Goal: Information Seeking & Learning: Learn about a topic

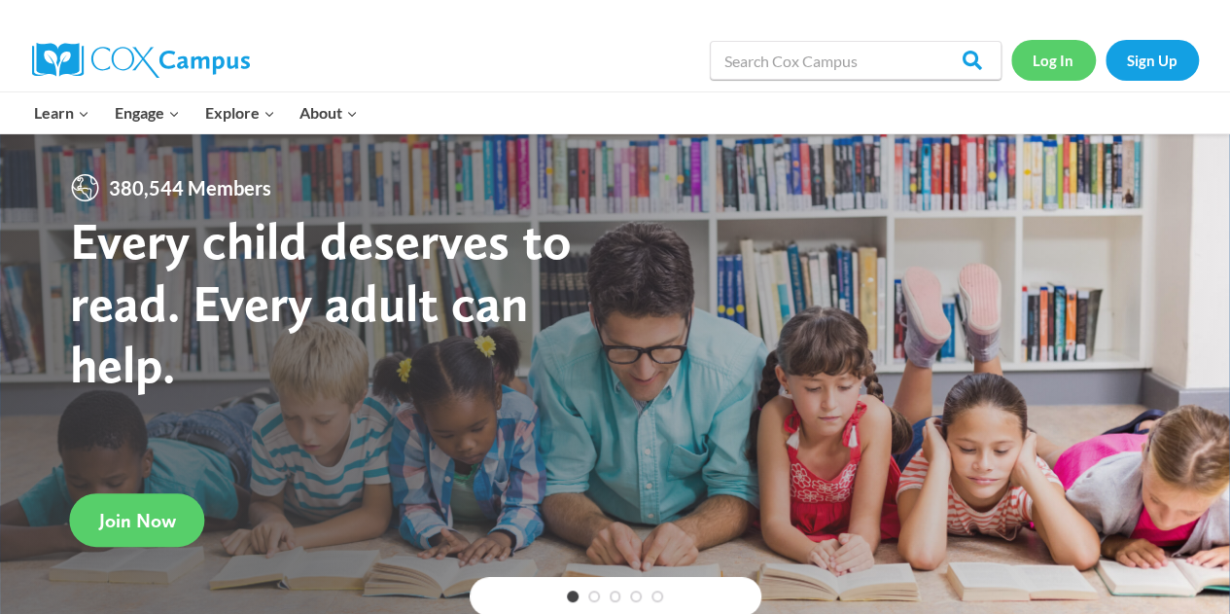
click at [1046, 53] on link "Log In" at bounding box center [1053, 60] width 85 height 40
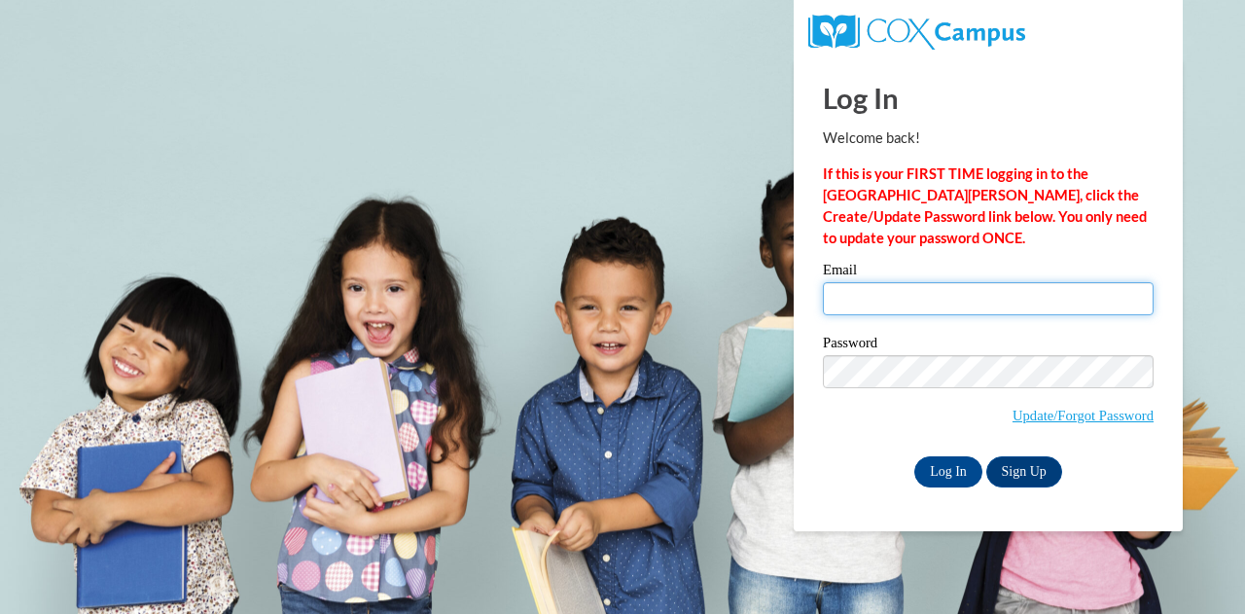
click at [943, 299] on input "Email" at bounding box center [988, 298] width 331 height 33
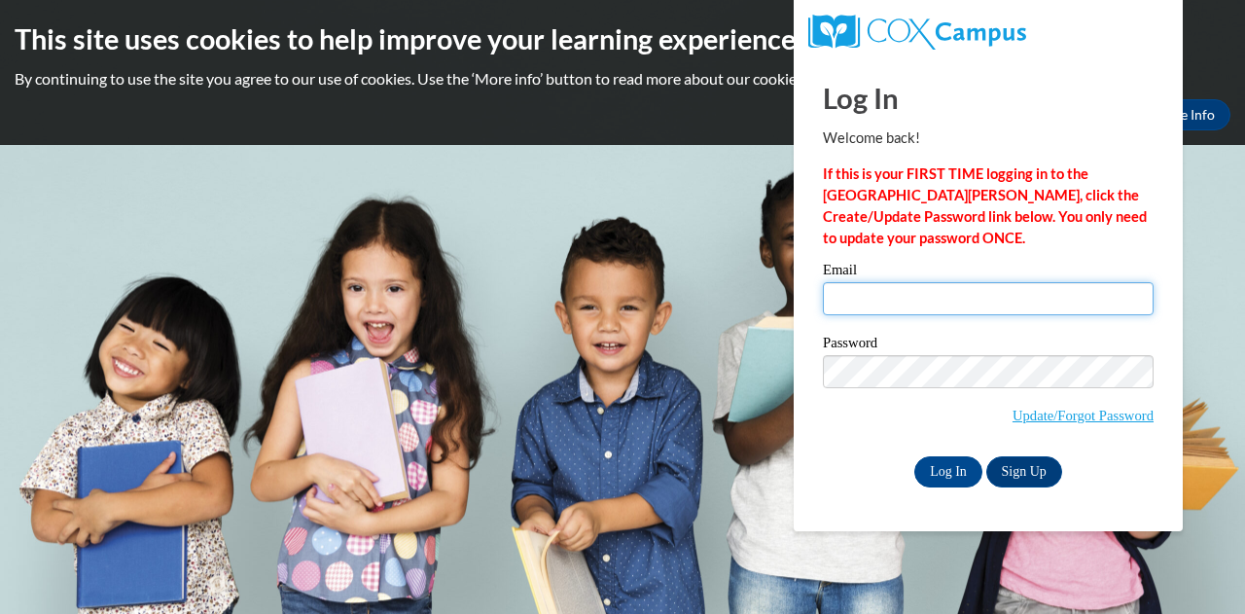
type input "megan.vanveghel@muskegonorway.org"
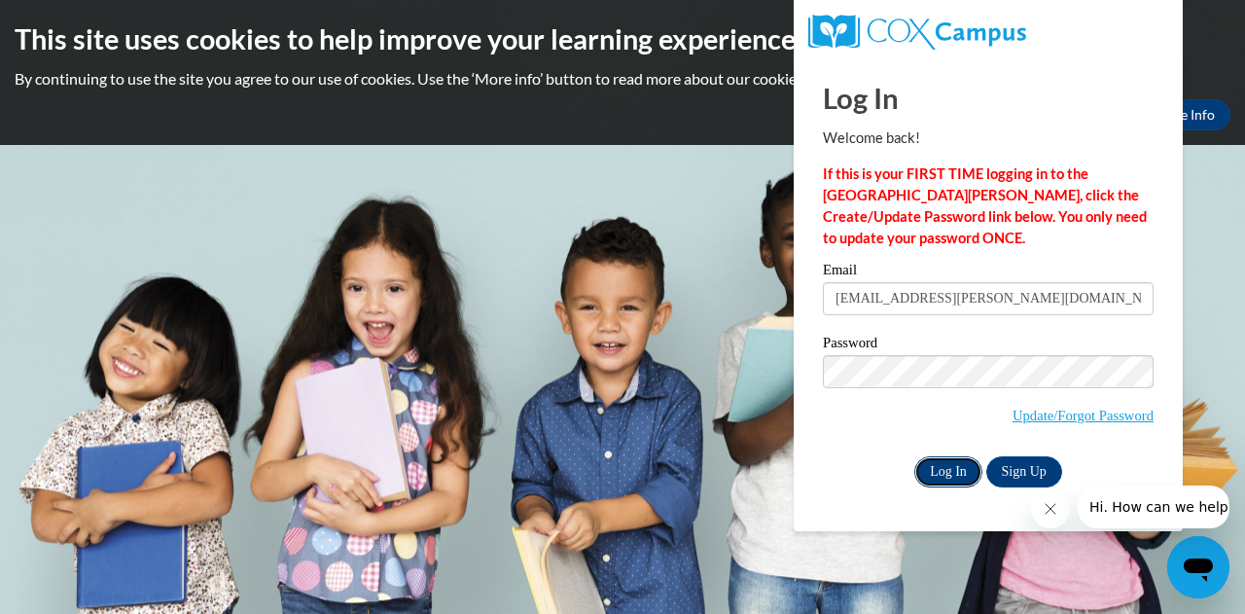
click at [941, 466] on input "Log In" at bounding box center [948, 471] width 68 height 31
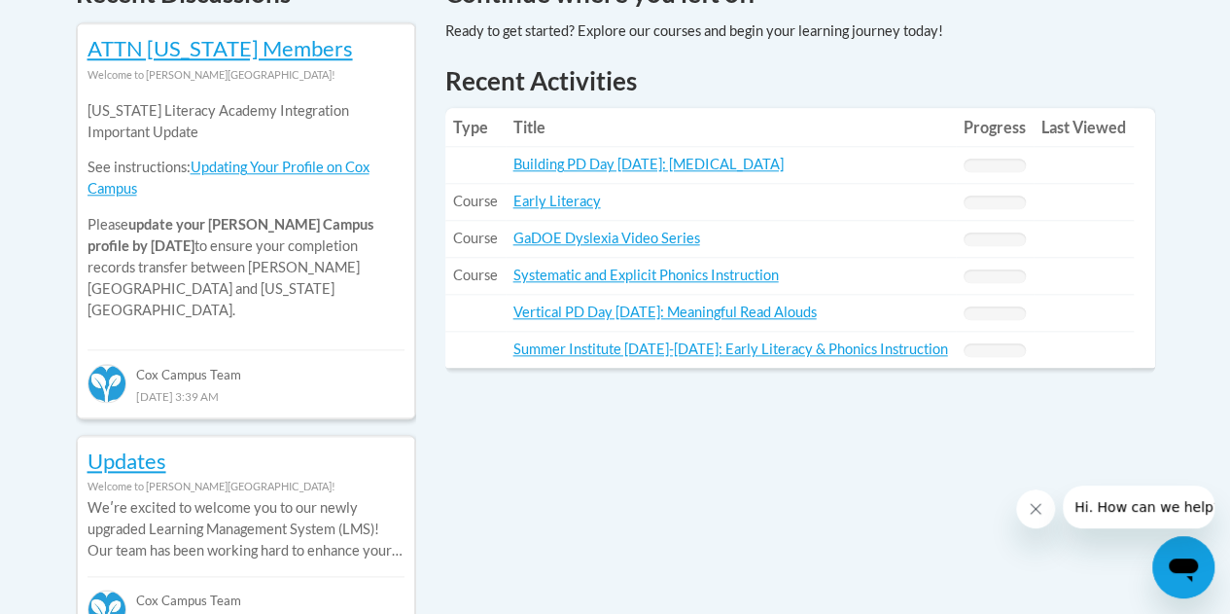
scroll to position [887, 0]
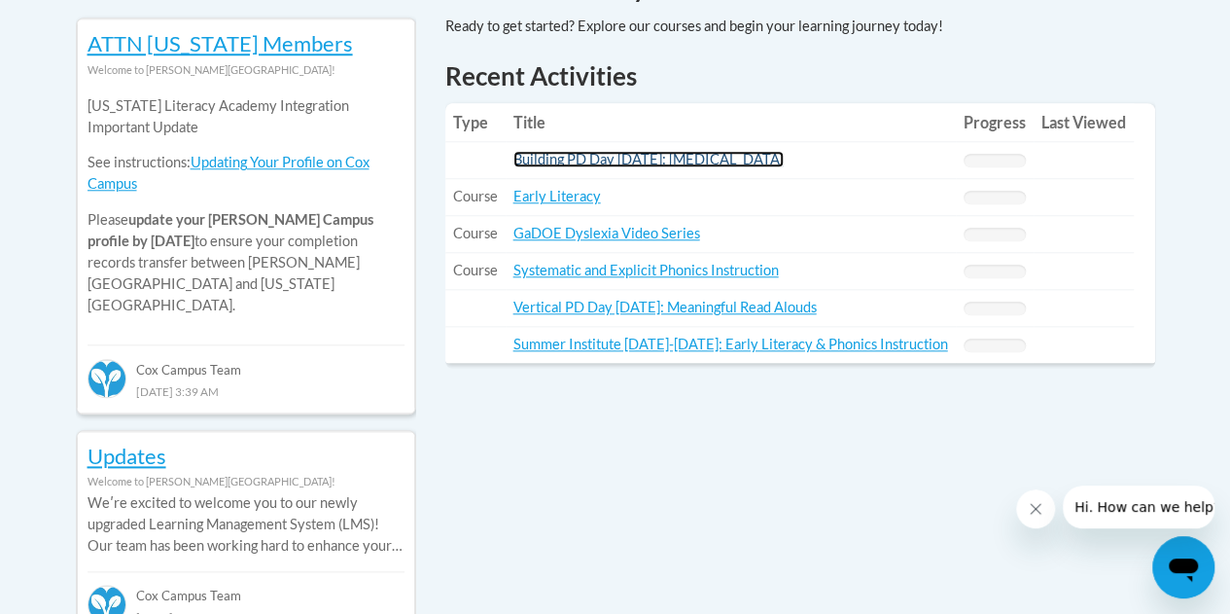
click at [651, 153] on link "Building PD Day August 19, 2025: Dyslexia" at bounding box center [648, 159] width 270 height 17
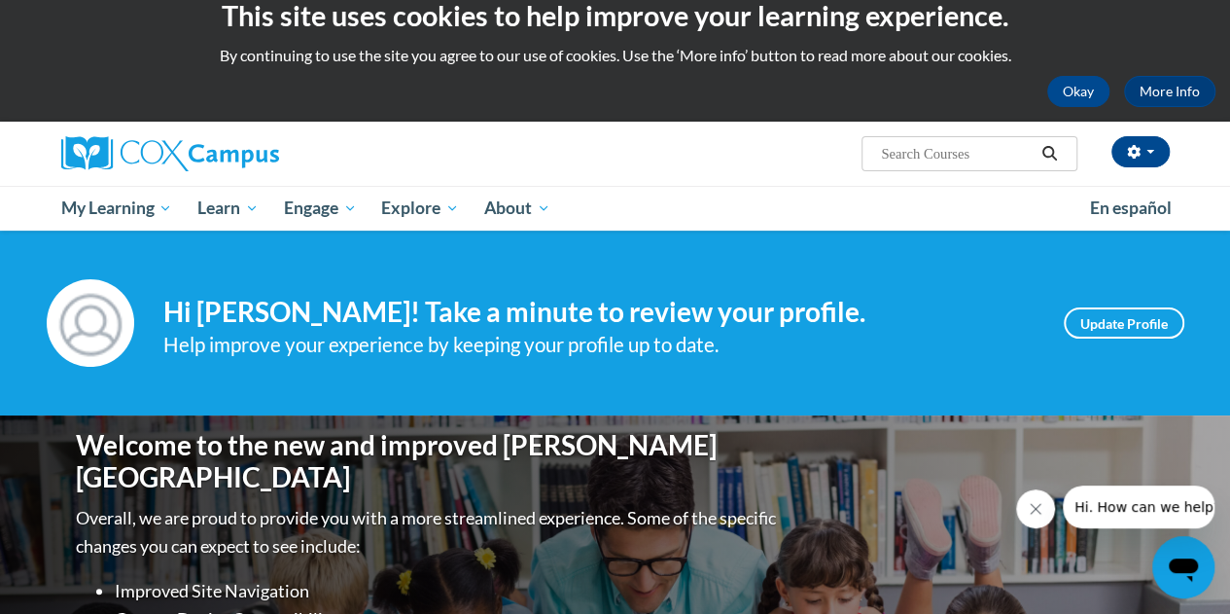
scroll to position [0, 0]
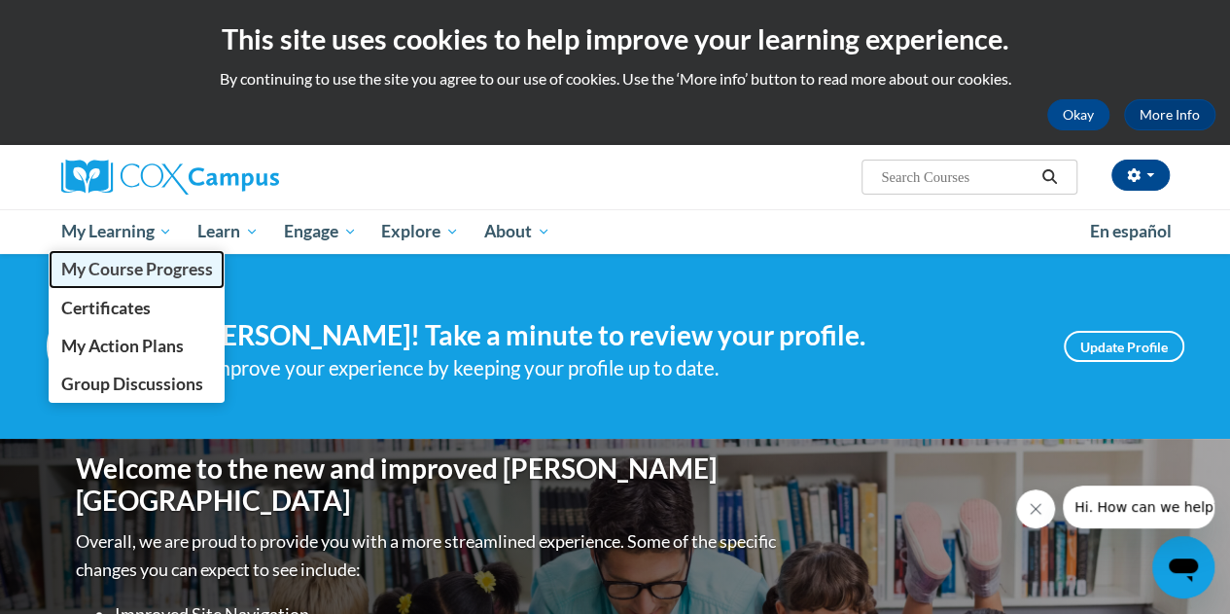
click at [115, 274] on span "My Course Progress" at bounding box center [136, 269] width 152 height 20
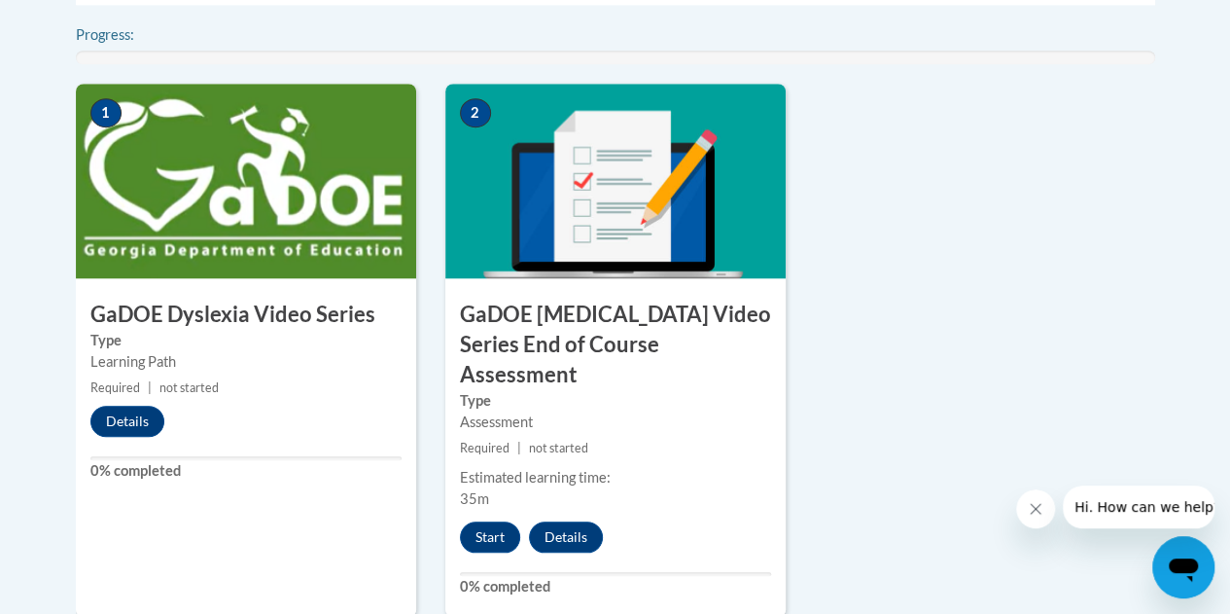
scroll to position [710, 0]
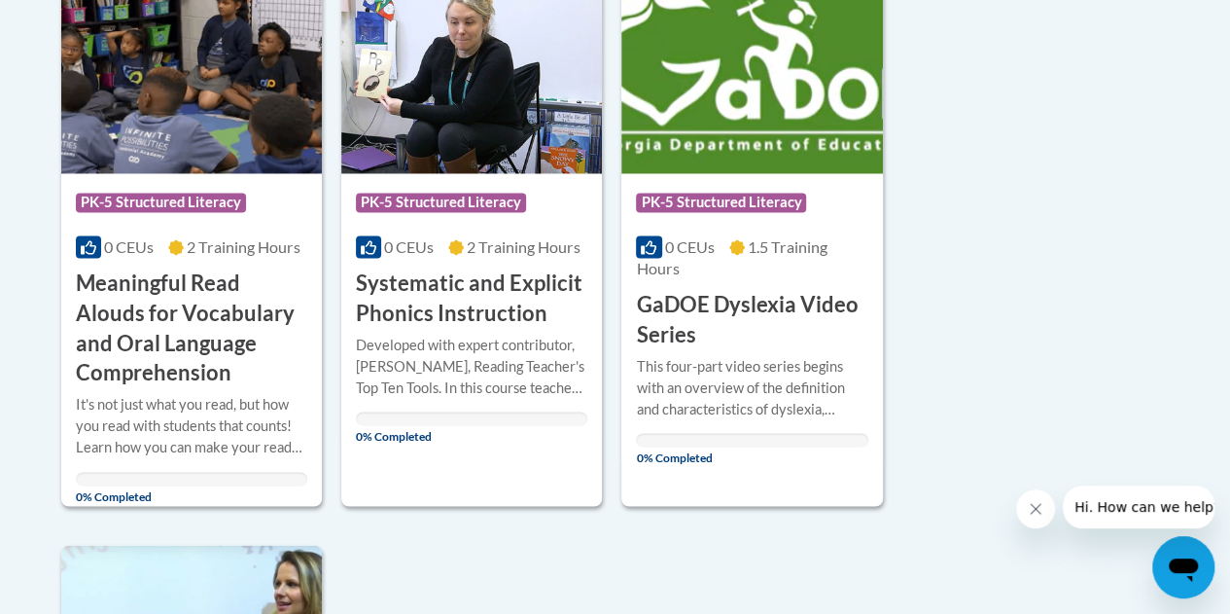
scroll to position [1566, 0]
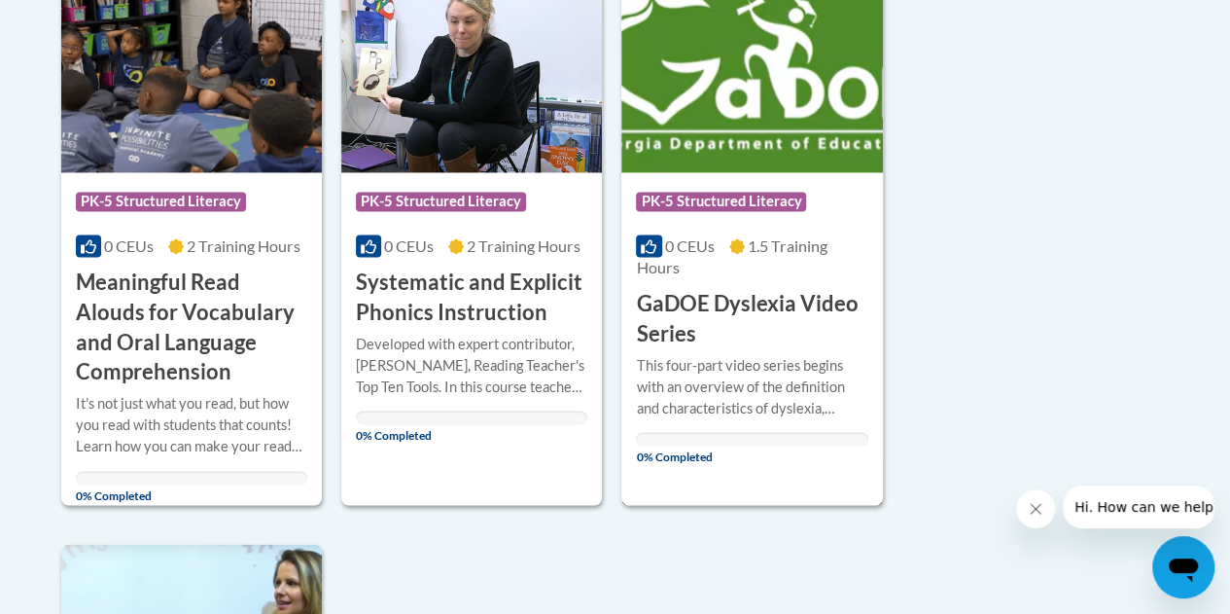
click at [661, 312] on h3 "GaDOE Dyslexia Video Series" at bounding box center [751, 318] width 231 height 60
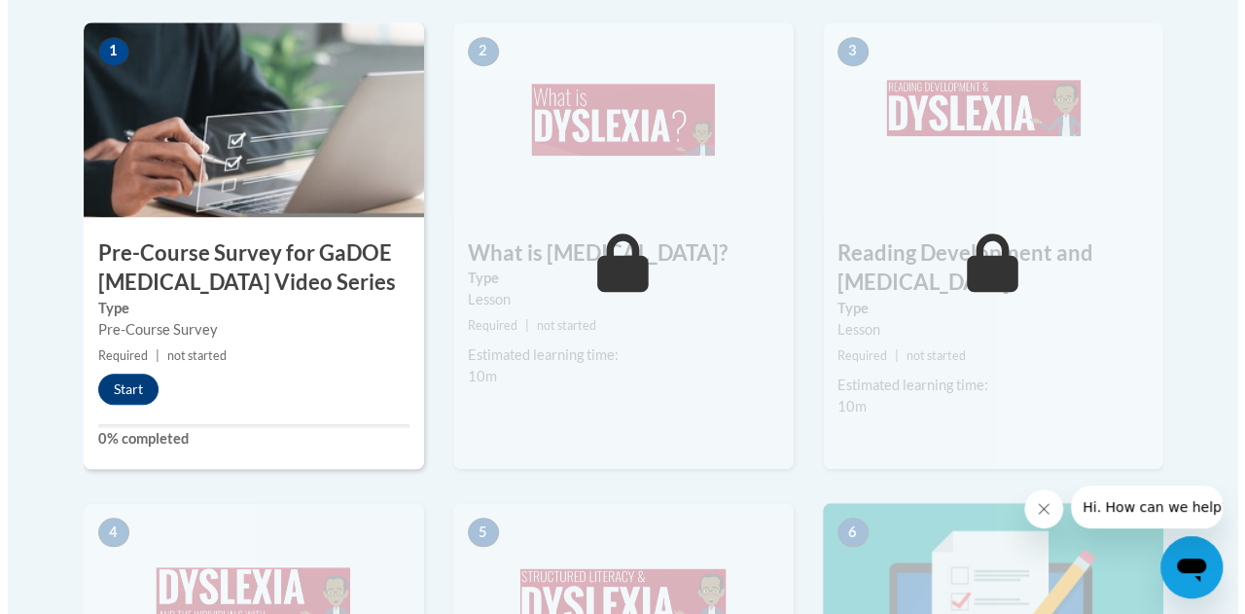
scroll to position [658, 0]
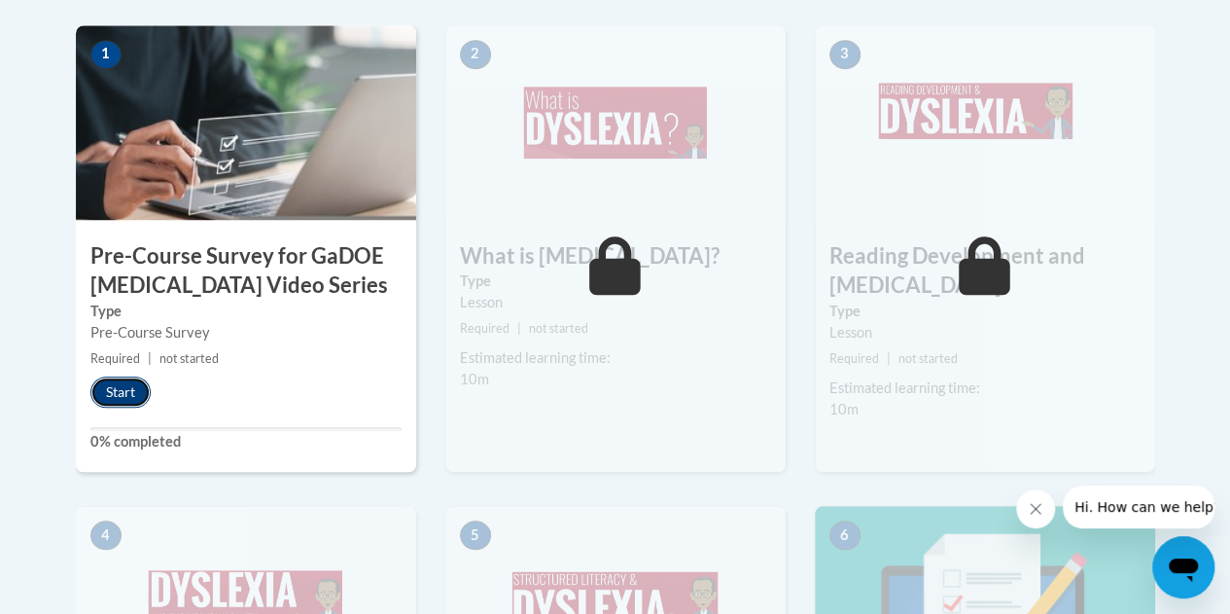
click at [124, 398] on button "Start" at bounding box center [120, 391] width 60 height 31
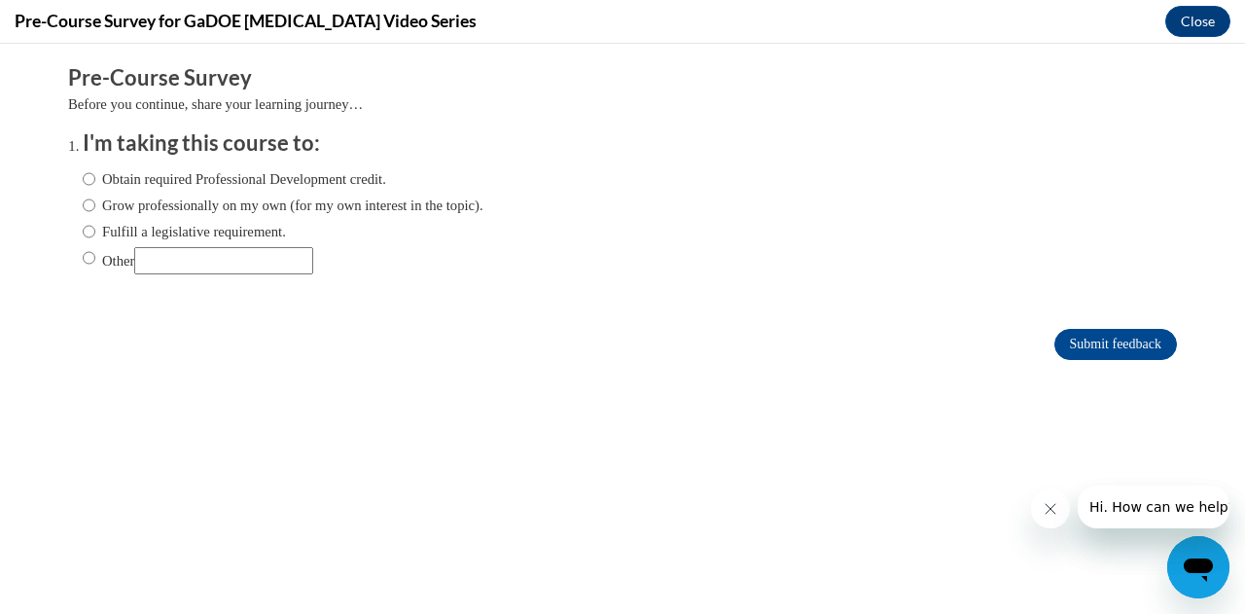
scroll to position [0, 0]
click at [118, 234] on label "Fulfill a legislative requirement." at bounding box center [184, 231] width 203 height 21
click at [95, 234] on input "Fulfill a legislative requirement." at bounding box center [89, 231] width 13 height 21
radio input "true"
click at [1092, 335] on input "Submit feedback" at bounding box center [1115, 344] width 123 height 31
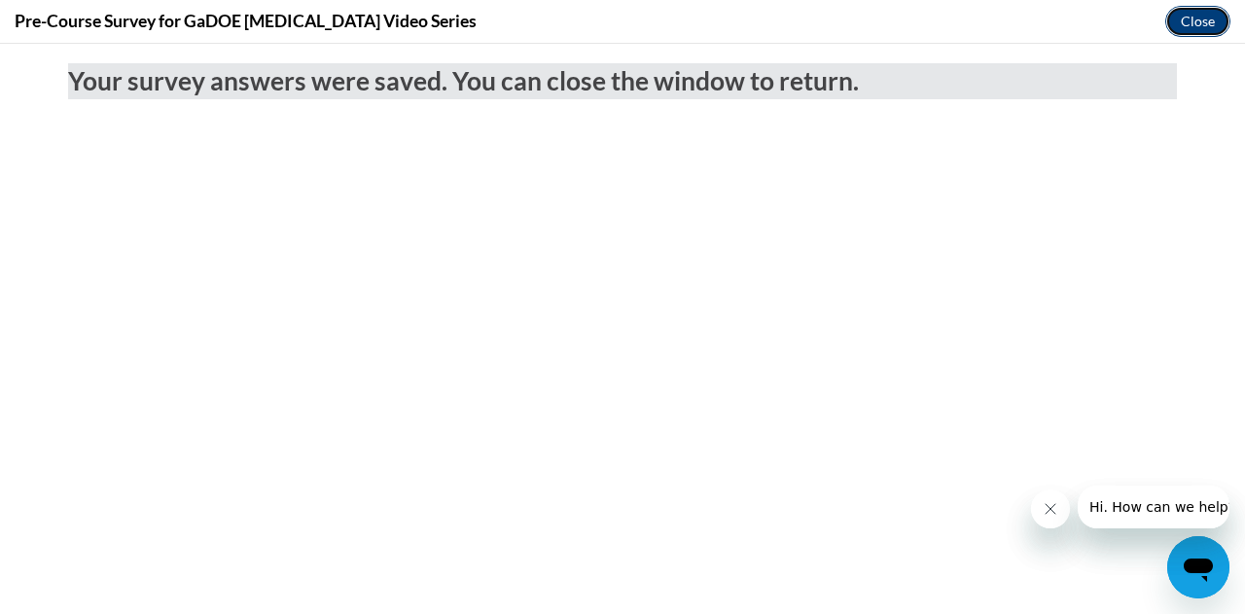
click at [1203, 19] on button "Close" at bounding box center [1197, 21] width 65 height 31
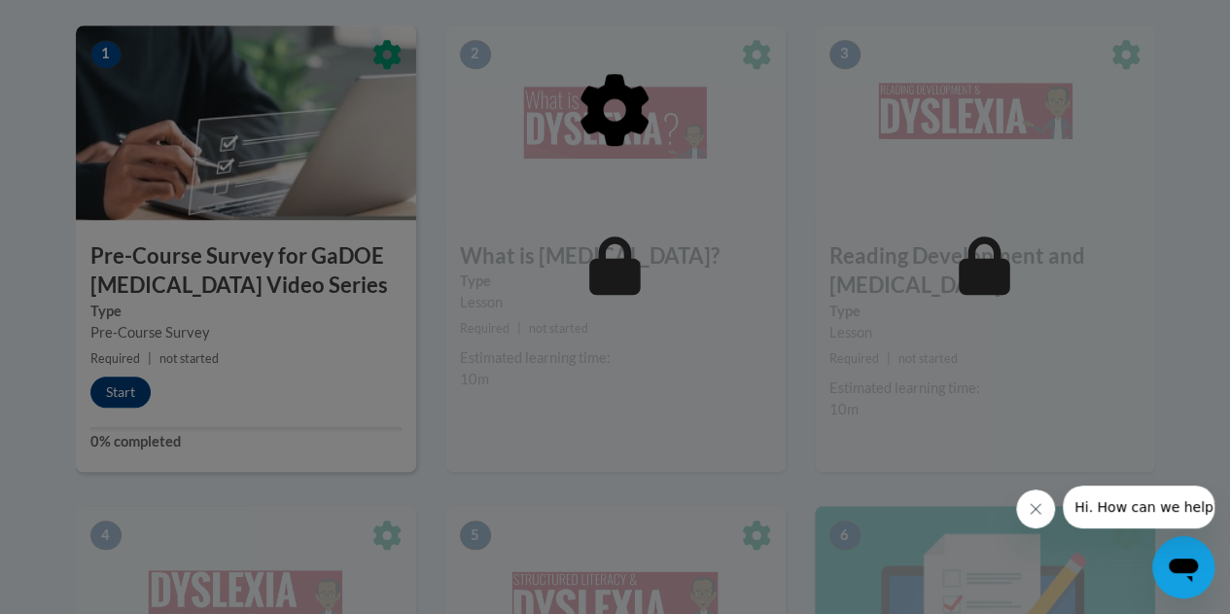
click at [121, 384] on div at bounding box center [615, 209] width 1079 height 369
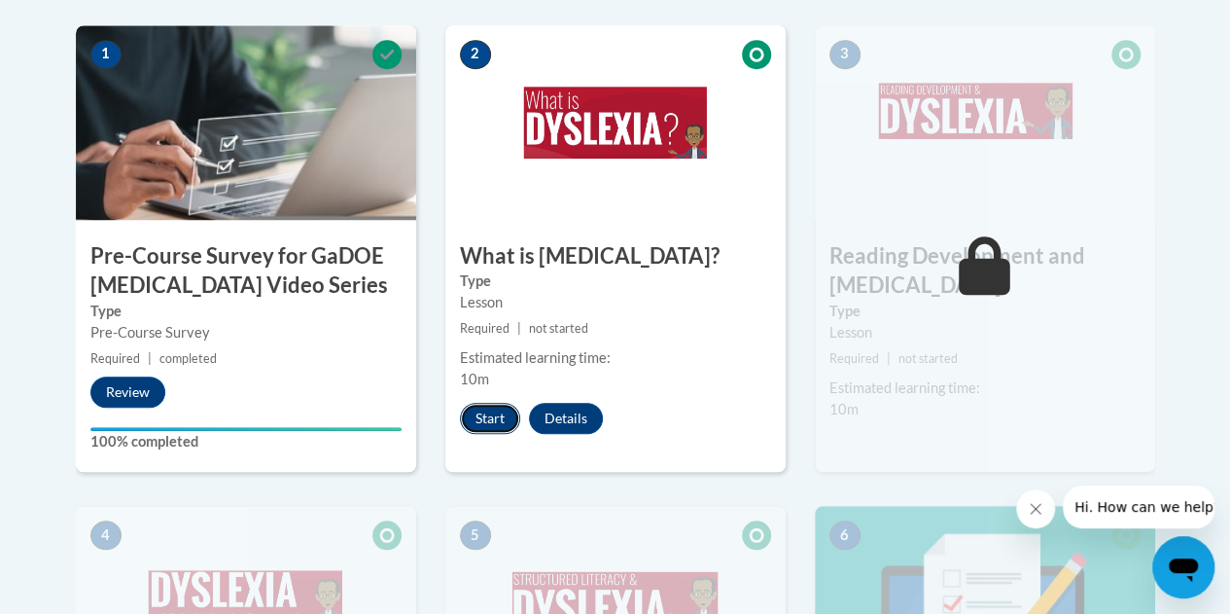
click at [481, 419] on button "Start" at bounding box center [490, 418] width 60 height 31
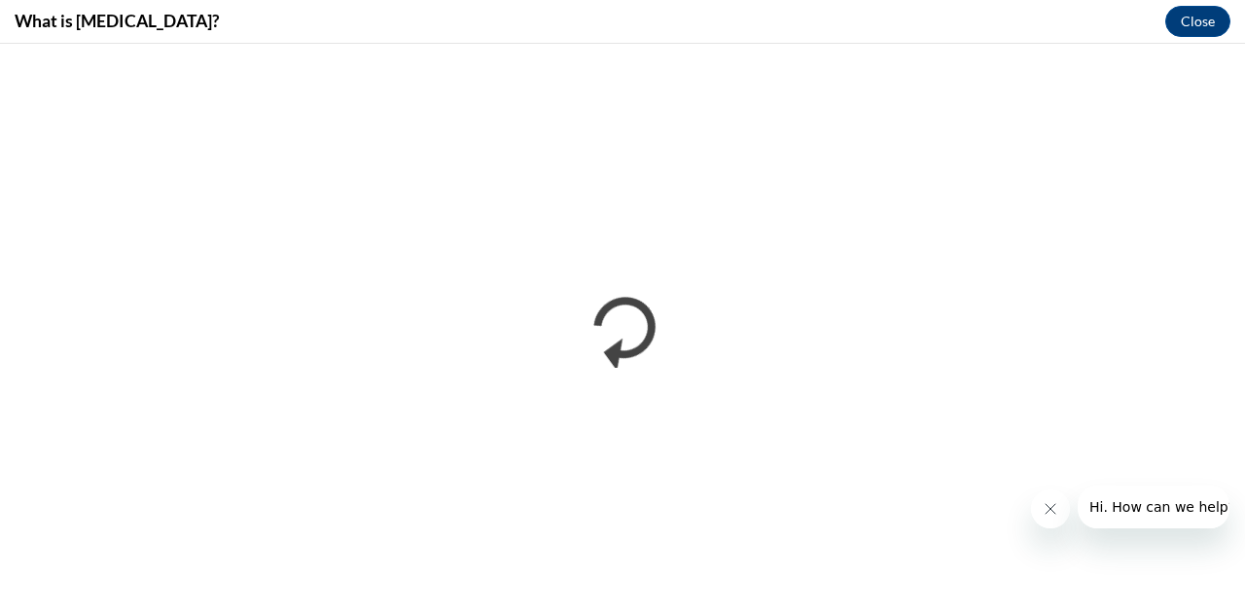
click at [1063, 510] on button "Close message from company" at bounding box center [1049, 508] width 39 height 39
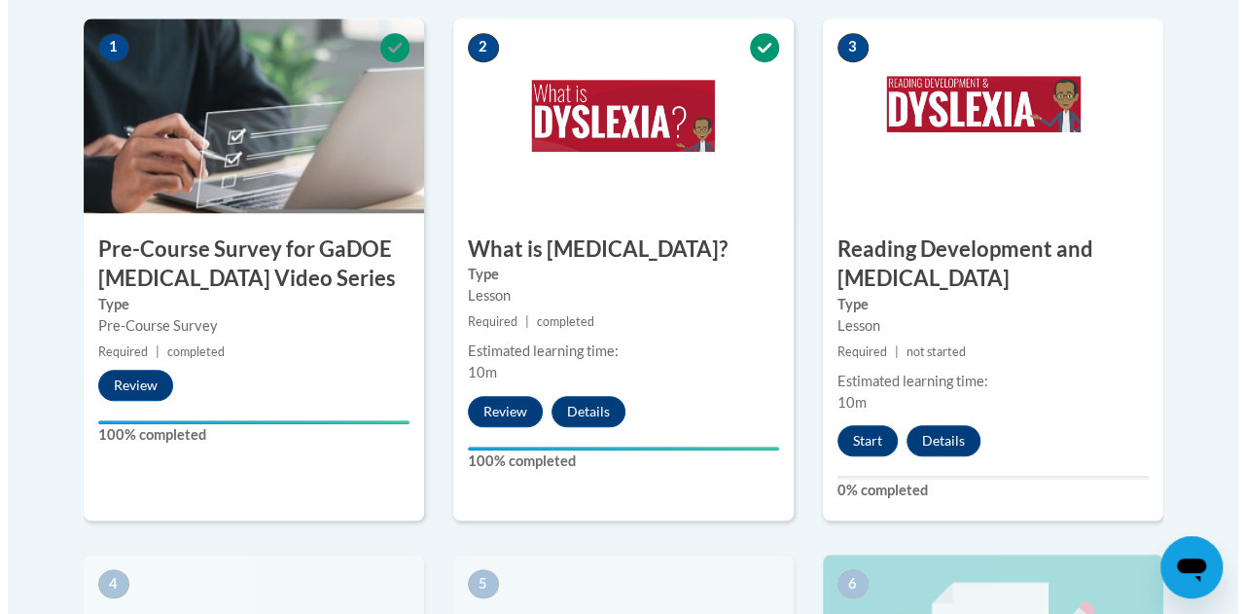
scroll to position [672, 0]
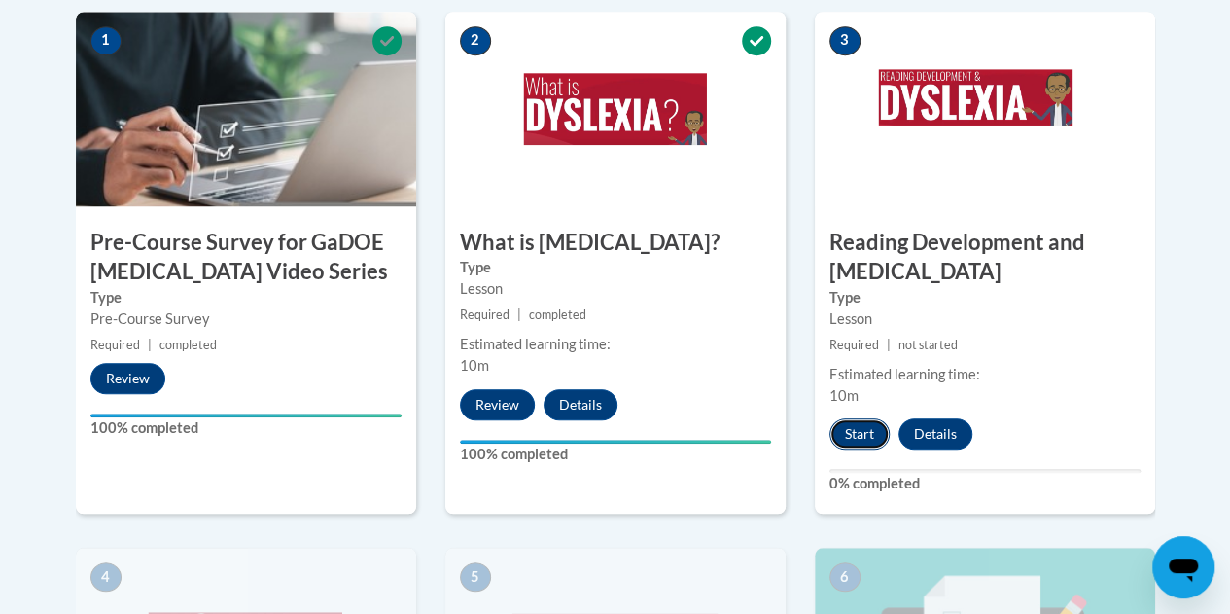
click at [862, 435] on button "Start" at bounding box center [859, 433] width 60 height 31
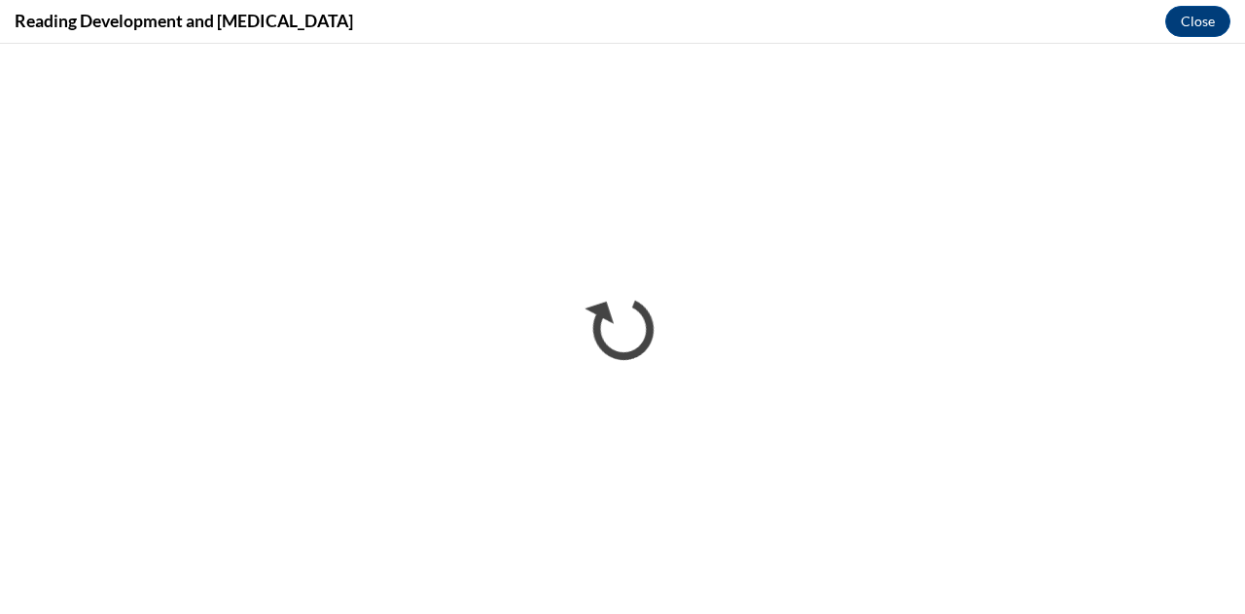
scroll to position [0, 0]
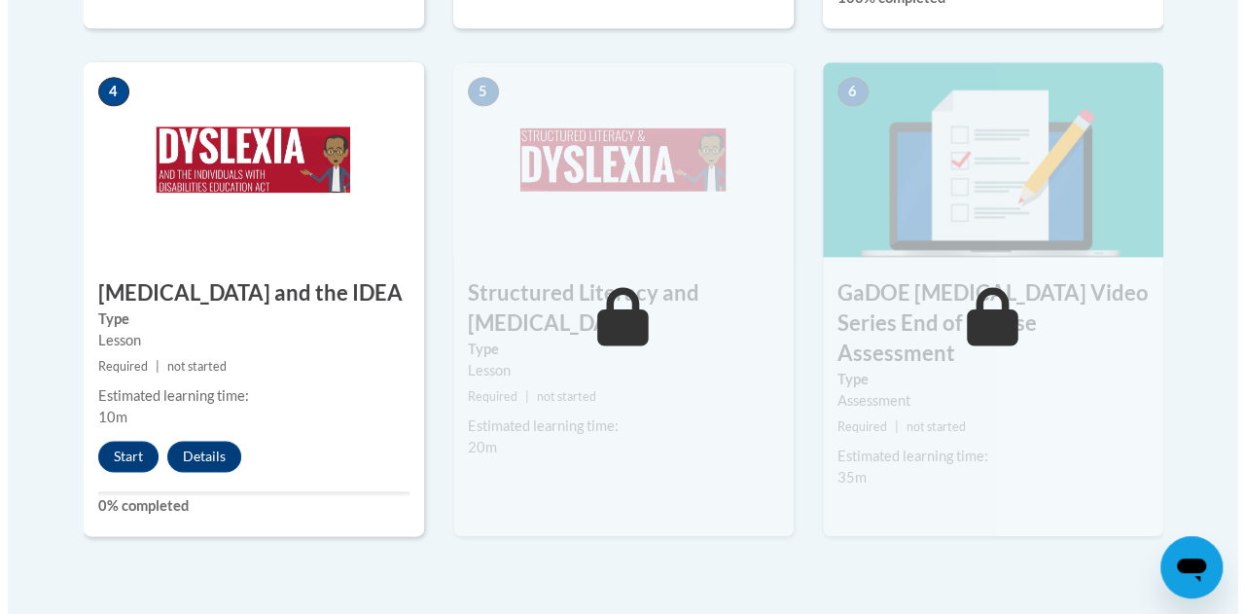
scroll to position [1159, 0]
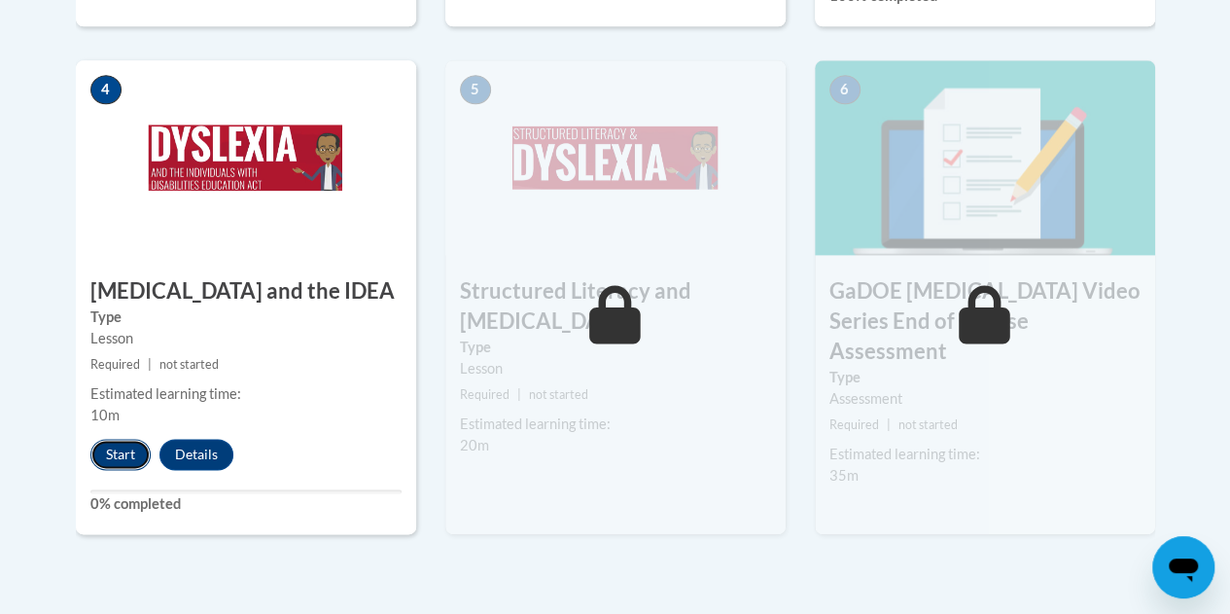
click at [119, 449] on button "Start" at bounding box center [120, 454] width 60 height 31
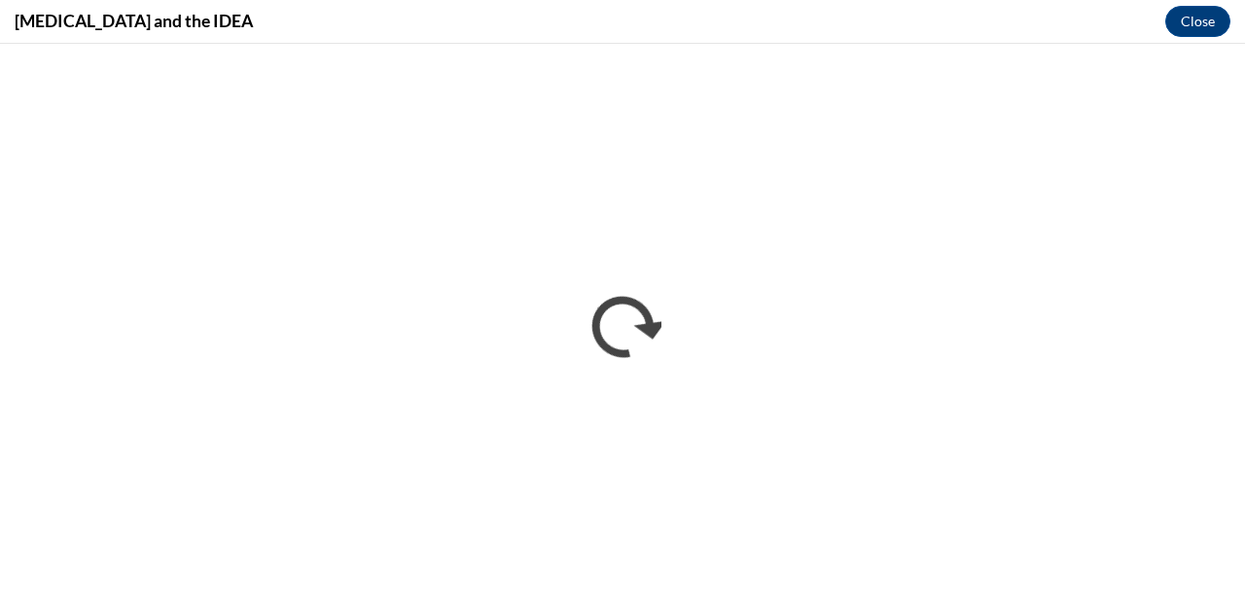
scroll to position [0, 0]
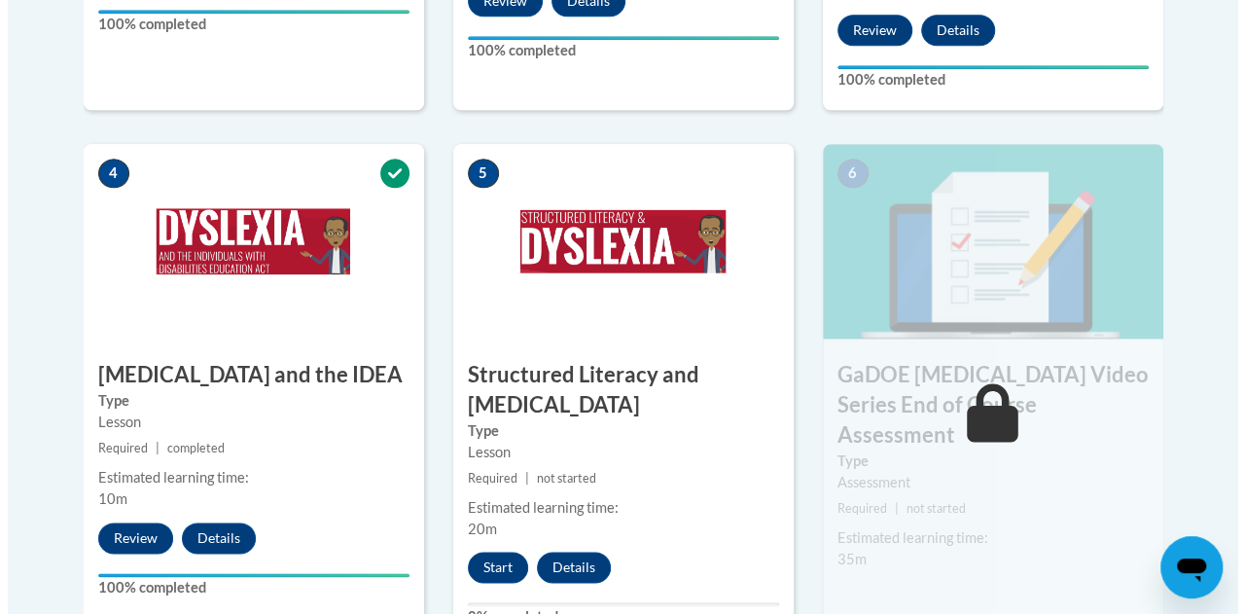
scroll to position [1103, 0]
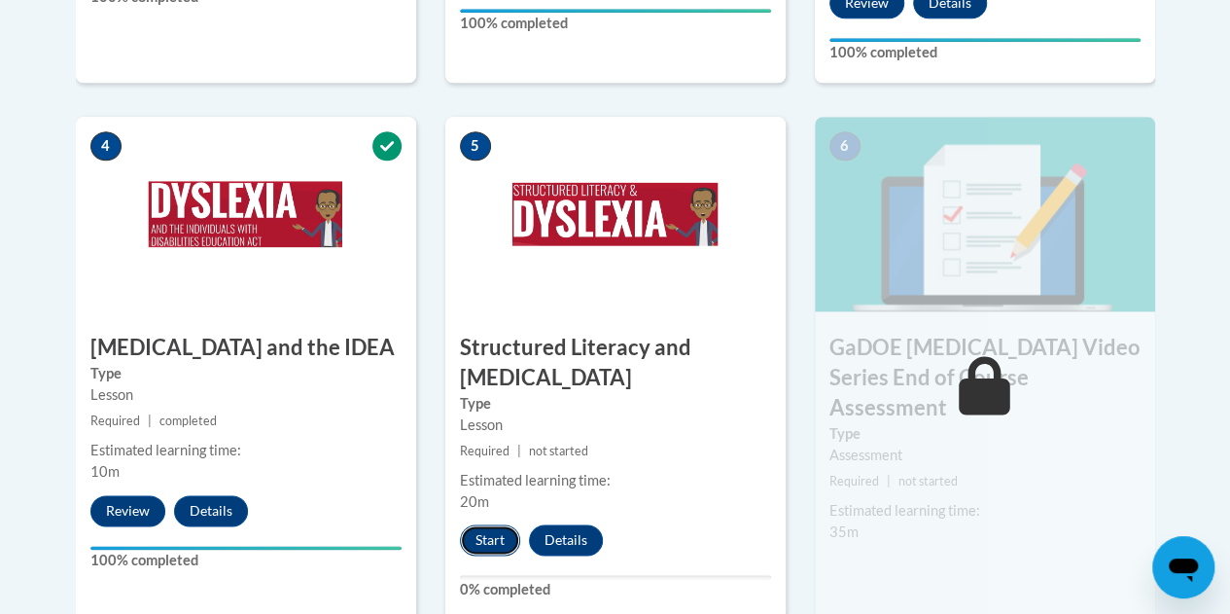
click at [480, 544] on button "Start" at bounding box center [490, 539] width 60 height 31
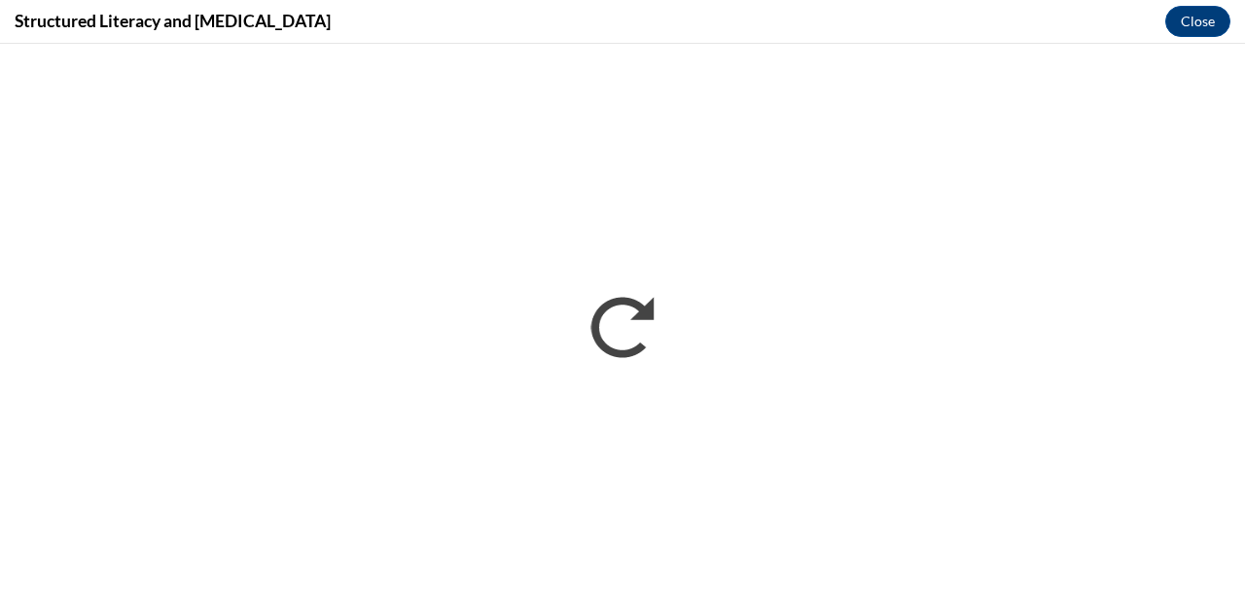
scroll to position [0, 0]
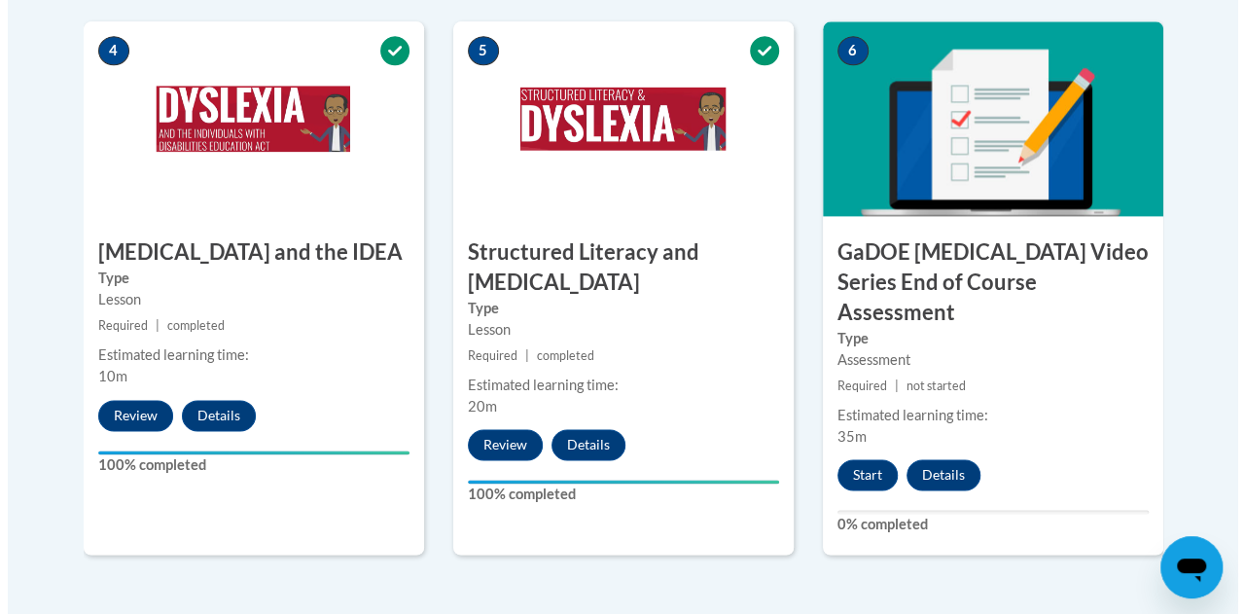
scroll to position [1200, 0]
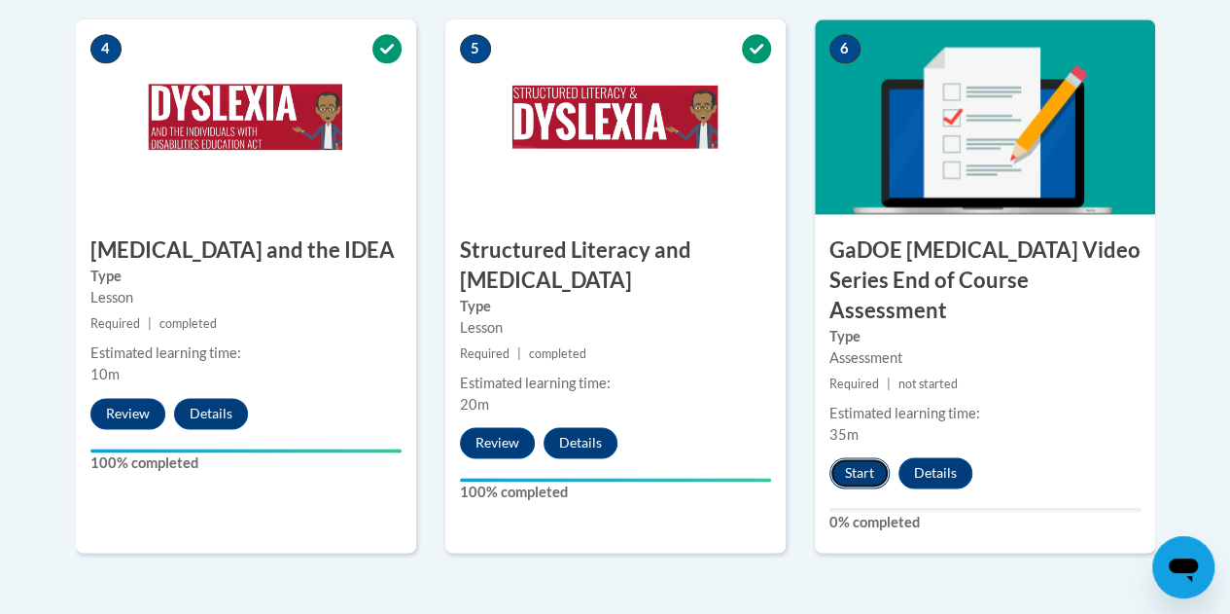
click at [860, 457] on button "Start" at bounding box center [859, 472] width 60 height 31
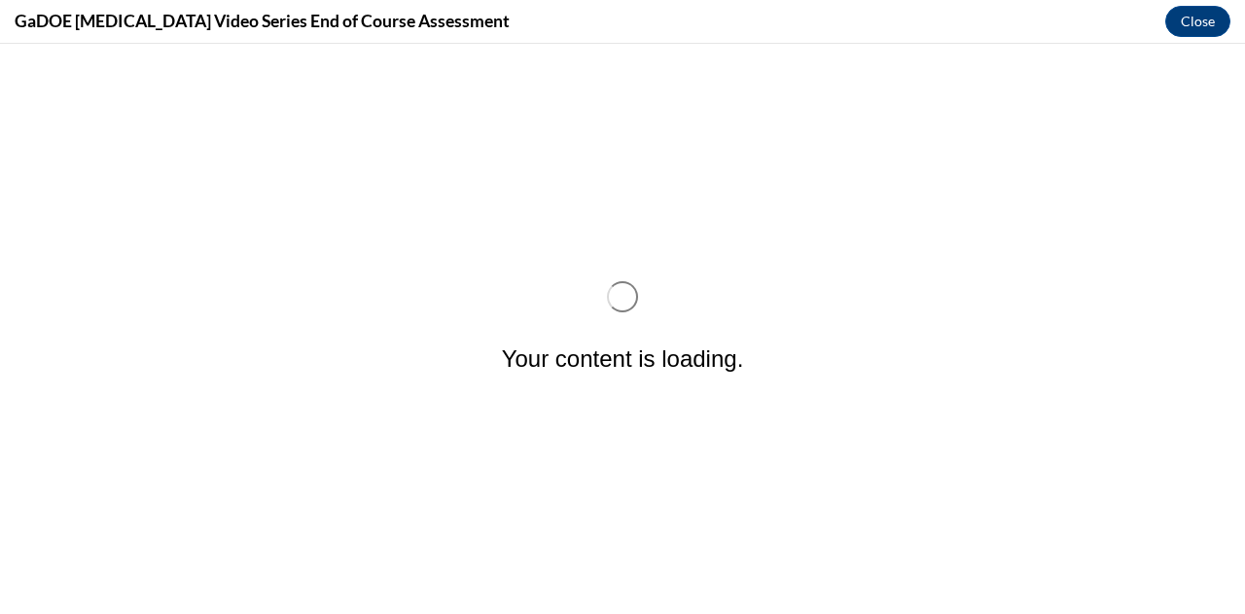
scroll to position [0, 0]
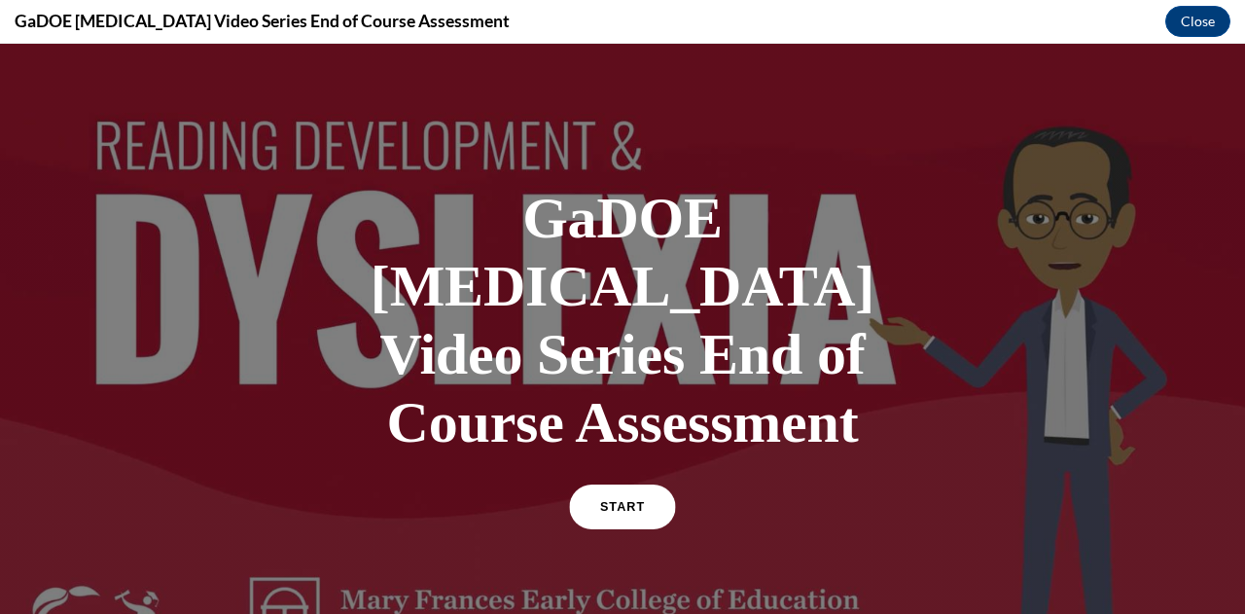
click at [626, 484] on link "START" at bounding box center [622, 506] width 106 height 45
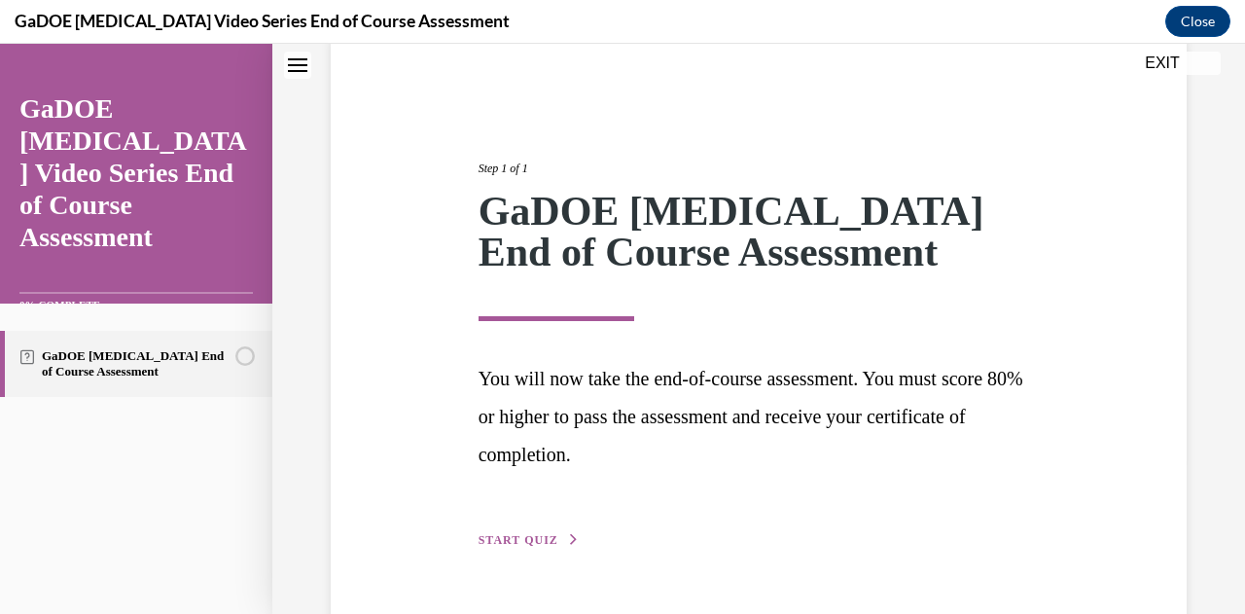
scroll to position [208, 0]
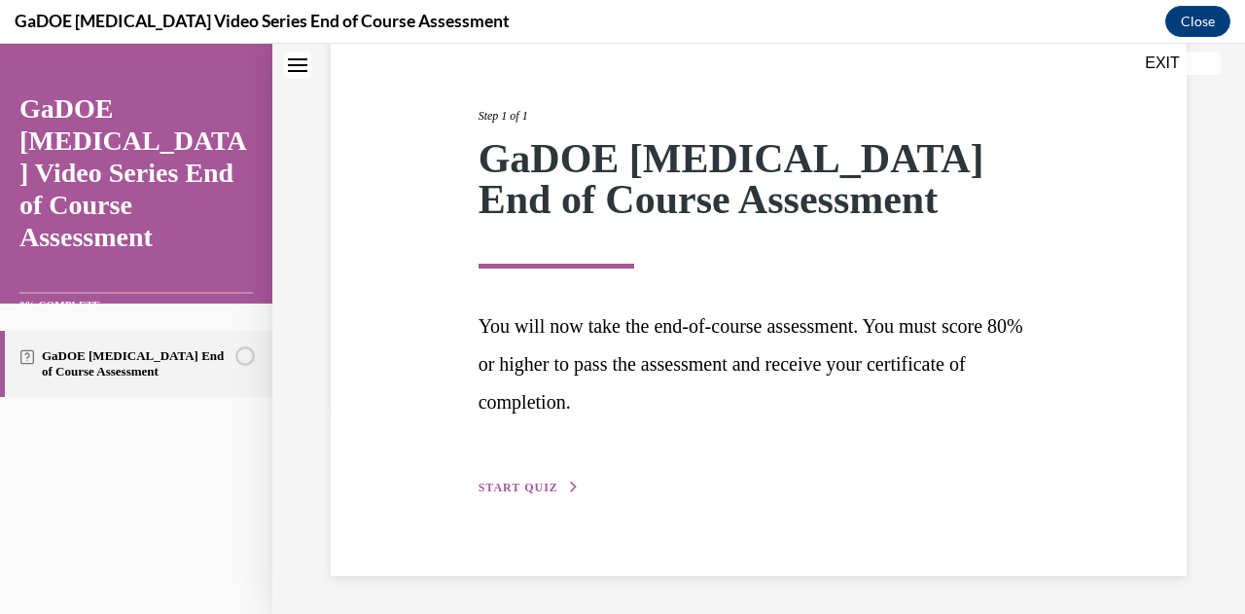
click at [1149, 67] on button "EXIT" at bounding box center [1162, 63] width 117 height 23
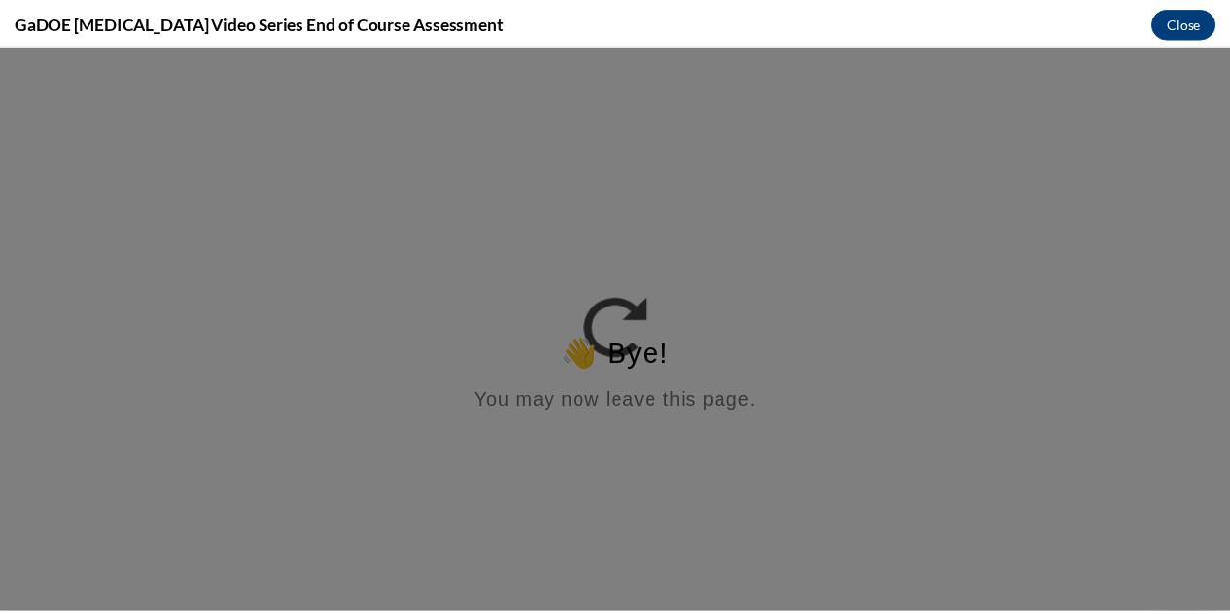
scroll to position [0, 0]
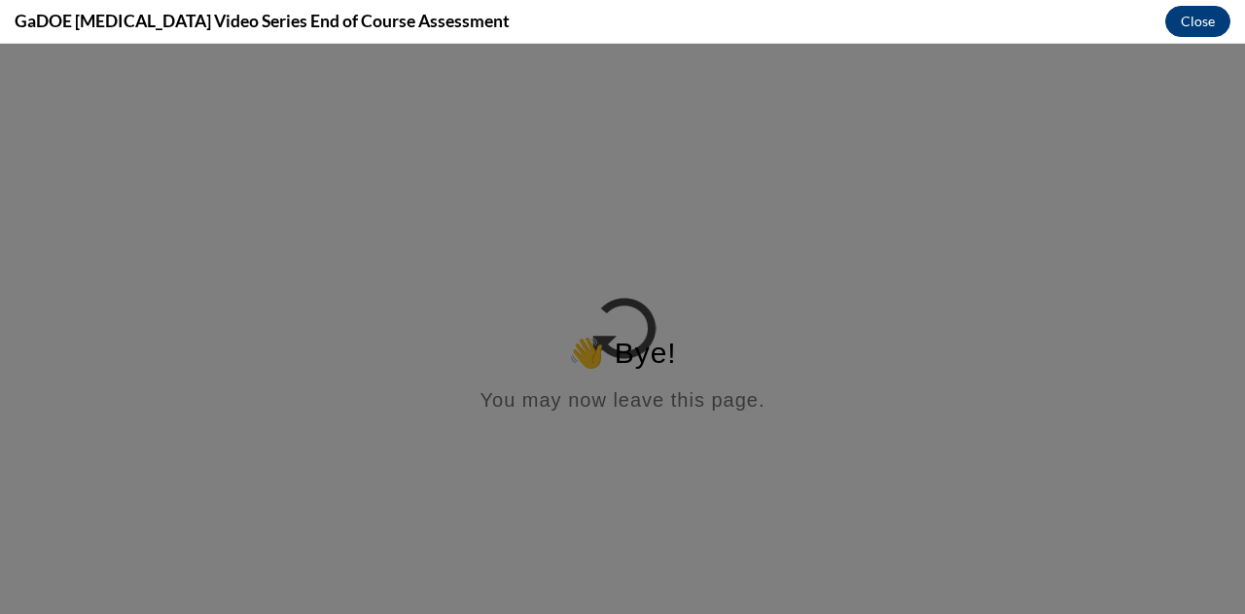
click at [1210, 20] on button "Close" at bounding box center [1197, 21] width 65 height 31
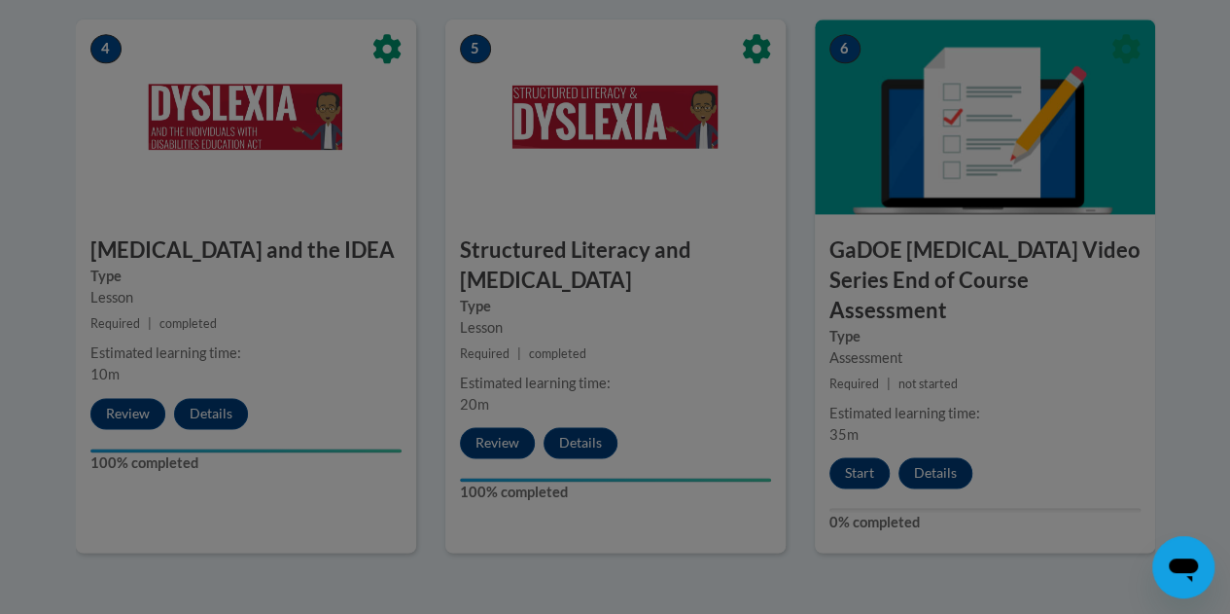
click at [379, 532] on div at bounding box center [615, 307] width 1230 height 614
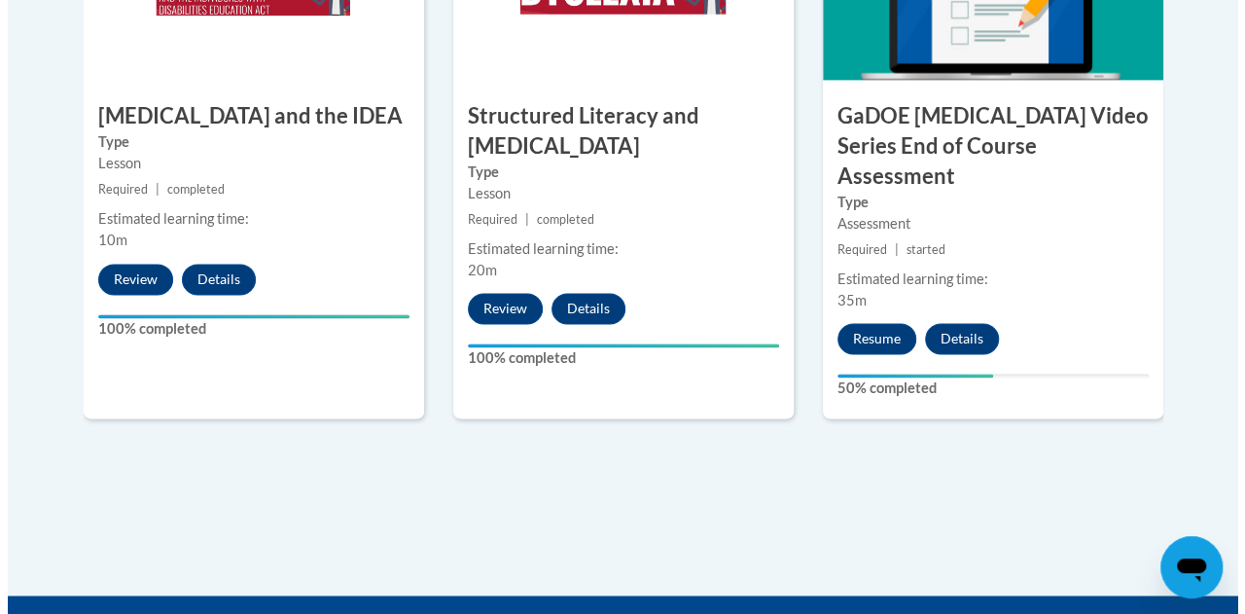
scroll to position [1333, 0]
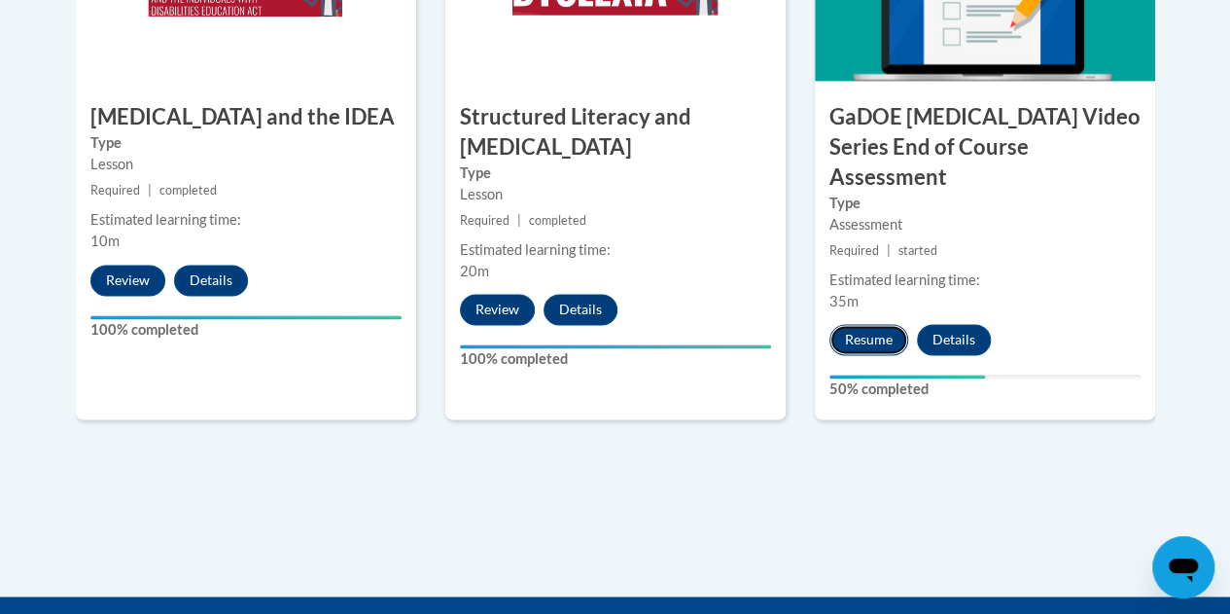
click at [881, 324] on button "Resume" at bounding box center [868, 339] width 79 height 31
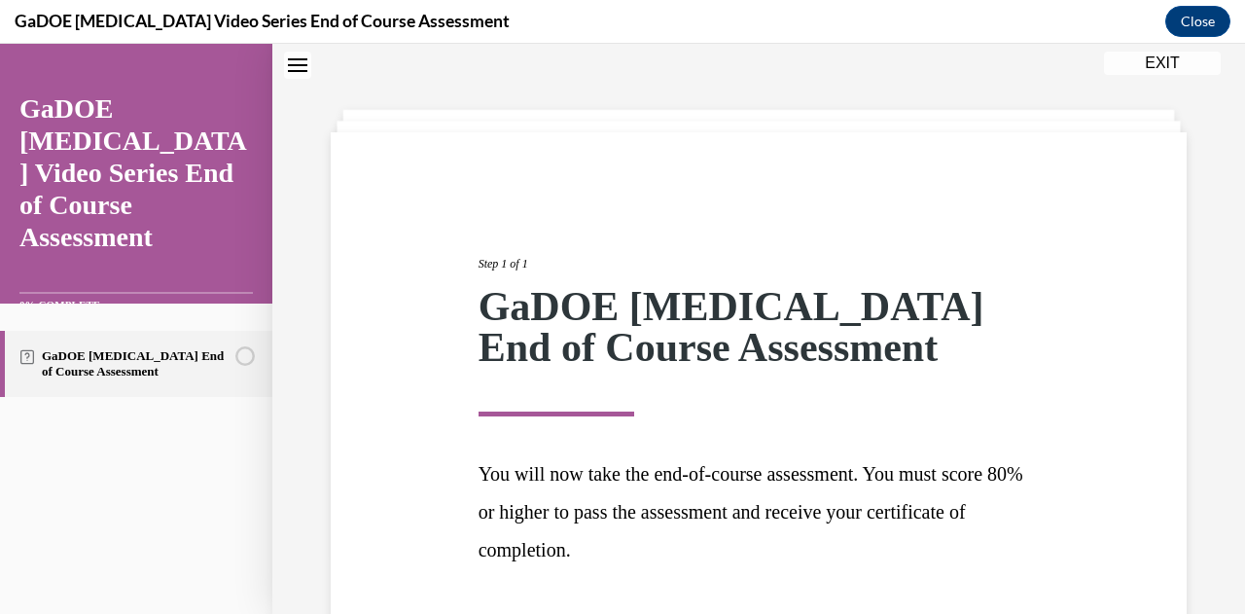
scroll to position [208, 0]
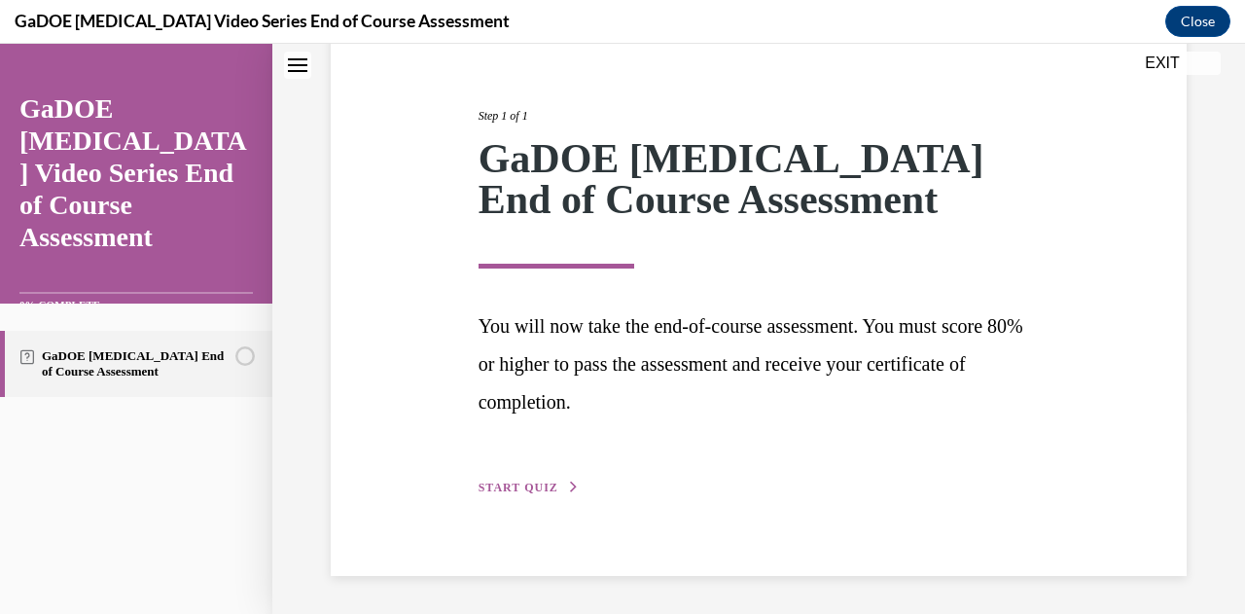
click at [523, 488] on span "START QUIZ" at bounding box center [518, 487] width 80 height 14
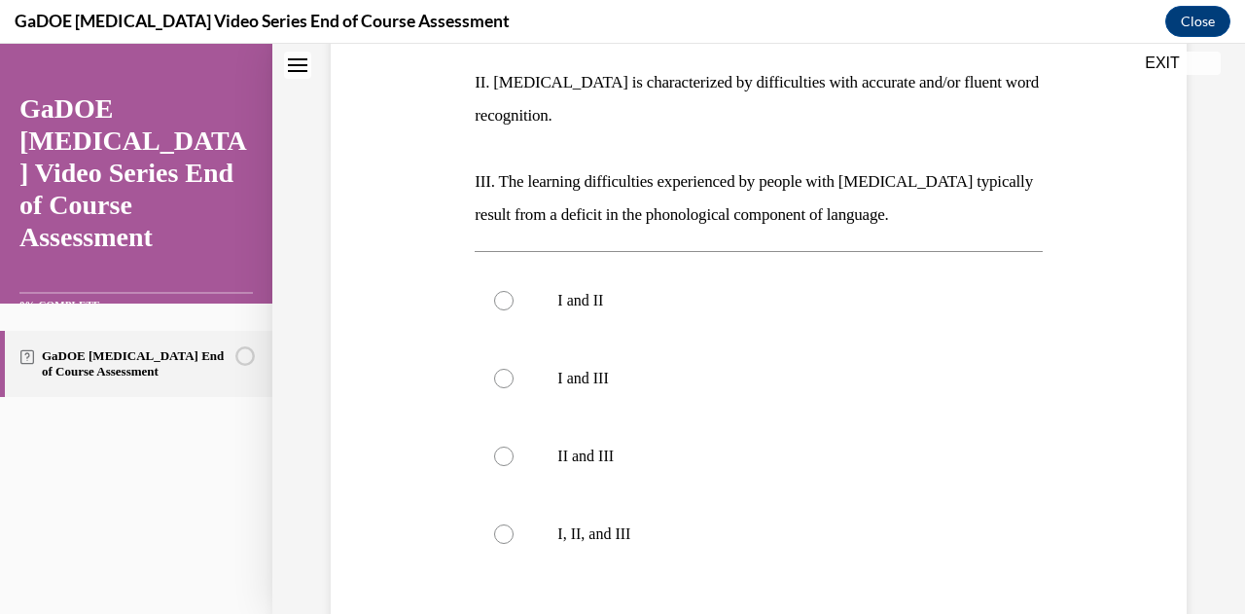
scroll to position [471, 0]
click at [499, 494] on label "I, II, and III" at bounding box center [758, 533] width 567 height 78
click at [499, 523] on input "I, II, and III" at bounding box center [503, 532] width 19 height 19
radio input "true"
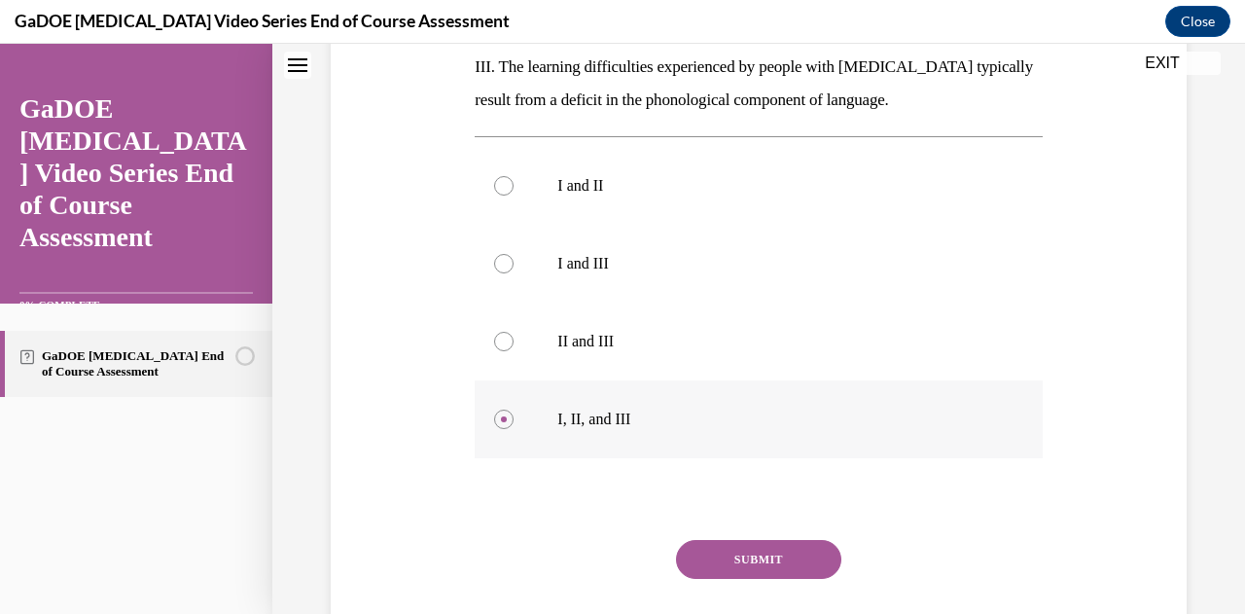
scroll to position [601, 0]
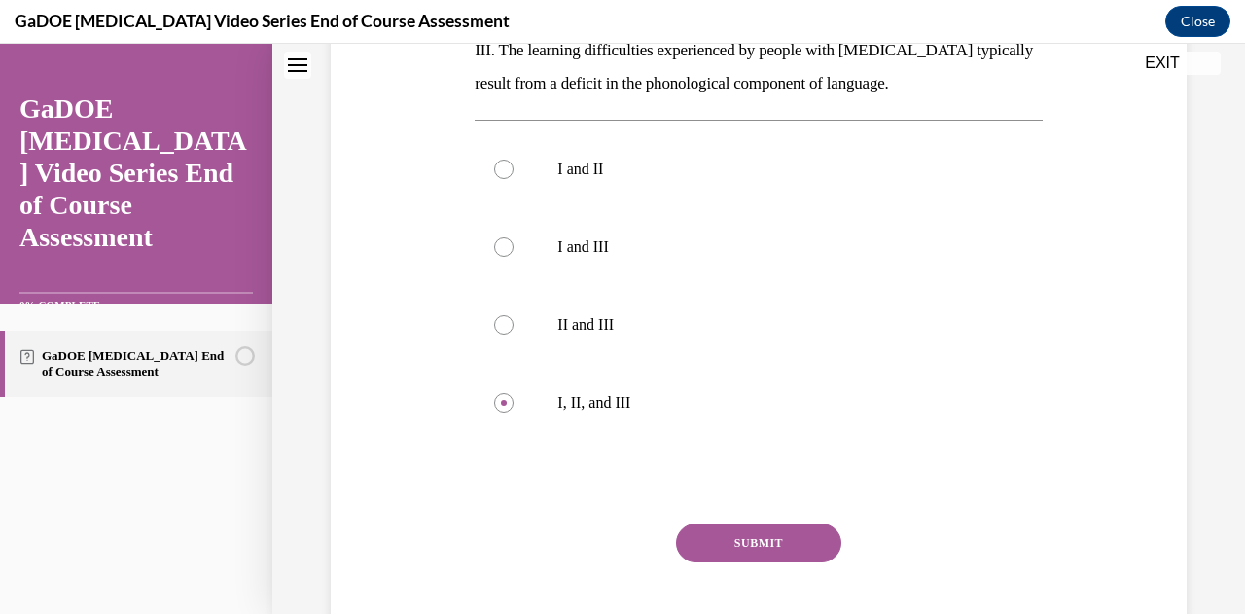
click at [715, 523] on button "SUBMIT" at bounding box center [758, 542] width 165 height 39
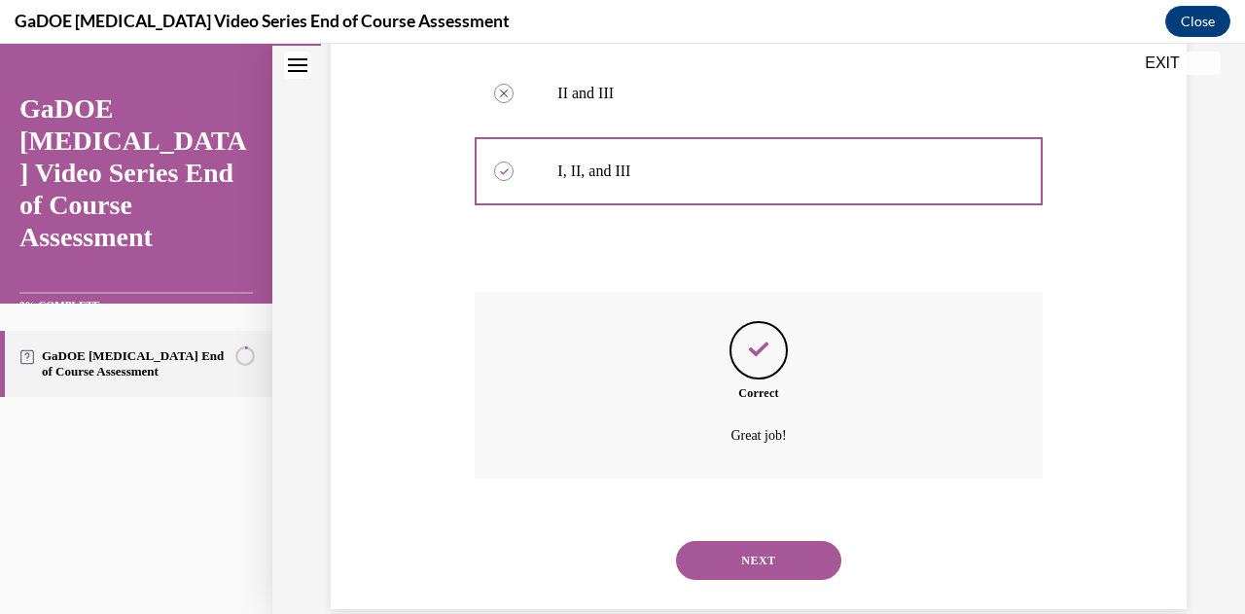
click at [731, 541] on button "NEXT" at bounding box center [758, 560] width 165 height 39
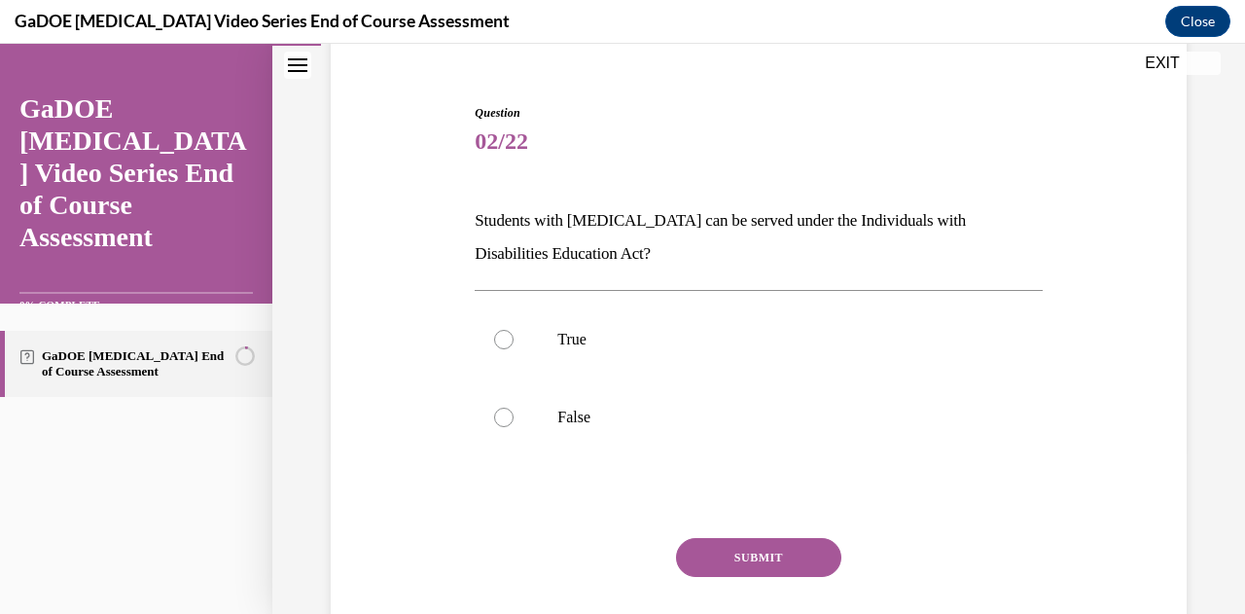
scroll to position [169, 0]
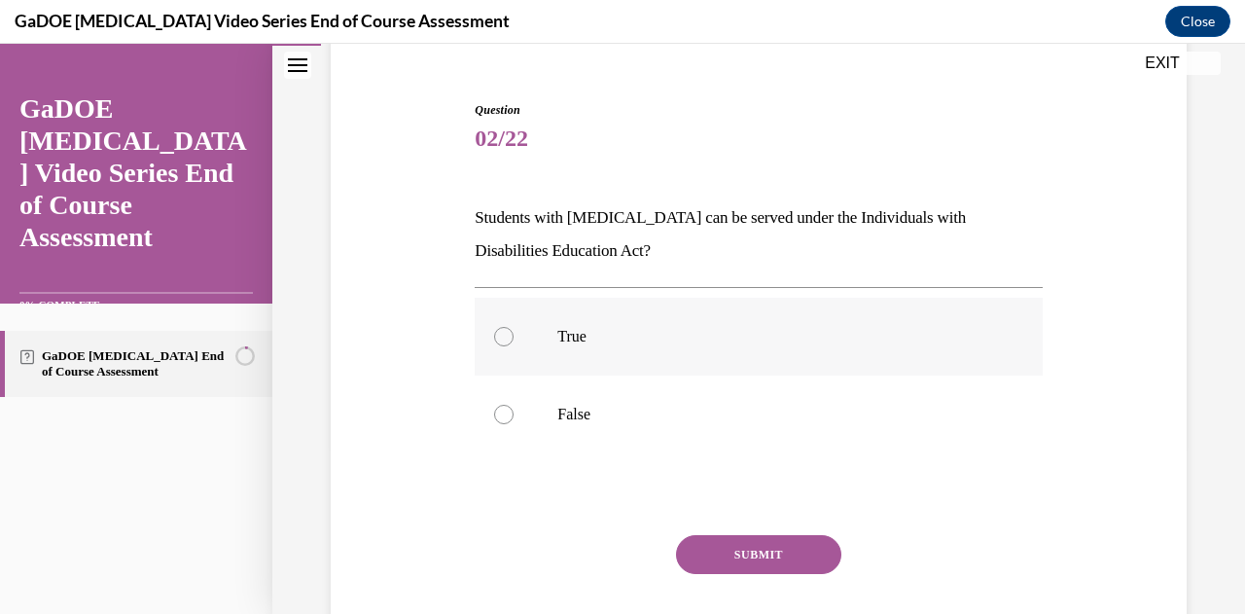
click at [545, 337] on label "True" at bounding box center [758, 337] width 567 height 78
click at [513, 337] on input "True" at bounding box center [503, 336] width 19 height 19
radio input "true"
click at [725, 553] on button "SUBMIT" at bounding box center [758, 554] width 165 height 39
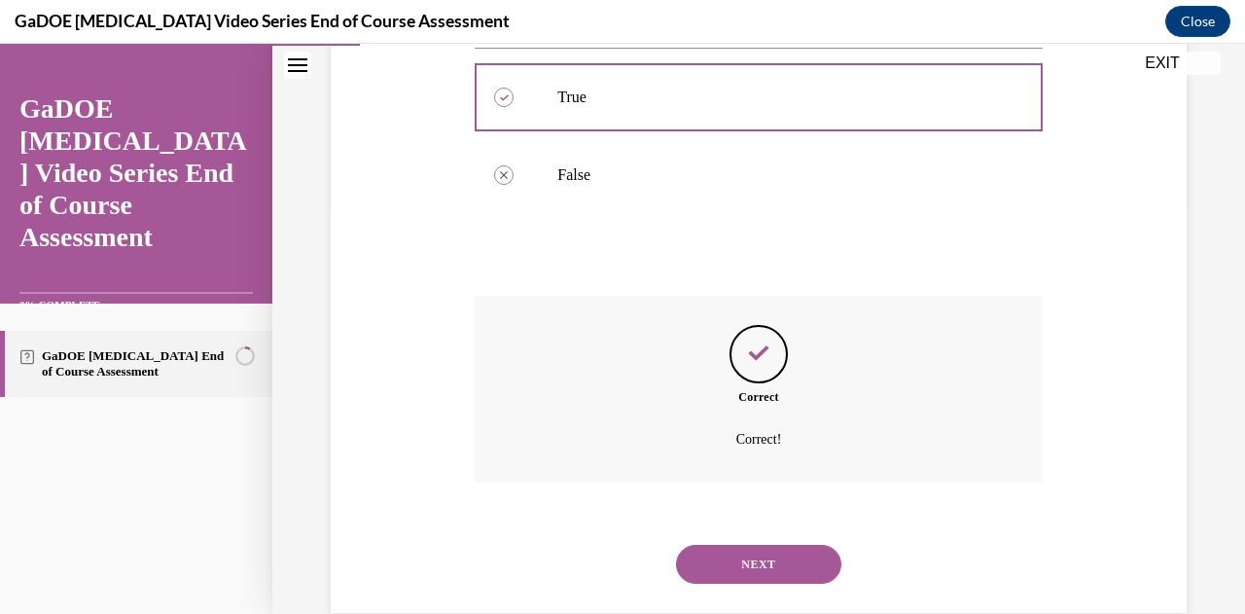
click at [726, 560] on button "NEXT" at bounding box center [758, 564] width 165 height 39
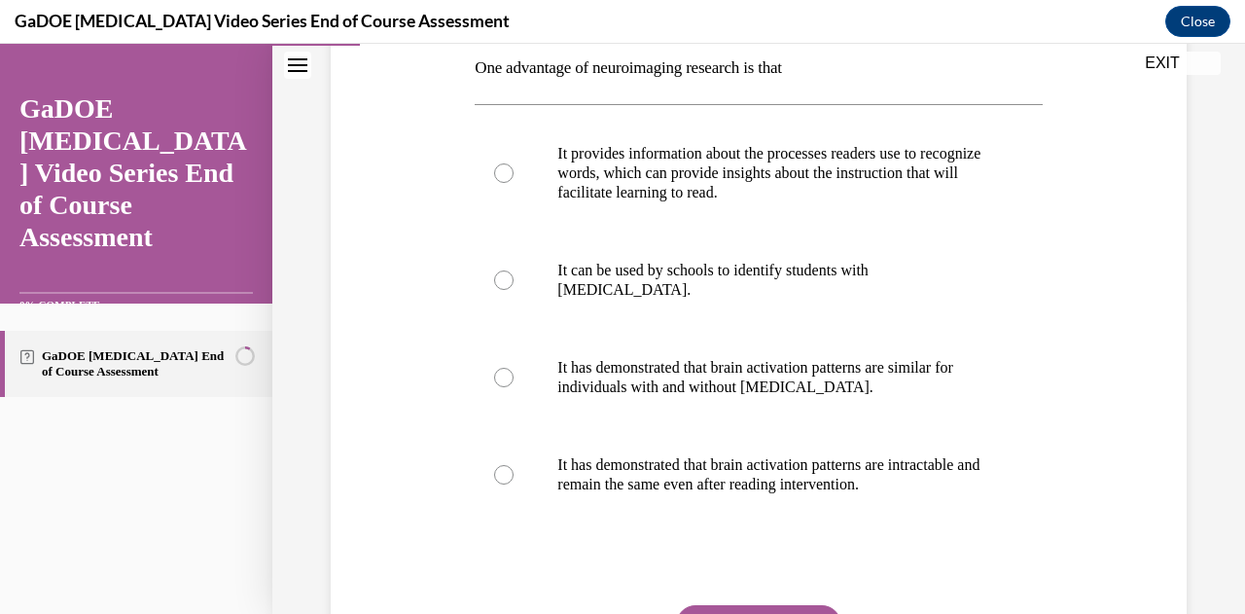
scroll to position [320, 0]
click at [519, 176] on label "It provides information about the processes readers use to recognize words, whi…" at bounding box center [758, 172] width 567 height 117
click at [513, 176] on input "It provides information about the processes readers use to recognize words, whi…" at bounding box center [503, 171] width 19 height 19
radio input "true"
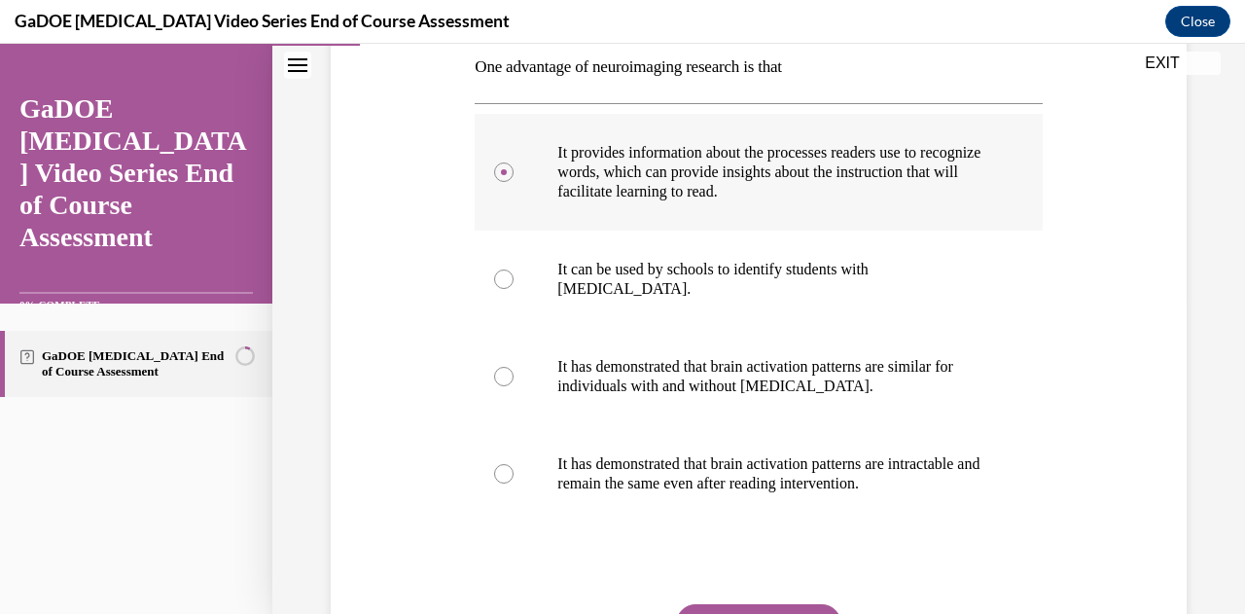
scroll to position [449, 0]
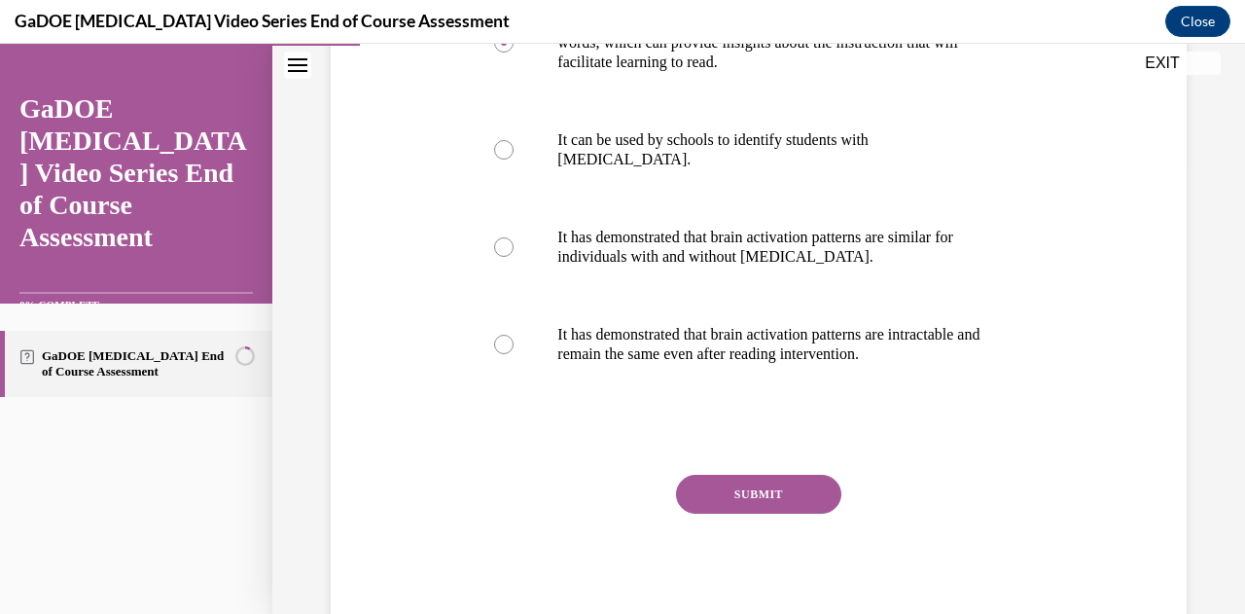
click at [734, 491] on button "SUBMIT" at bounding box center [758, 494] width 165 height 39
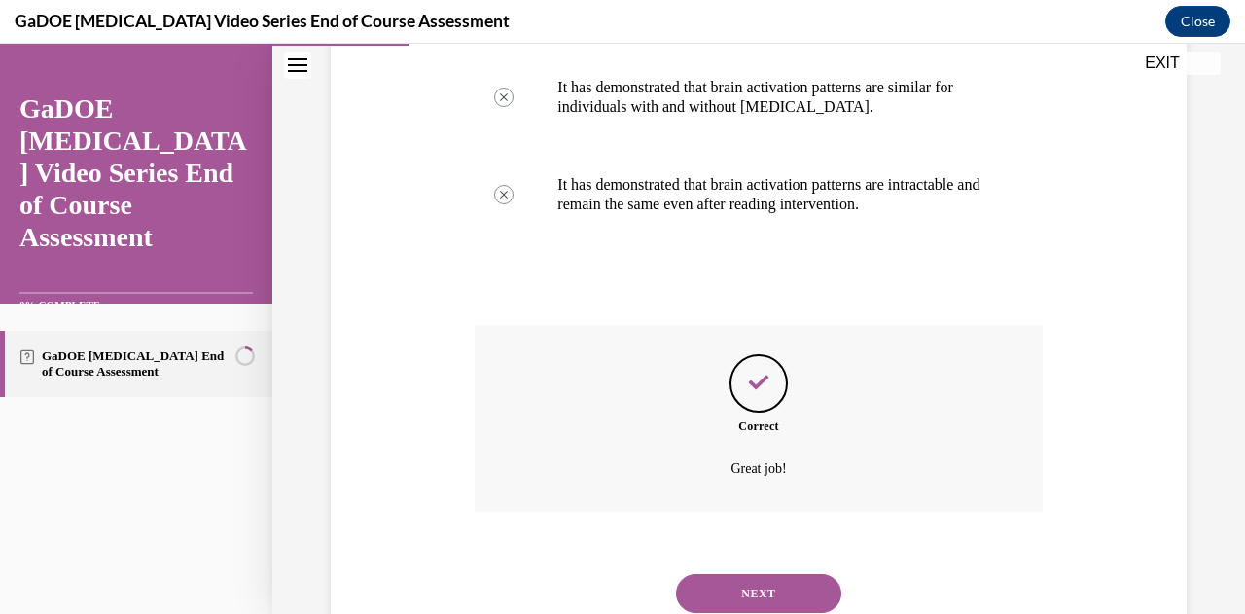
click at [739, 597] on button "NEXT" at bounding box center [758, 593] width 165 height 39
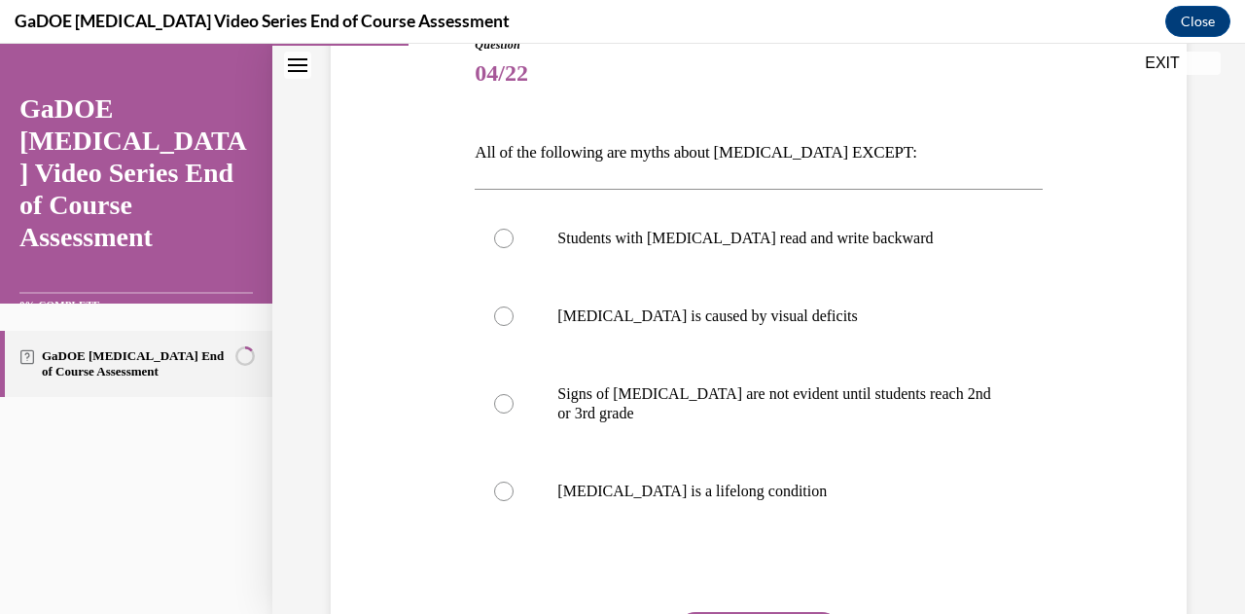
scroll to position [235, 0]
click at [503, 497] on div at bounding box center [503, 489] width 19 height 19
click at [503, 497] on input "Dyslexia is a lifelong condition" at bounding box center [503, 489] width 19 height 19
radio input "true"
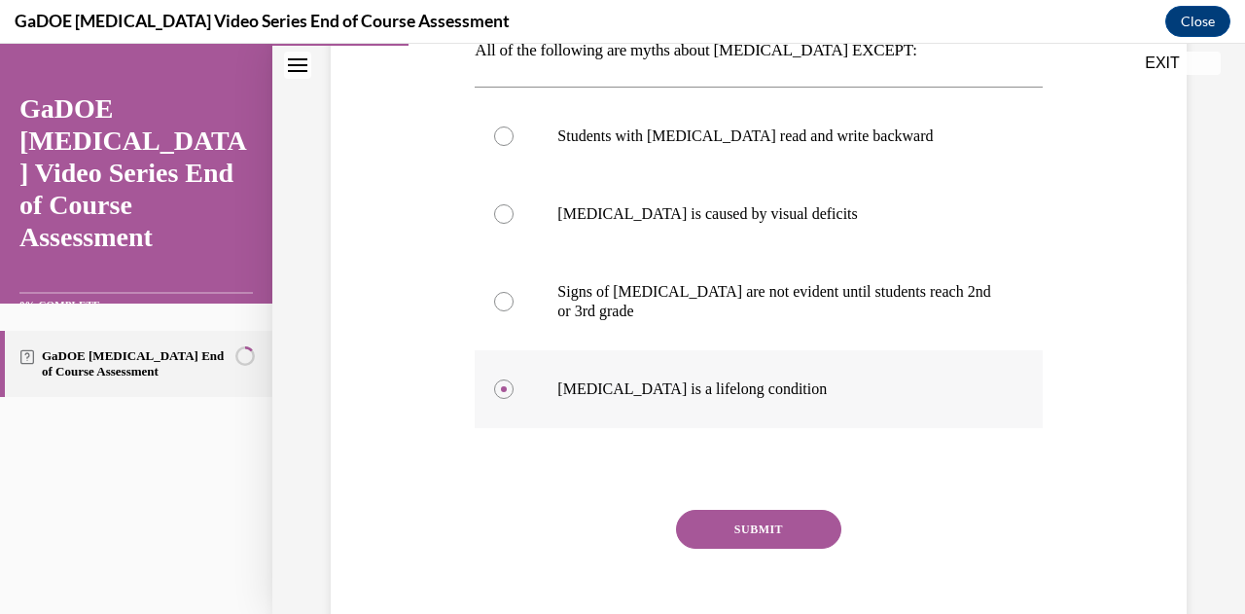
scroll to position [338, 0]
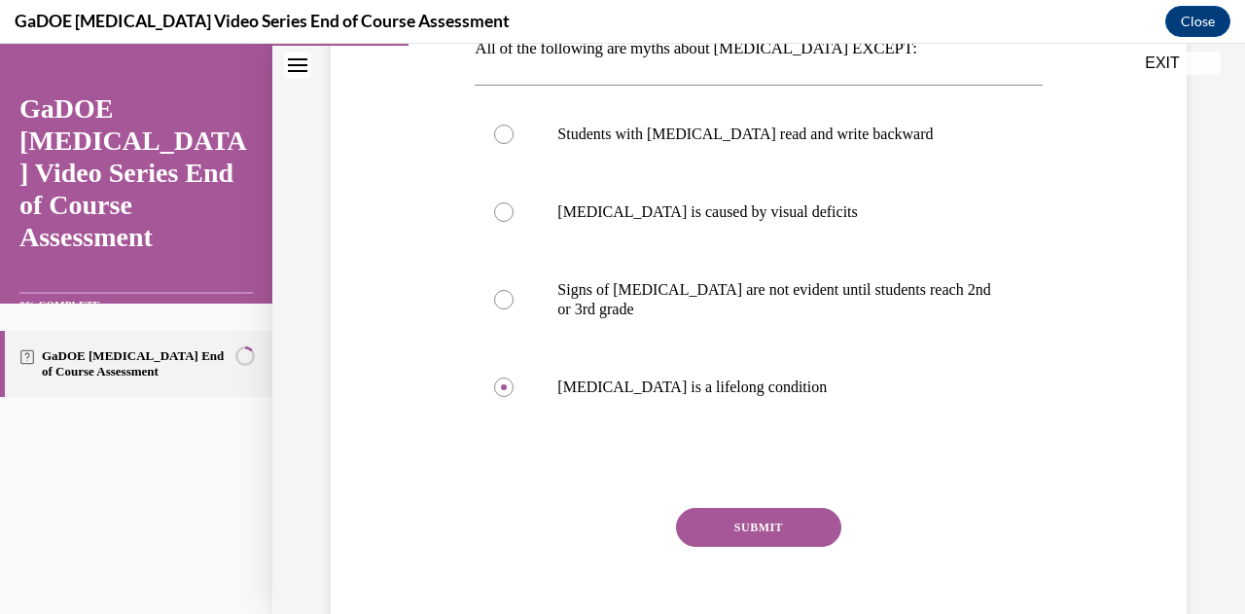
click at [755, 508] on button "SUBMIT" at bounding box center [758, 527] width 165 height 39
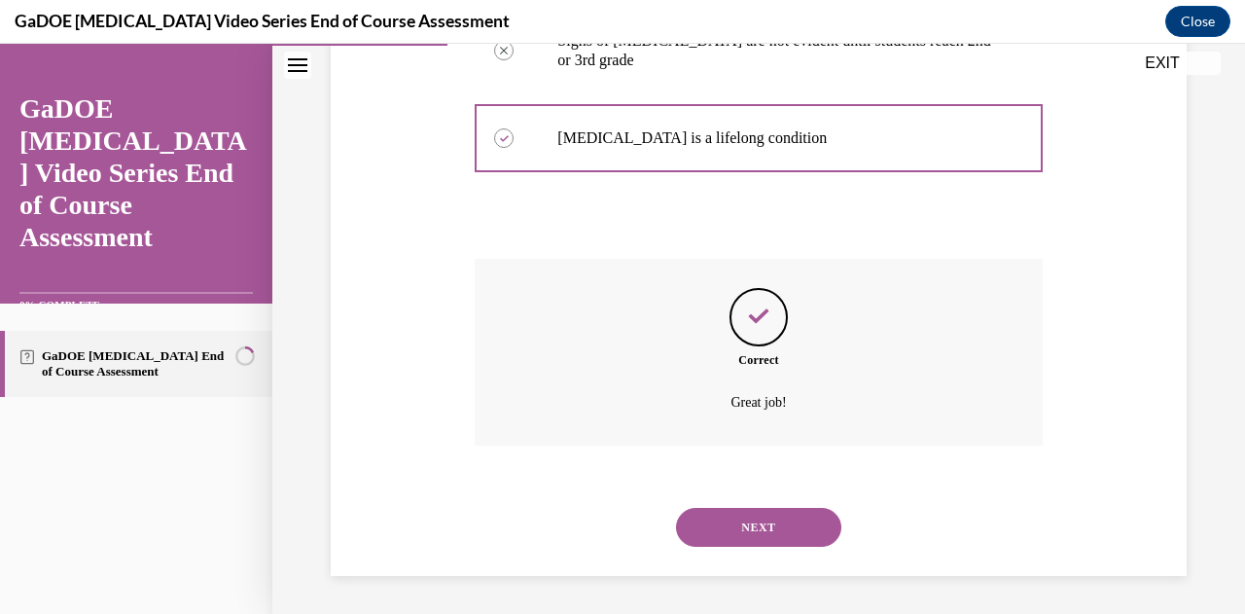
click at [752, 519] on button "NEXT" at bounding box center [758, 527] width 165 height 39
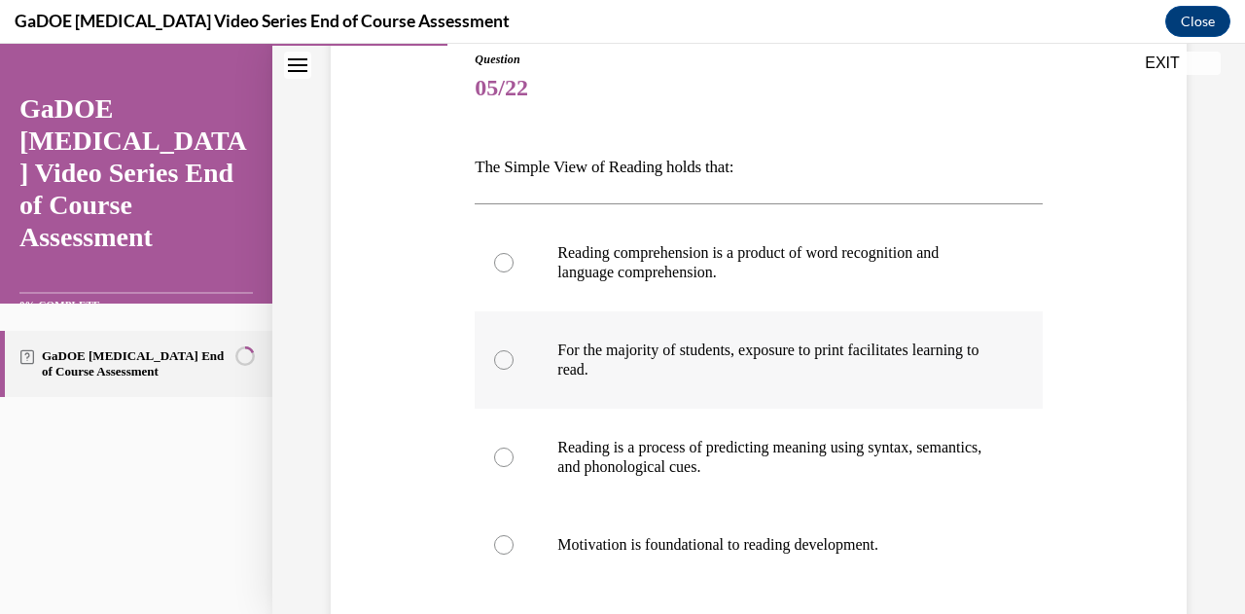
scroll to position [221, 0]
click at [501, 259] on div at bounding box center [503, 261] width 19 height 19
click at [501, 259] on input "Reading comprehension is a product of word recognition and language comprehensi…" at bounding box center [503, 261] width 19 height 19
radio input "true"
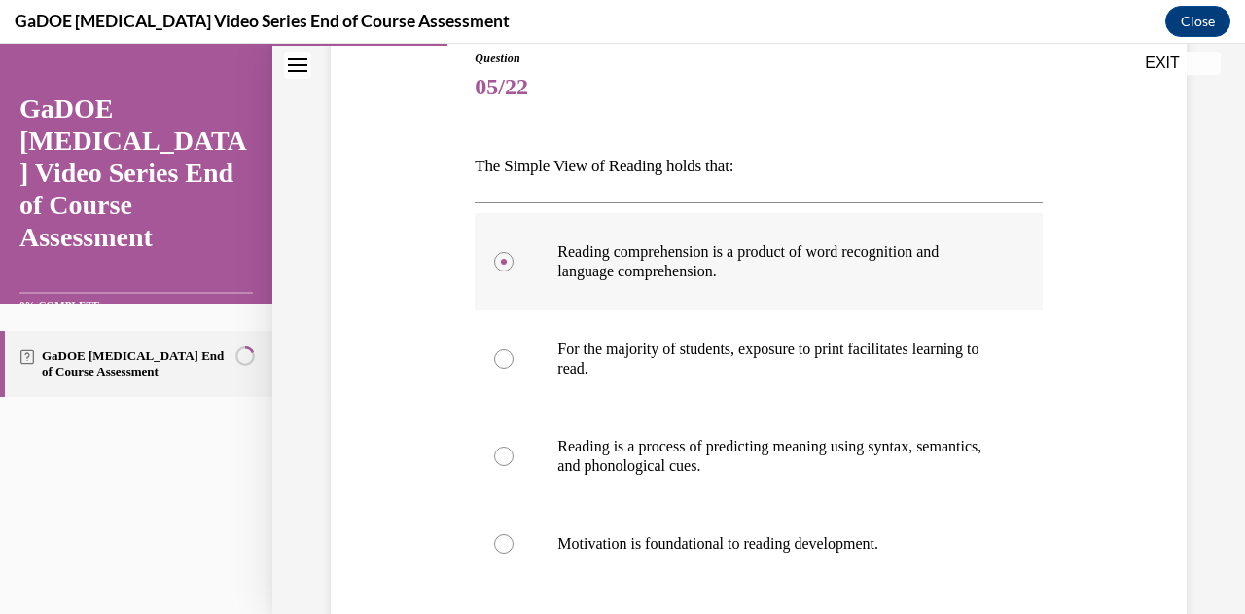
scroll to position [410, 0]
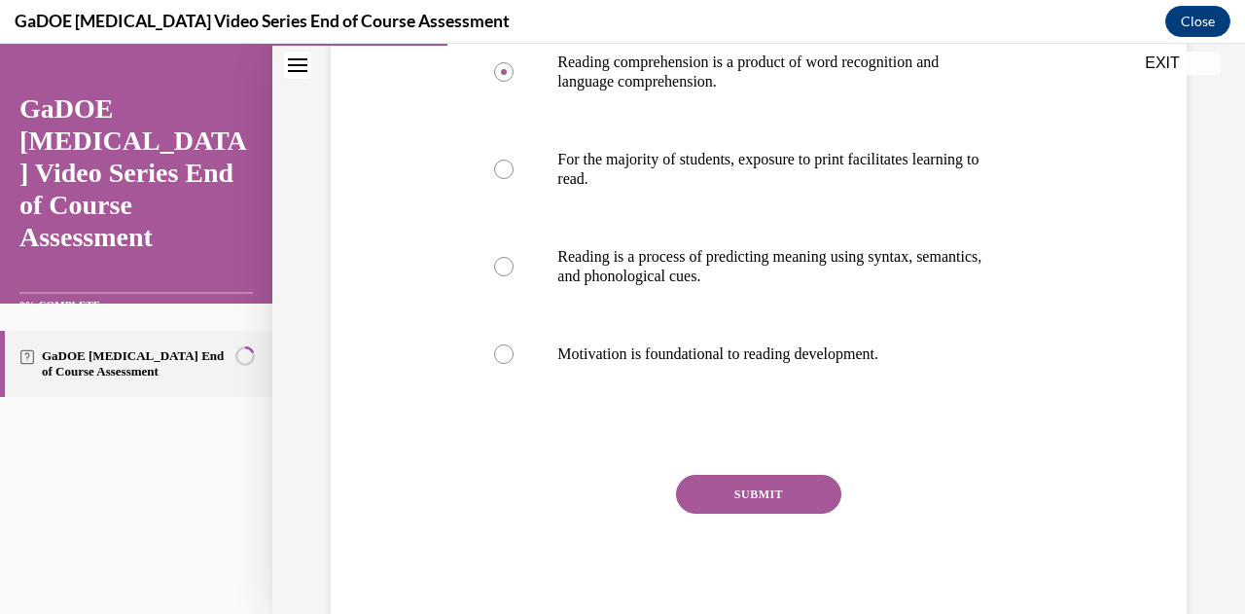
click at [737, 483] on button "SUBMIT" at bounding box center [758, 494] width 165 height 39
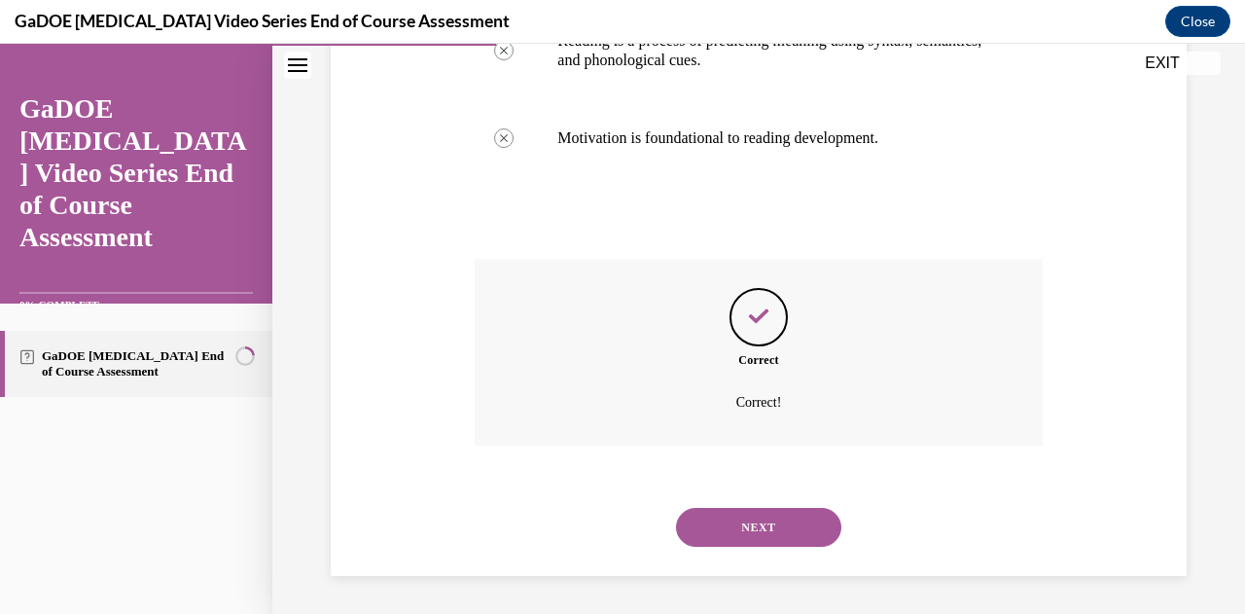
click at [741, 512] on button "NEXT" at bounding box center [758, 527] width 165 height 39
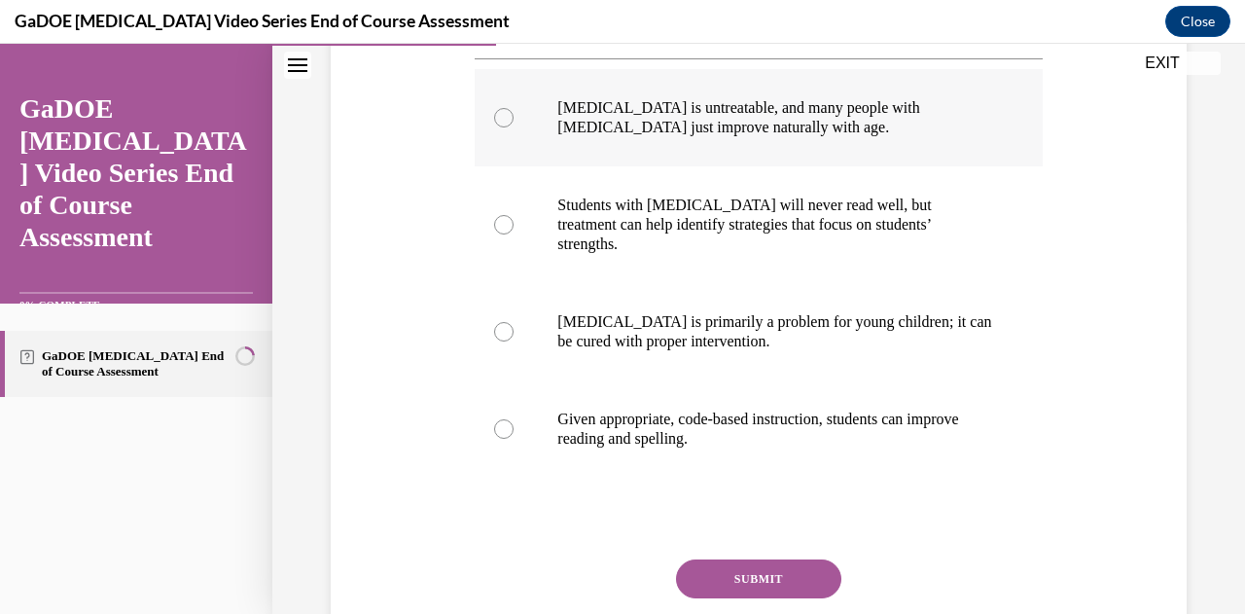
scroll to position [401, 0]
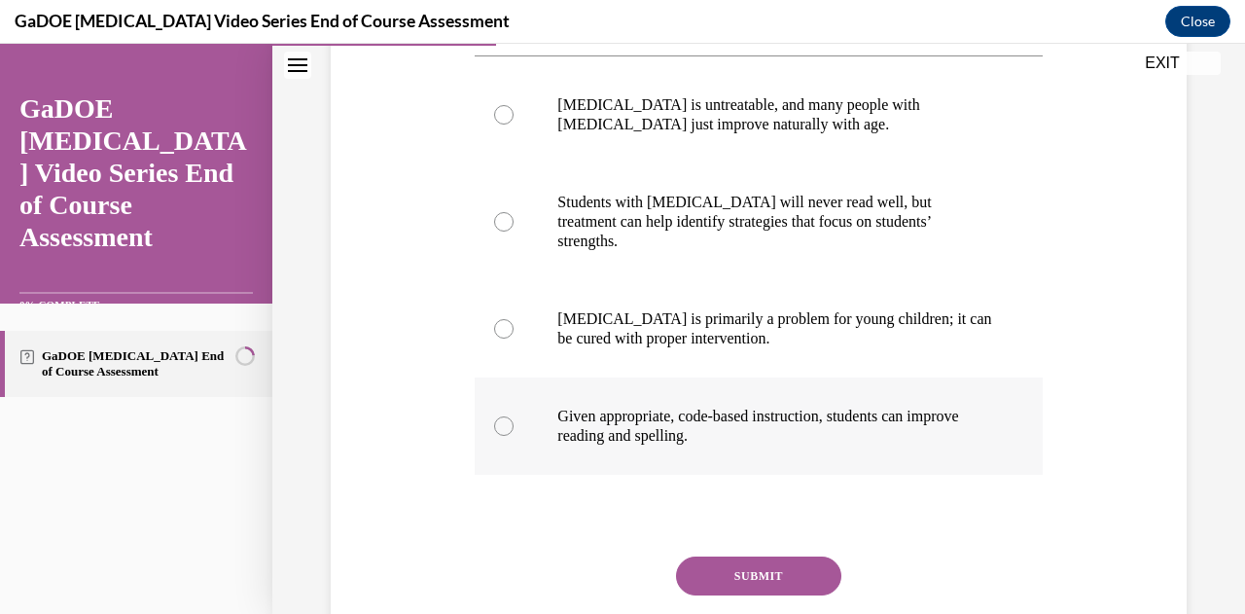
click at [499, 416] on div at bounding box center [503, 425] width 19 height 19
click at [499, 416] on input "Given appropriate, code-based instruction, students can improve reading and spe…" at bounding box center [503, 425] width 19 height 19
radio input "true"
click at [716, 556] on button "SUBMIT" at bounding box center [758, 575] width 165 height 39
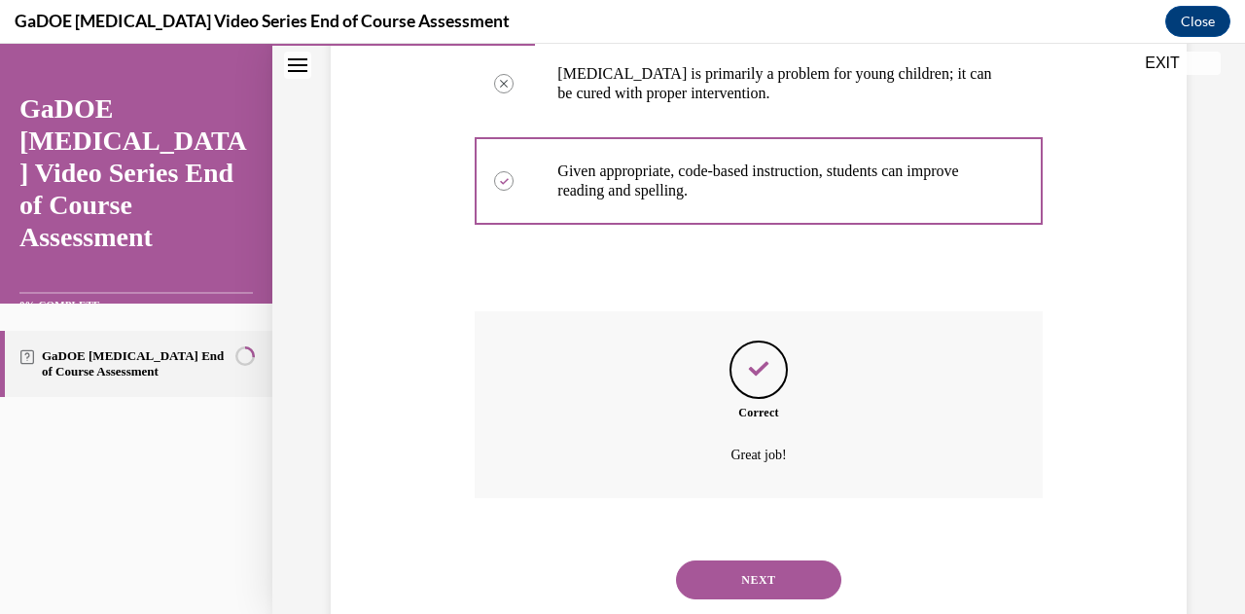
click at [716, 560] on button "NEXT" at bounding box center [758, 579] width 165 height 39
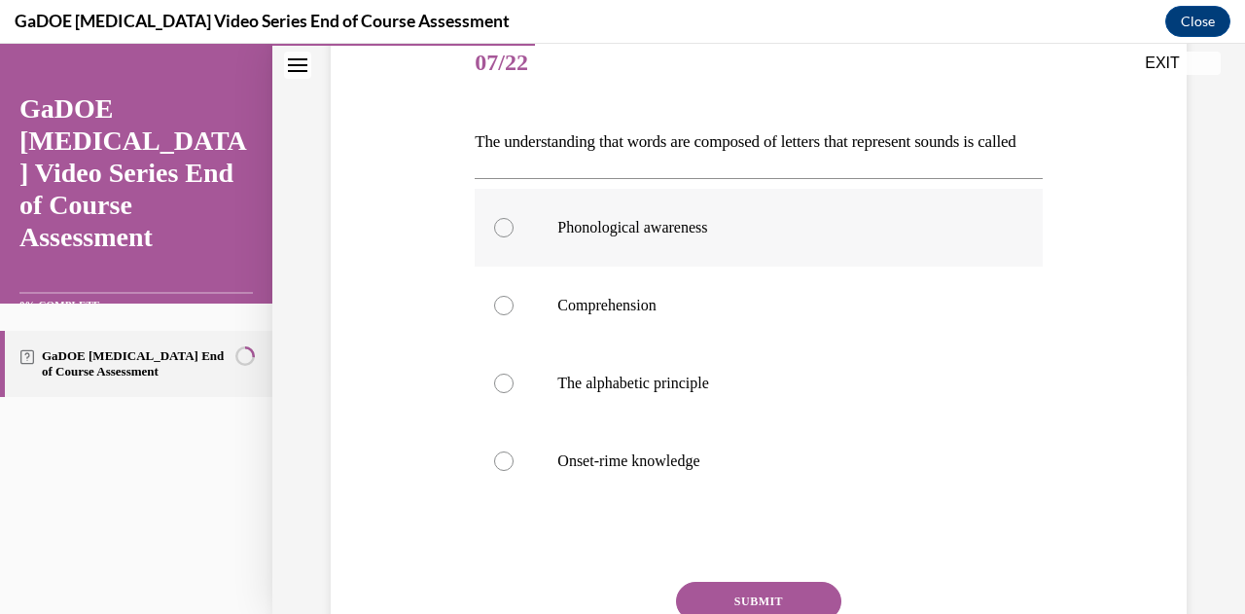
scroll to position [248, 0]
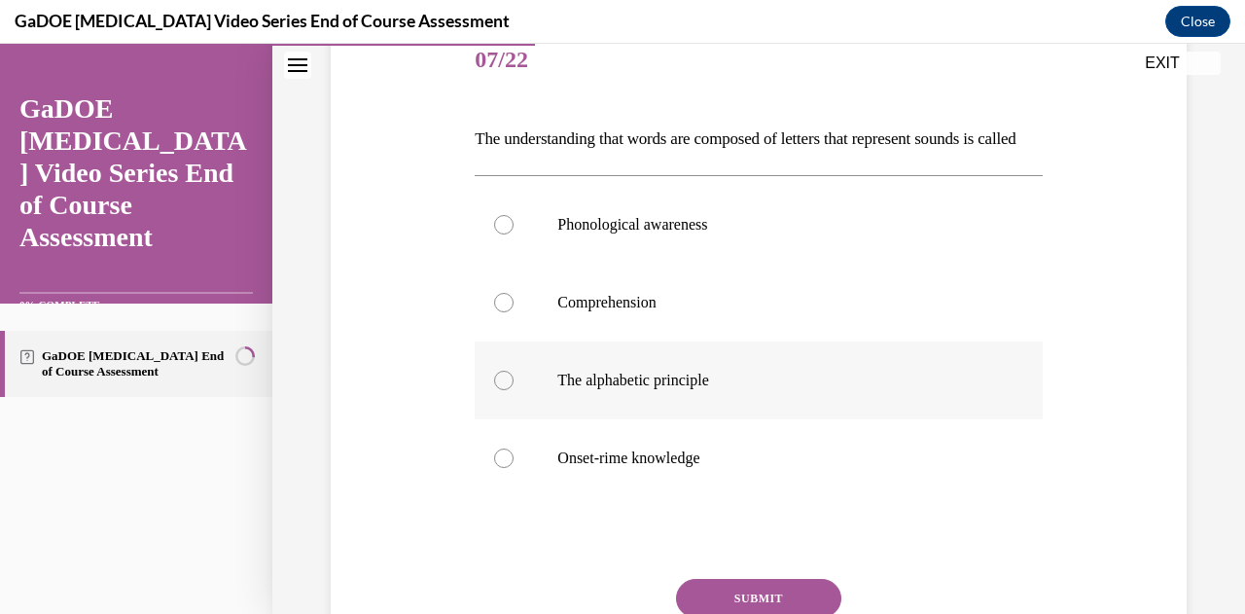
click at [486, 419] on label "The alphabetic principle" at bounding box center [758, 380] width 567 height 78
click at [494, 390] on input "The alphabetic principle" at bounding box center [503, 379] width 19 height 19
radio input "true"
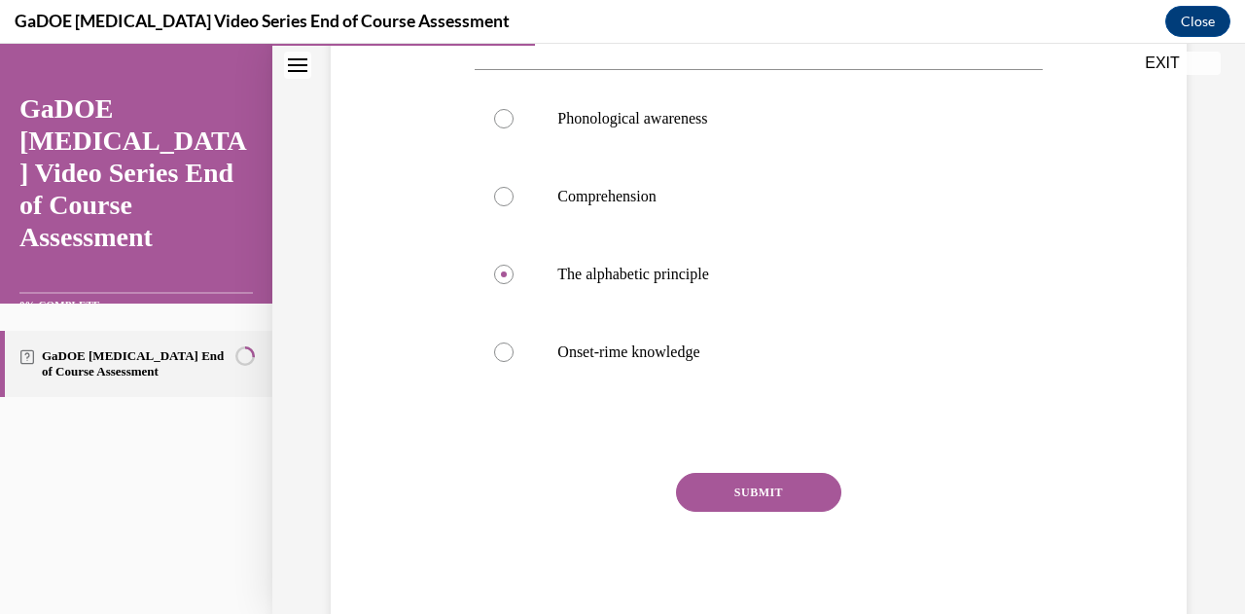
click at [756, 511] on button "SUBMIT" at bounding box center [758, 492] width 165 height 39
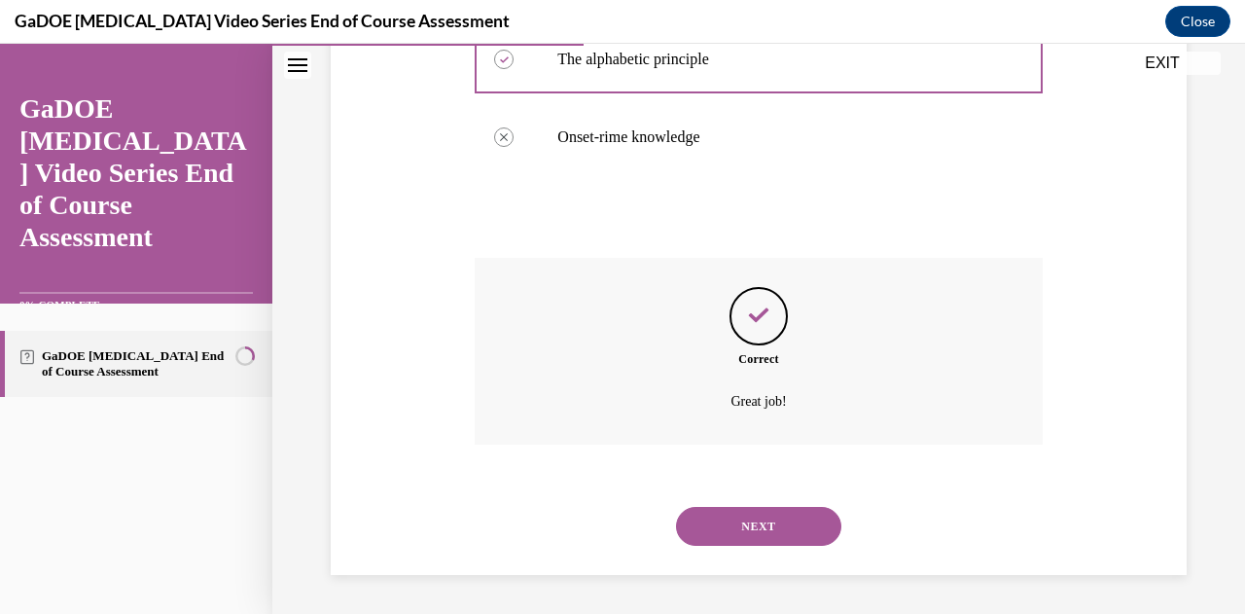
click at [756, 513] on button "NEXT" at bounding box center [758, 526] width 165 height 39
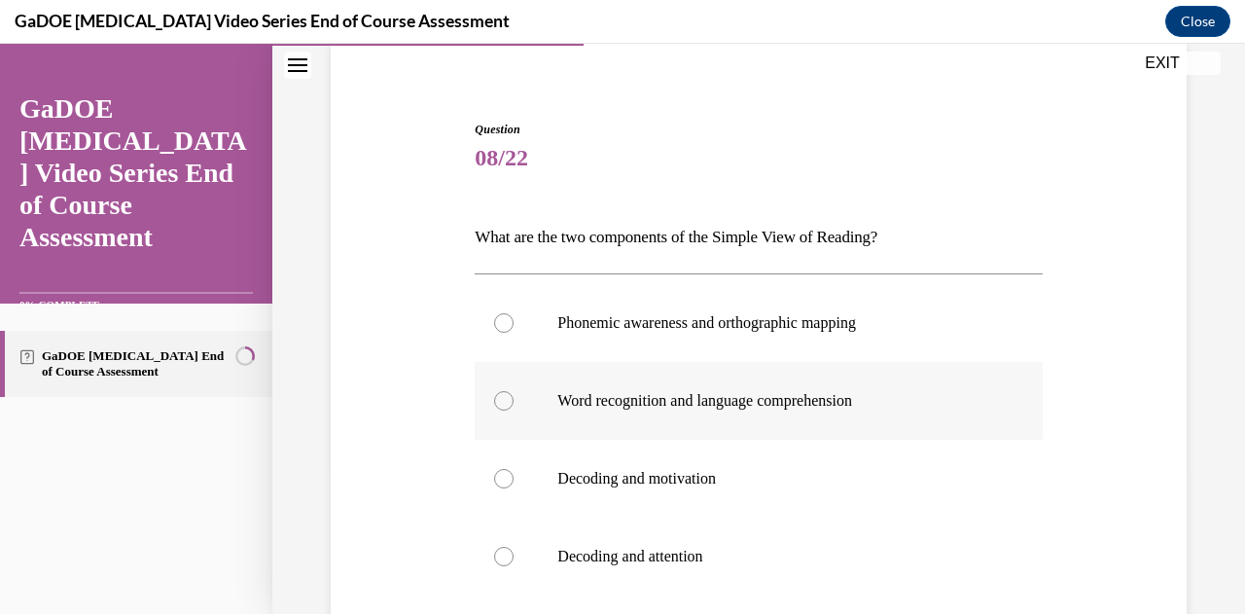
scroll to position [151, 0]
click at [500, 411] on label "Word recognition and language comprehension" at bounding box center [758, 400] width 567 height 78
click at [500, 409] on input "Word recognition and language comprehension" at bounding box center [503, 399] width 19 height 19
radio input "true"
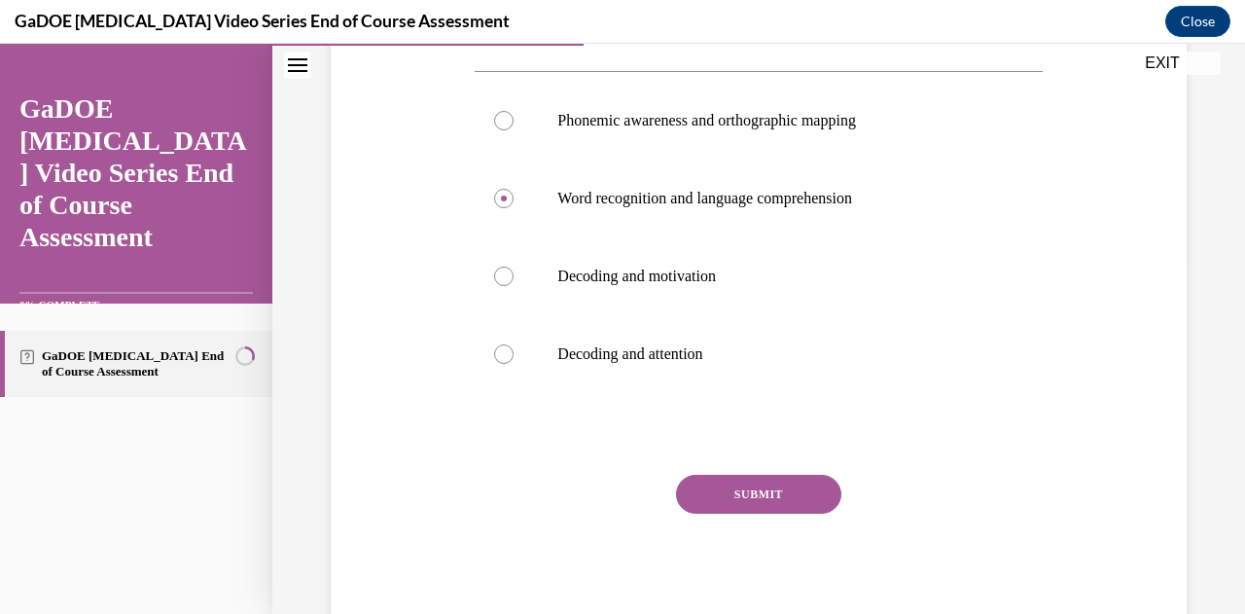
click at [725, 491] on button "SUBMIT" at bounding box center [758, 494] width 165 height 39
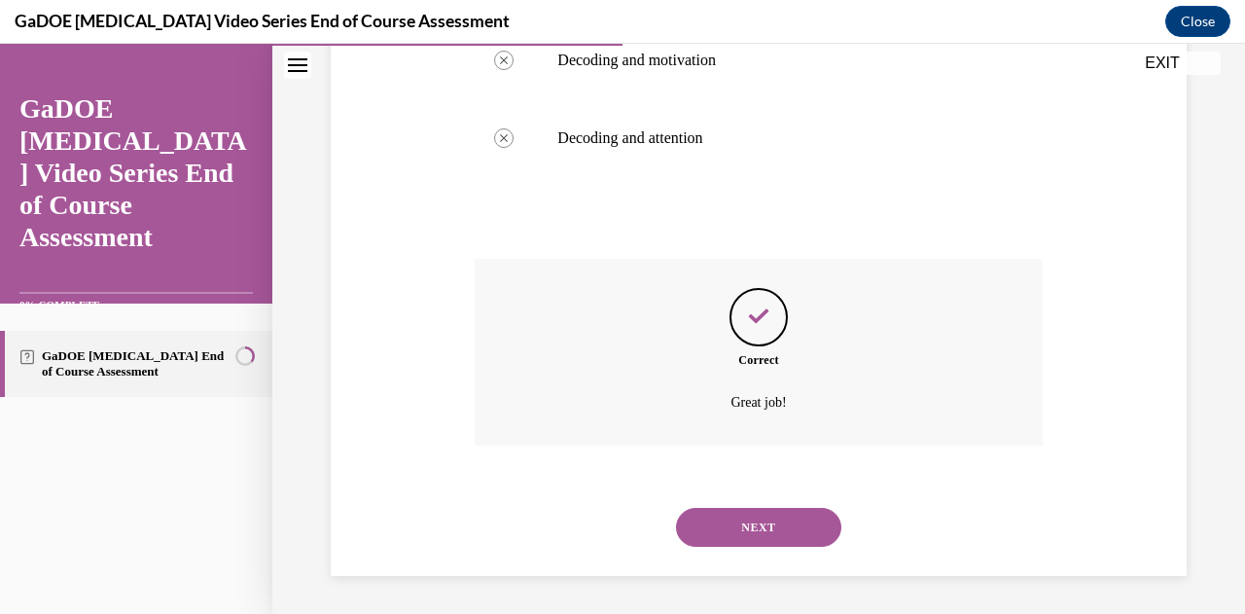
click at [749, 526] on button "NEXT" at bounding box center [758, 527] width 165 height 39
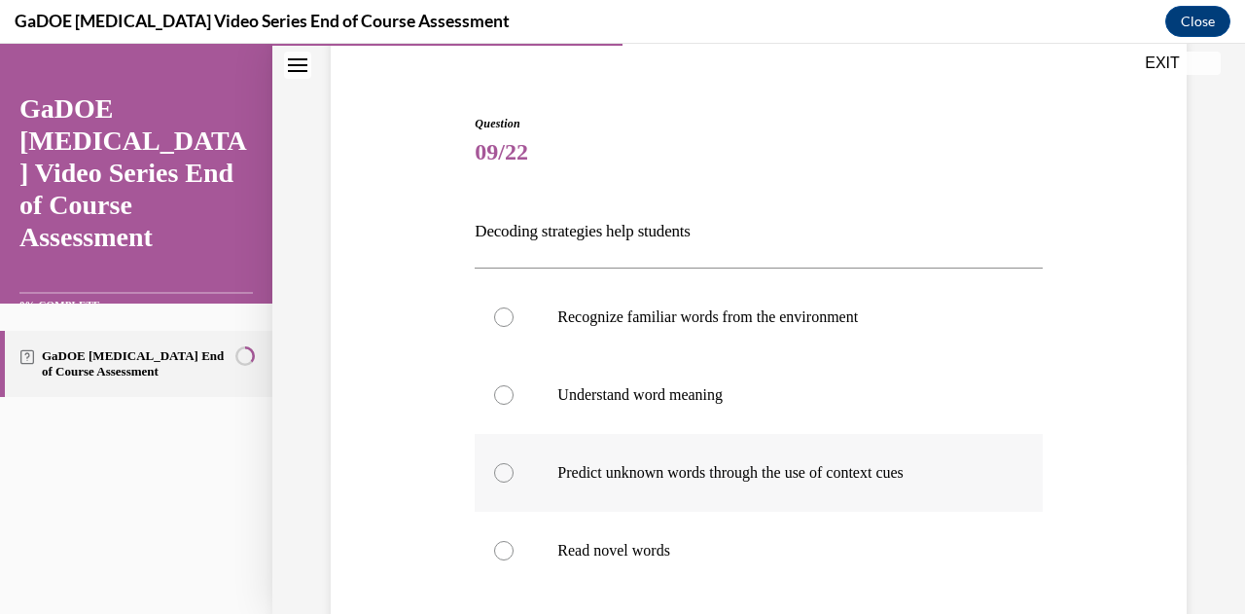
scroll to position [299, 0]
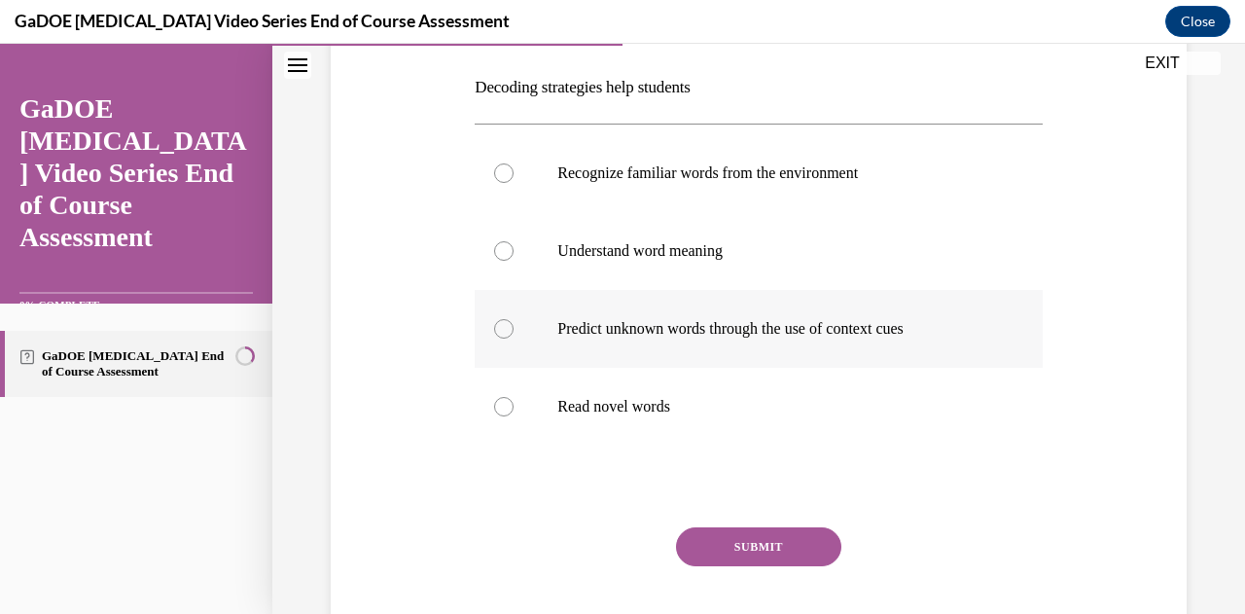
click at [507, 334] on div at bounding box center [503, 328] width 19 height 19
click at [507, 334] on input "Predict unknown words through the use of context cues" at bounding box center [503, 328] width 19 height 19
radio input "true"
click at [762, 548] on button "SUBMIT" at bounding box center [758, 546] width 165 height 39
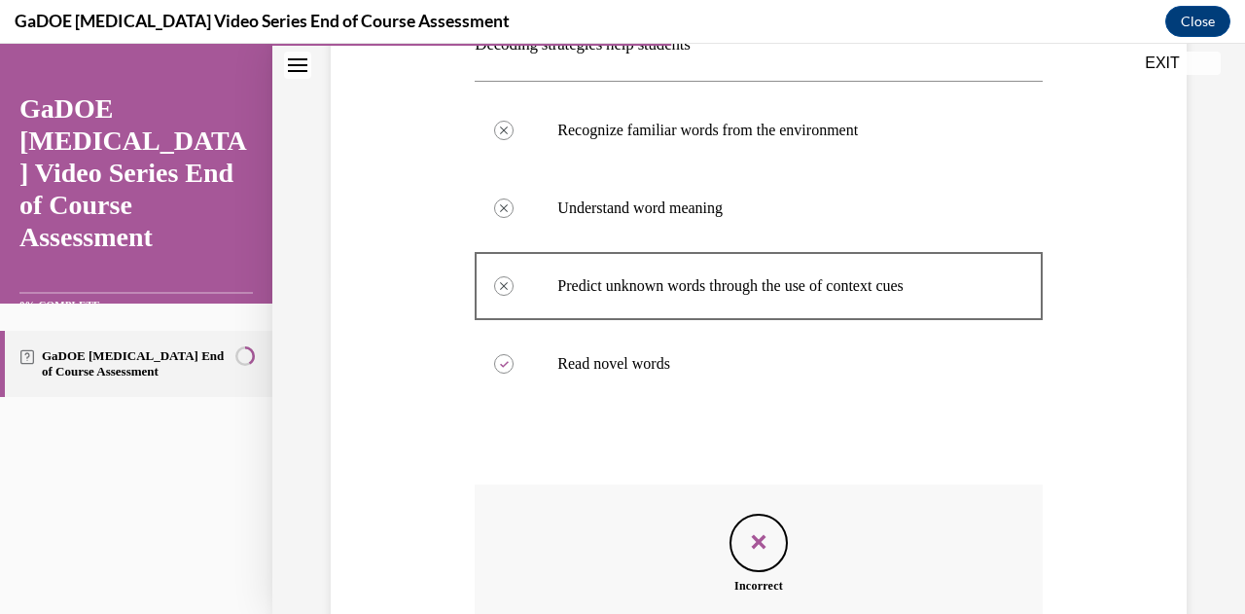
scroll to position [343, 0]
click at [498, 213] on div at bounding box center [503, 206] width 19 height 19
click at [605, 208] on p "Understand word meaning" at bounding box center [775, 206] width 436 height 19
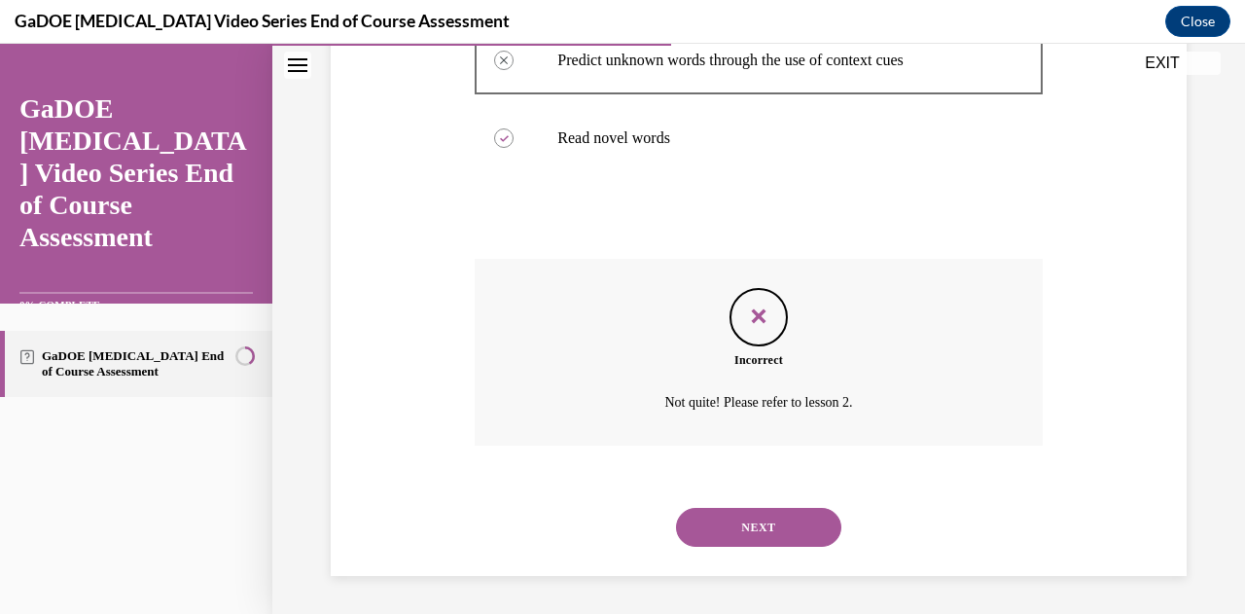
click at [770, 534] on button "NEXT" at bounding box center [758, 527] width 165 height 39
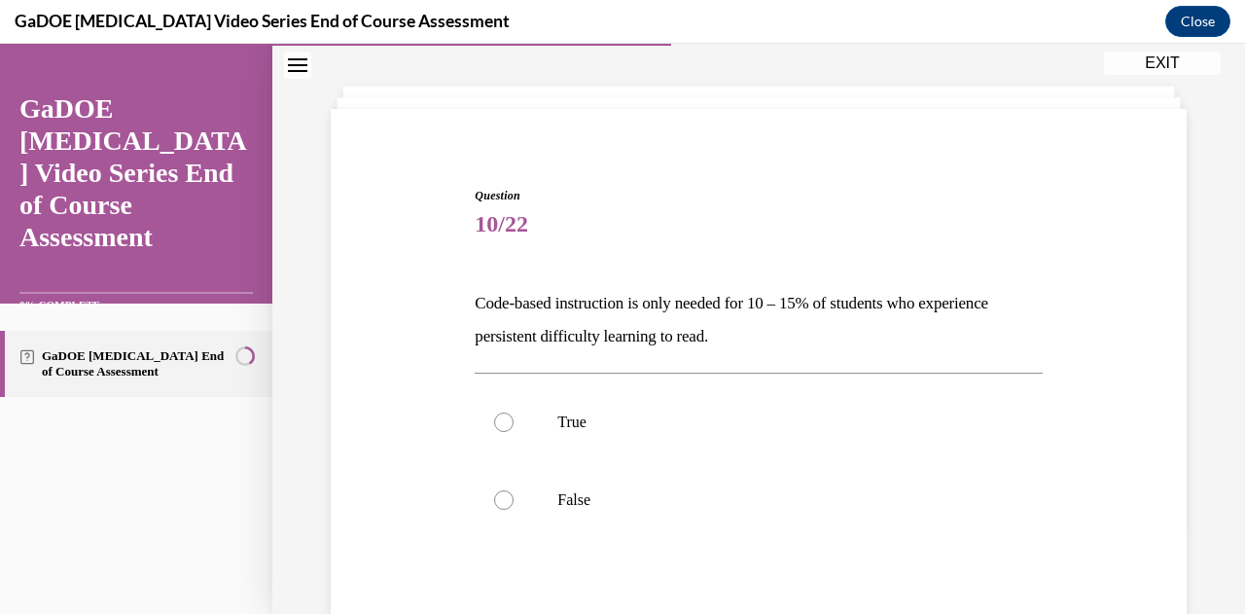
scroll to position [85, 0]
click at [769, 531] on label "False" at bounding box center [758, 499] width 567 height 78
click at [513, 509] on input "False" at bounding box center [503, 498] width 19 height 19
radio input "true"
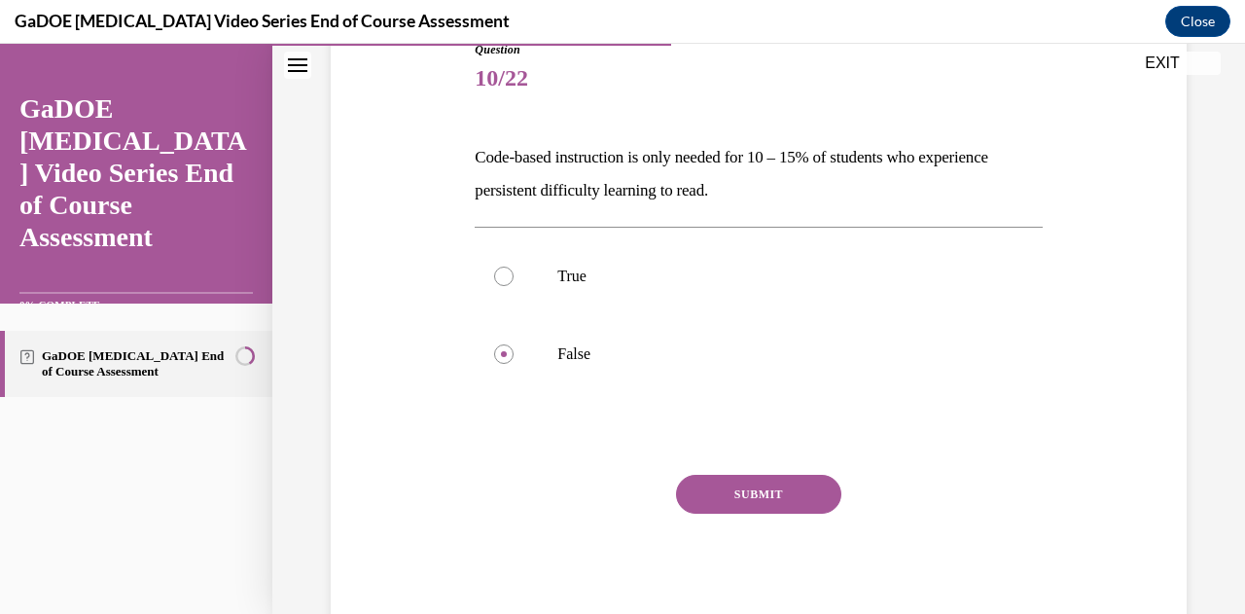
click at [756, 490] on button "SUBMIT" at bounding box center [758, 494] width 165 height 39
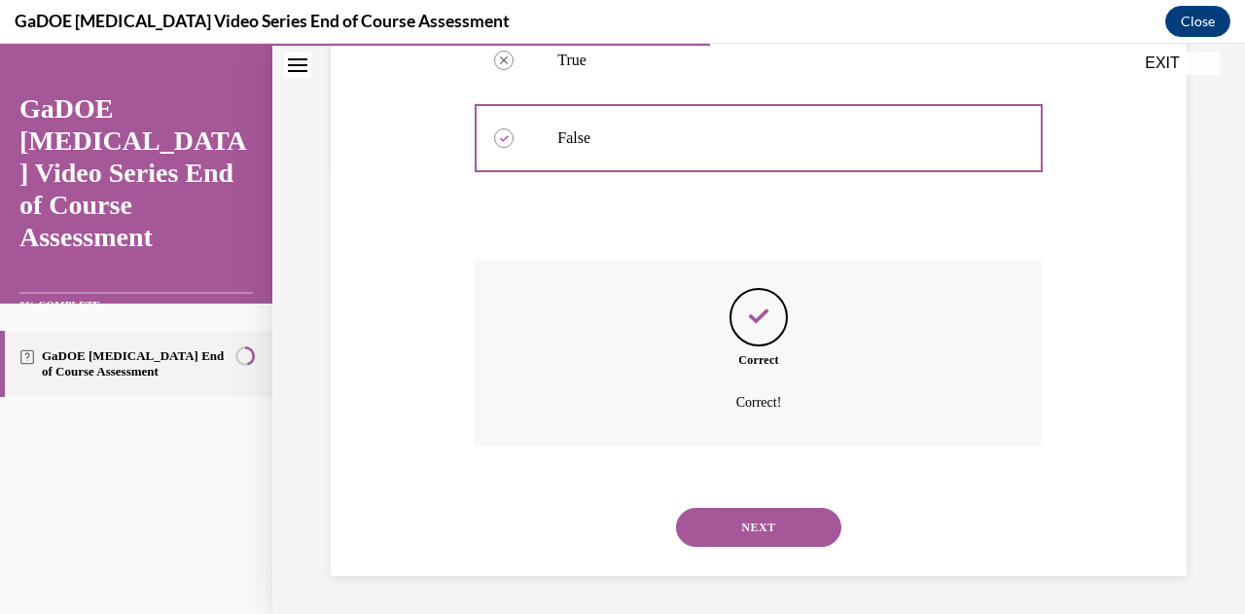
click at [756, 522] on button "NEXT" at bounding box center [758, 527] width 165 height 39
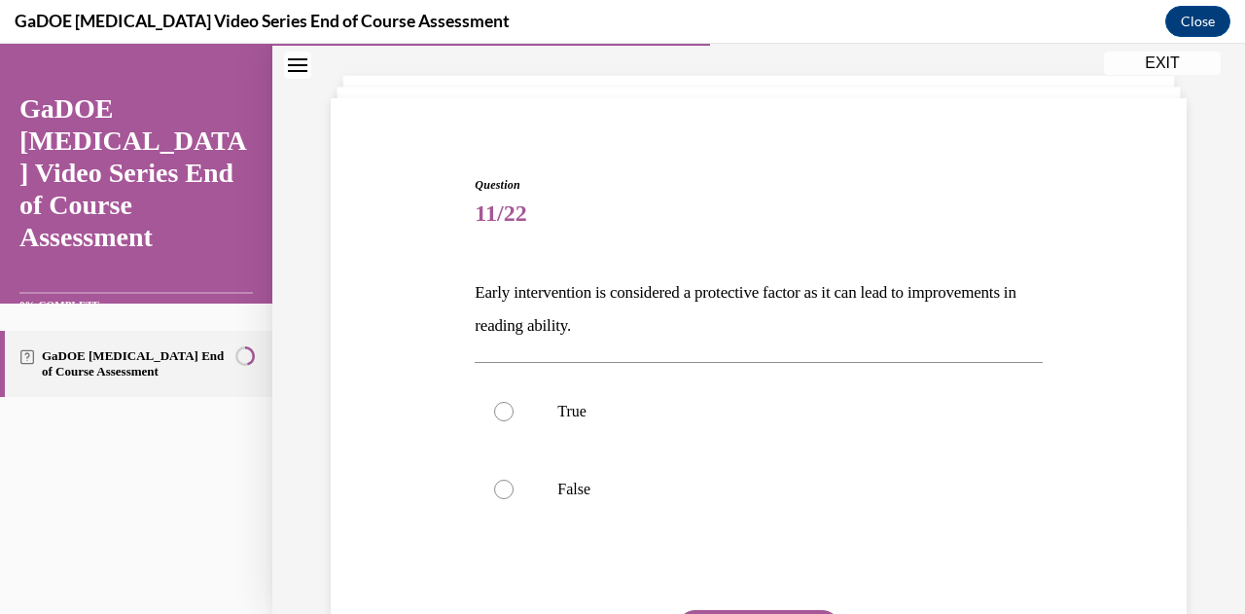
scroll to position [95, 0]
click at [614, 421] on label "True" at bounding box center [758, 410] width 567 height 78
click at [513, 420] on input "True" at bounding box center [503, 410] width 19 height 19
radio input "true"
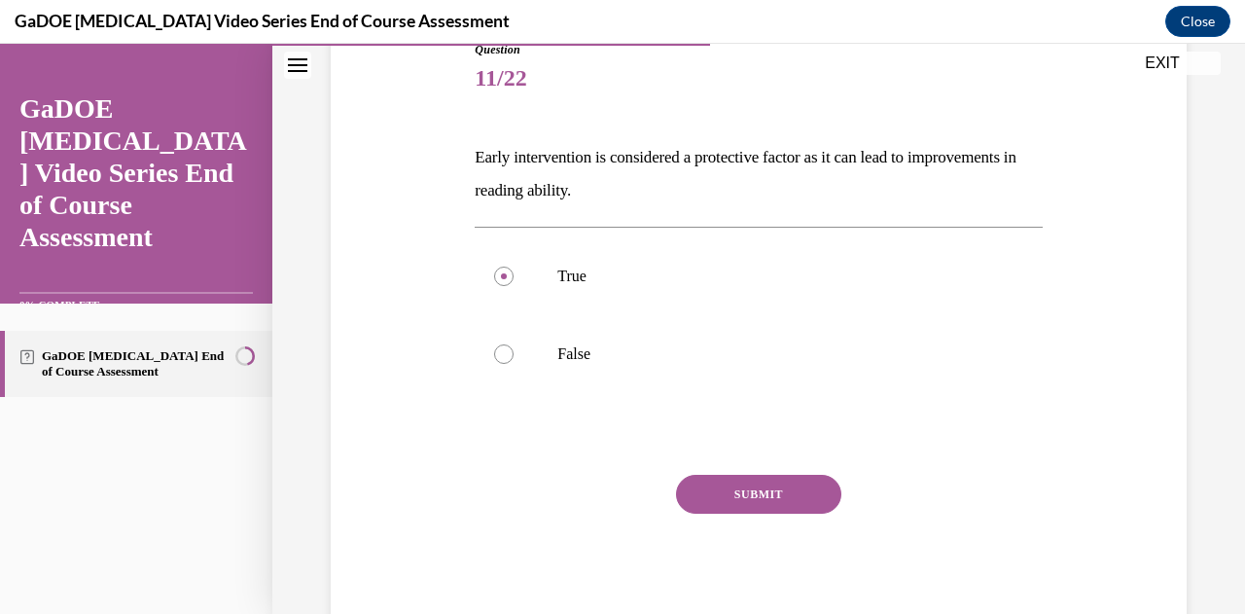
click at [756, 495] on button "SUBMIT" at bounding box center [758, 494] width 165 height 39
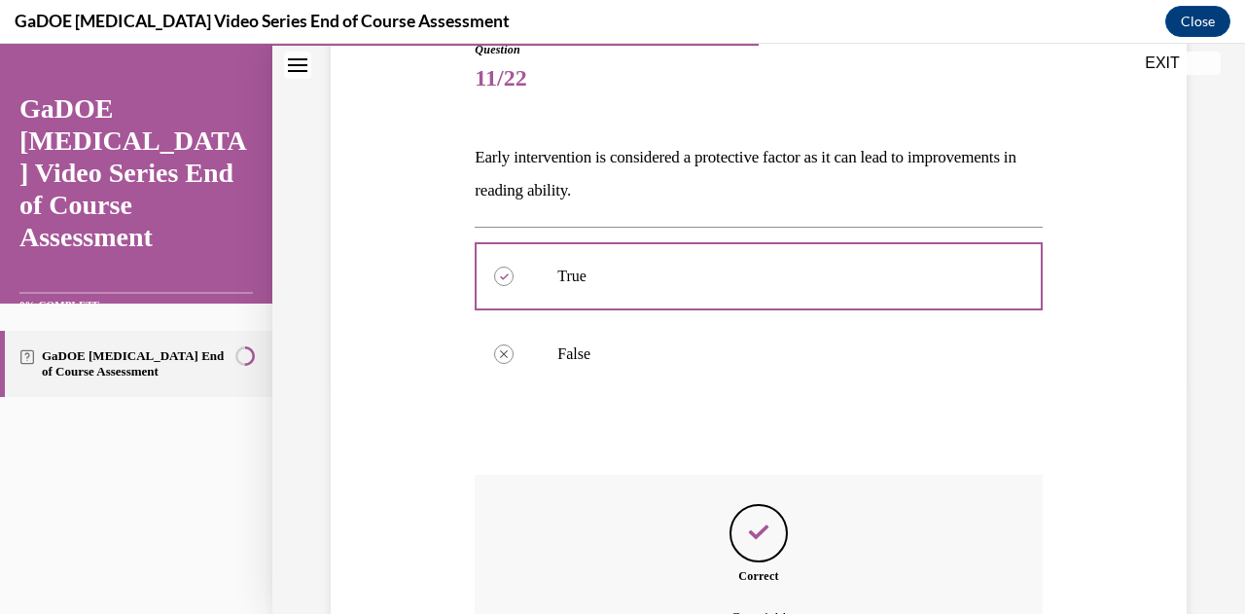
scroll to position [445, 0]
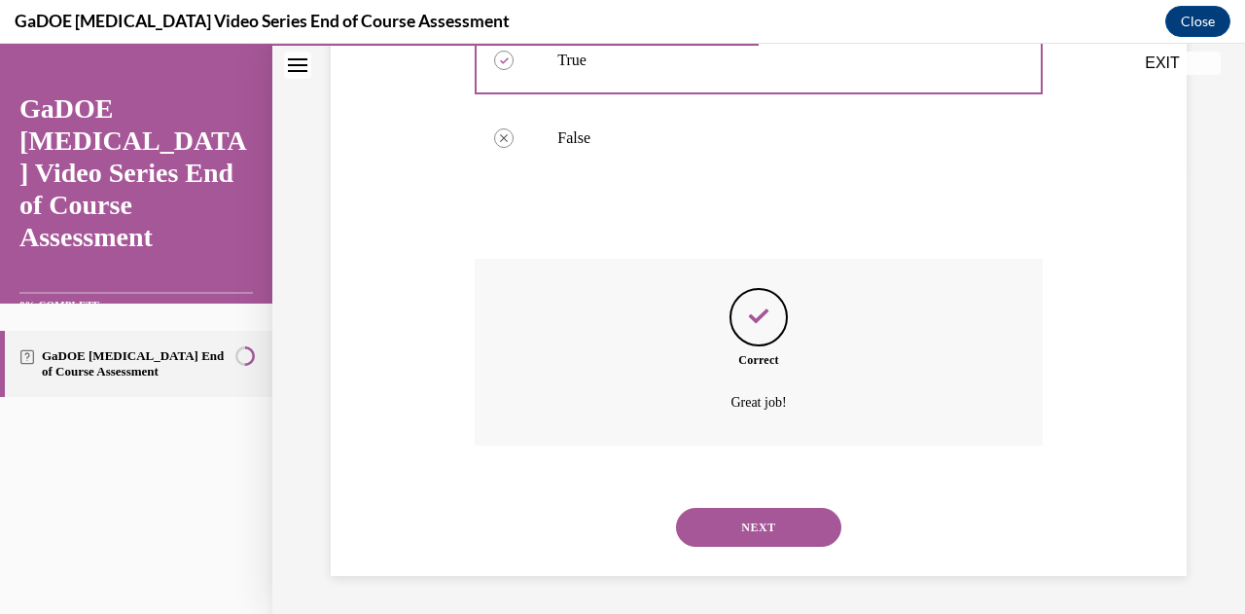
click at [759, 522] on button "NEXT" at bounding box center [758, 527] width 165 height 39
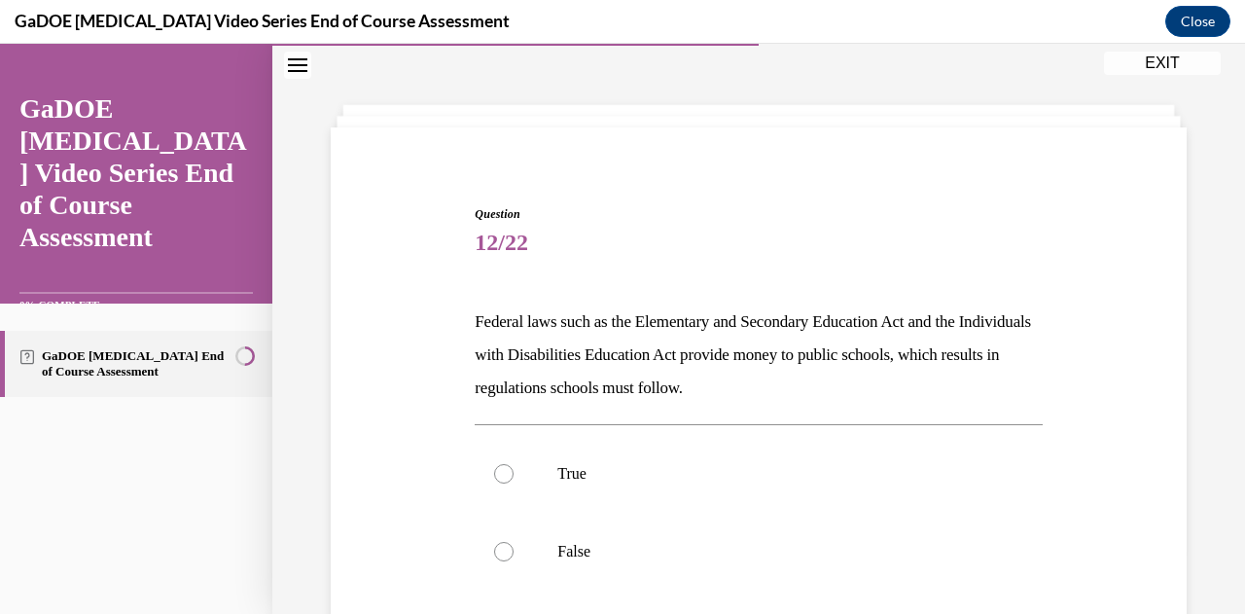
scroll to position [66, 0]
click at [733, 491] on label "True" at bounding box center [758, 473] width 567 height 78
click at [513, 482] on input "True" at bounding box center [503, 472] width 19 height 19
radio input "true"
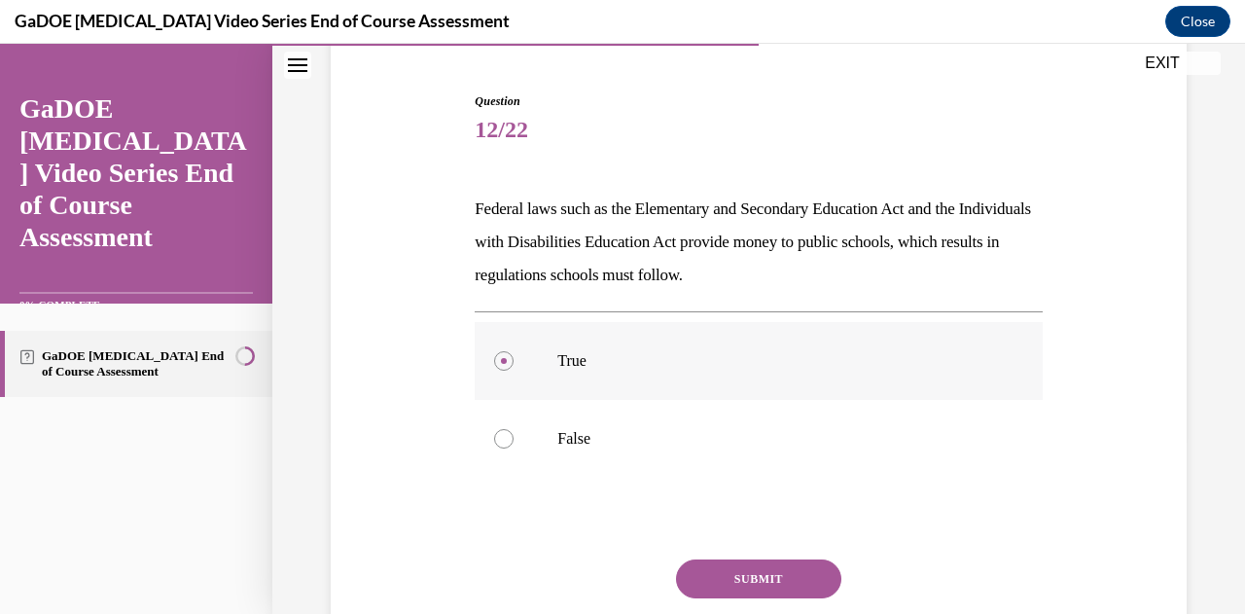
scroll to position [199, 0]
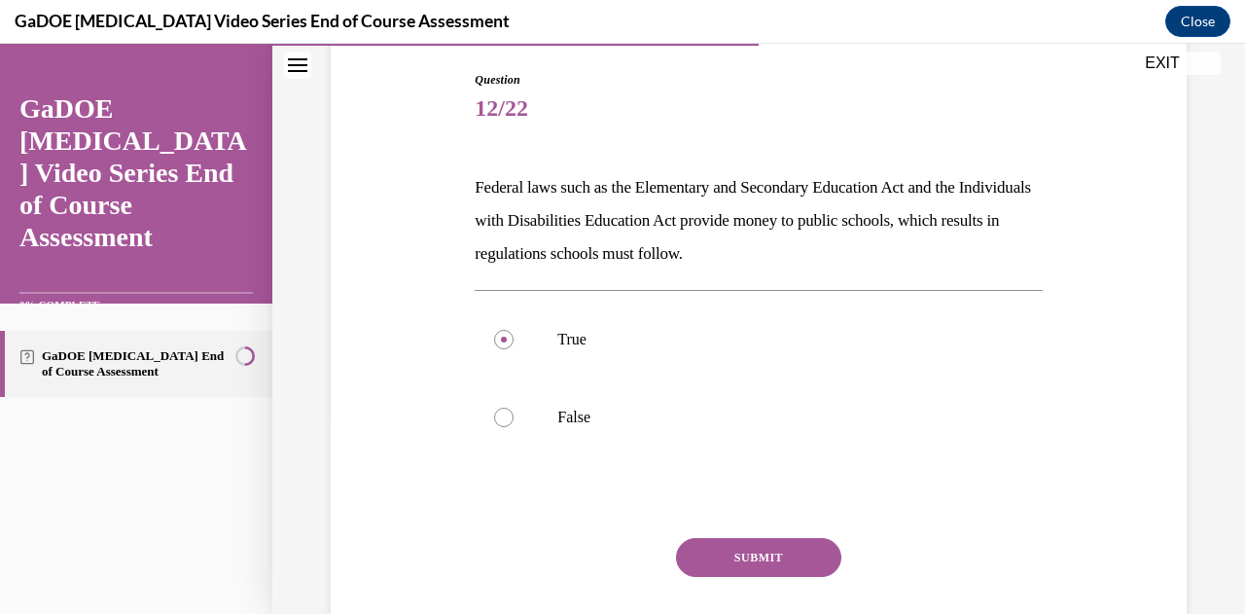
click at [737, 563] on button "SUBMIT" at bounding box center [758, 557] width 165 height 39
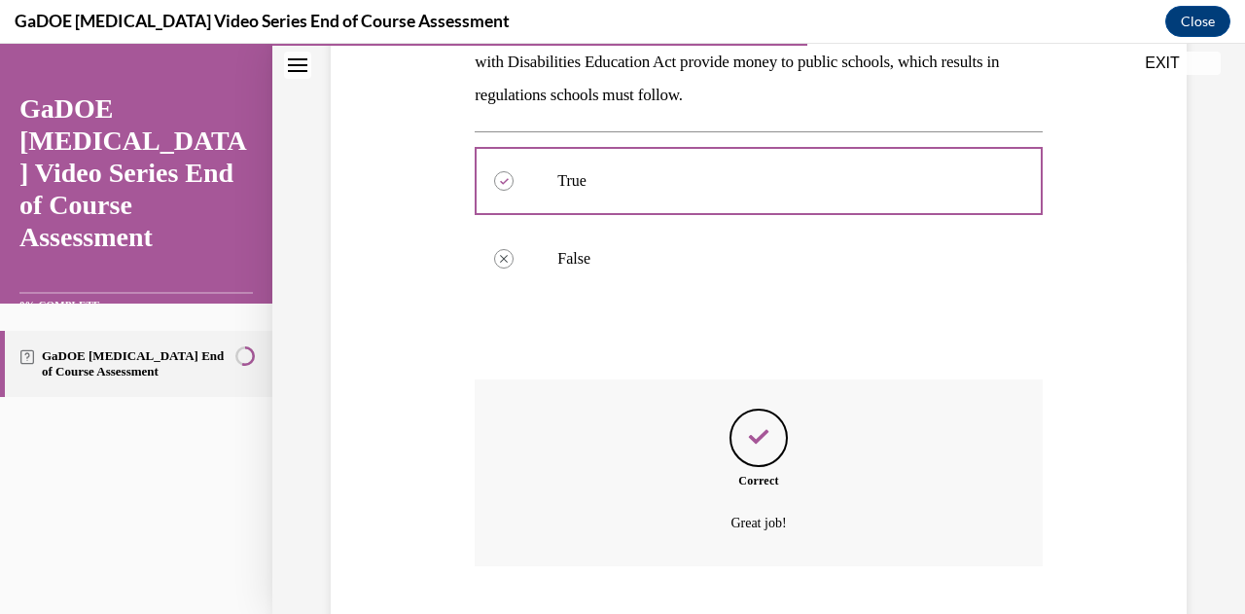
scroll to position [400, 0]
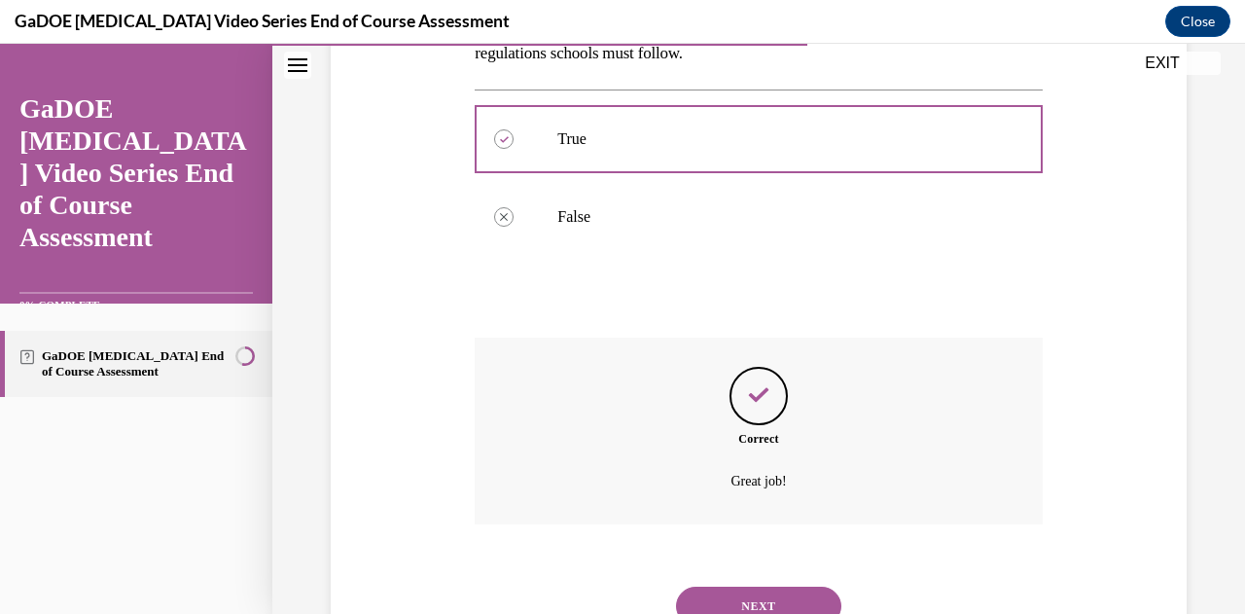
click at [730, 602] on button "NEXT" at bounding box center [758, 605] width 165 height 39
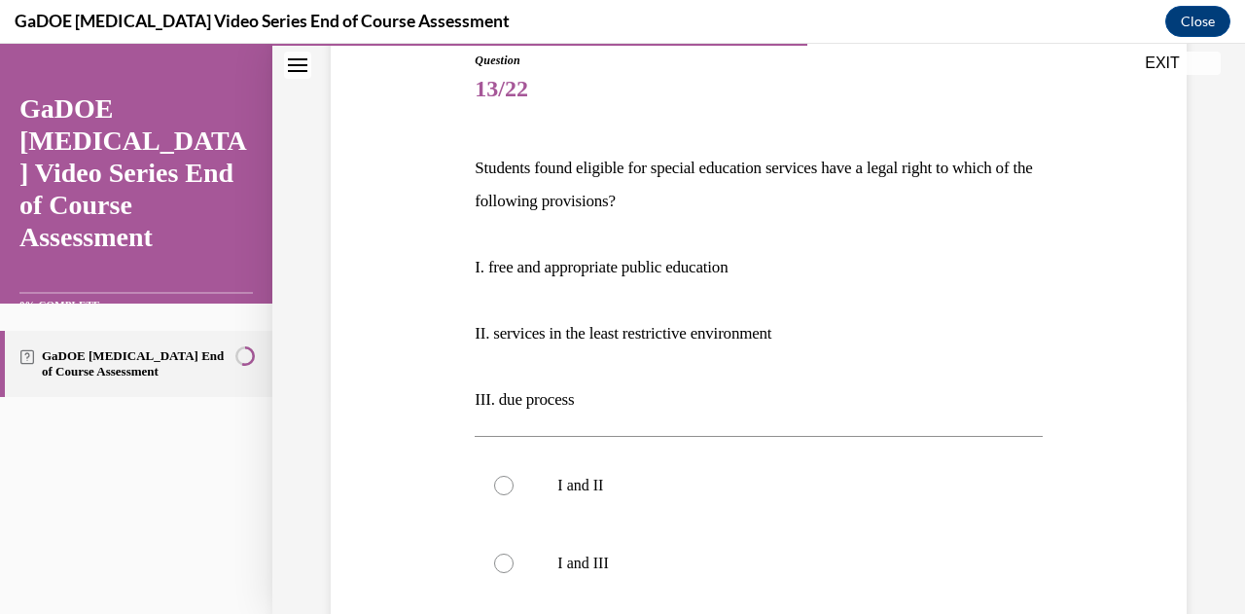
scroll to position [233, 0]
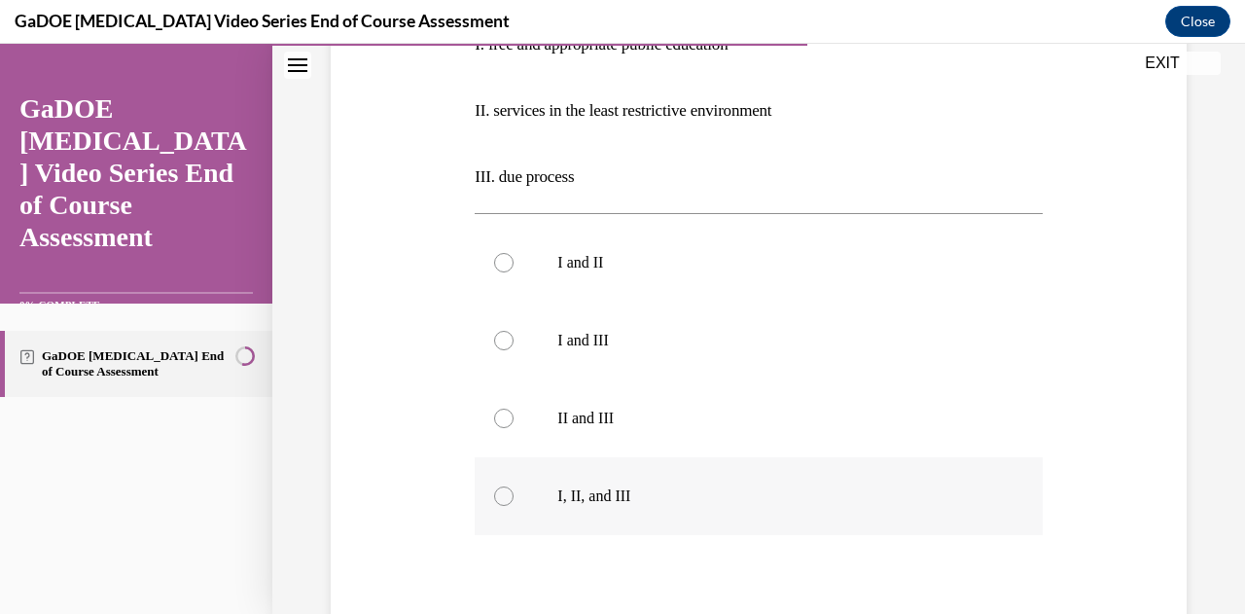
click at [559, 498] on p "I, II, and III" at bounding box center [775, 495] width 436 height 19
click at [513, 498] on input "I, II, and III" at bounding box center [503, 495] width 19 height 19
radio input "true"
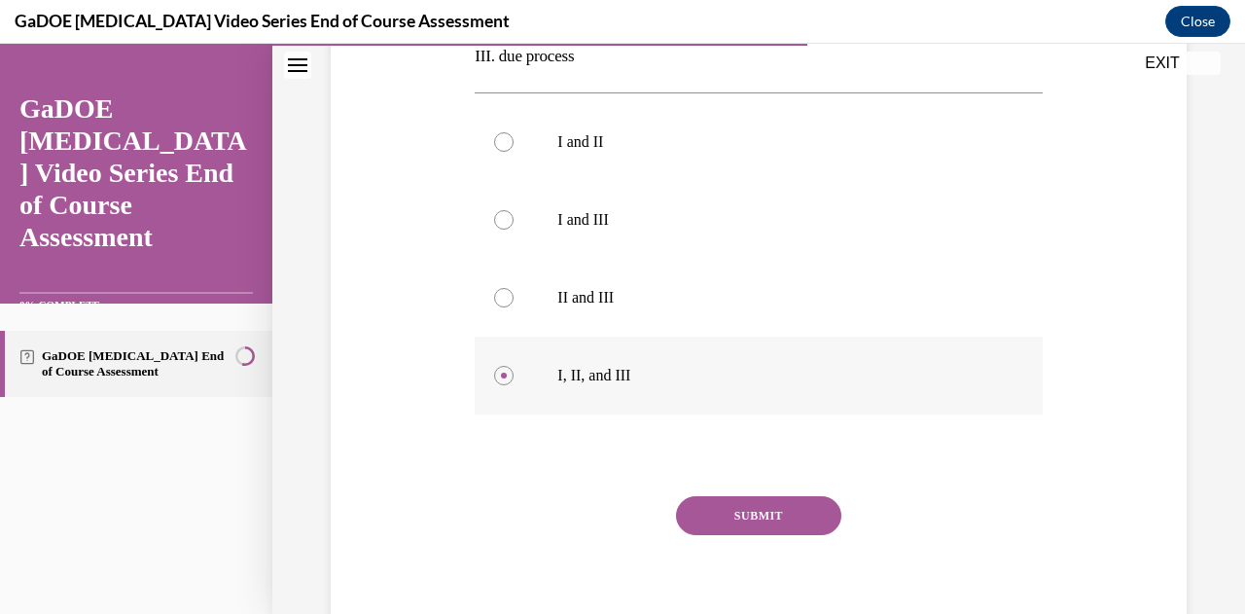
scroll to position [583, 0]
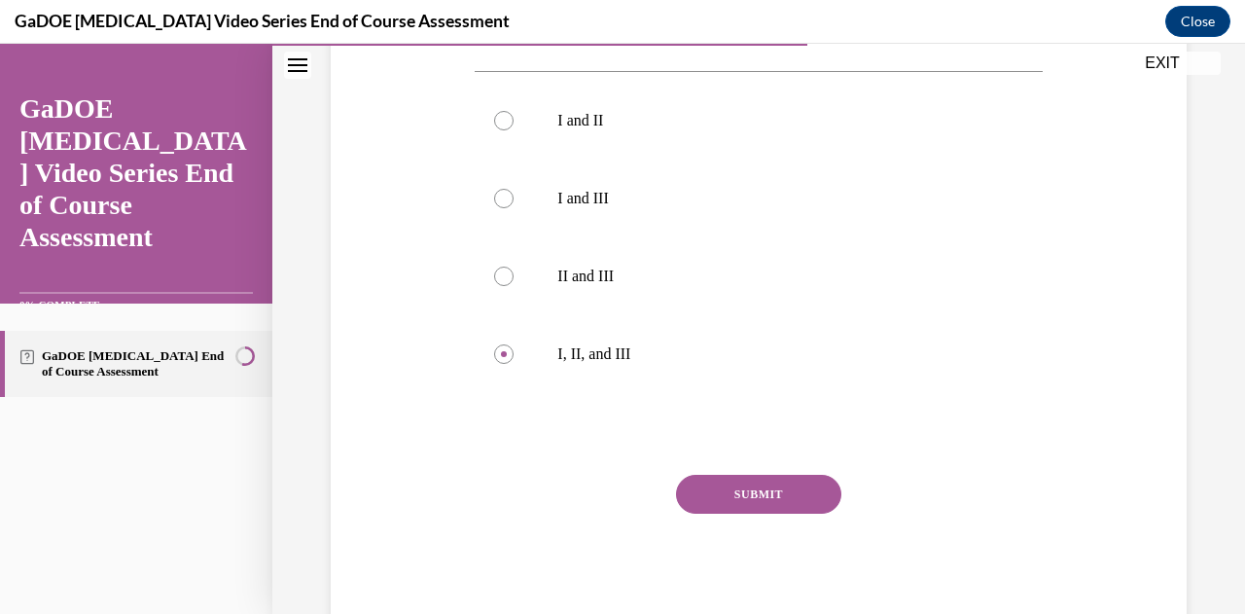
click at [755, 490] on button "SUBMIT" at bounding box center [758, 494] width 165 height 39
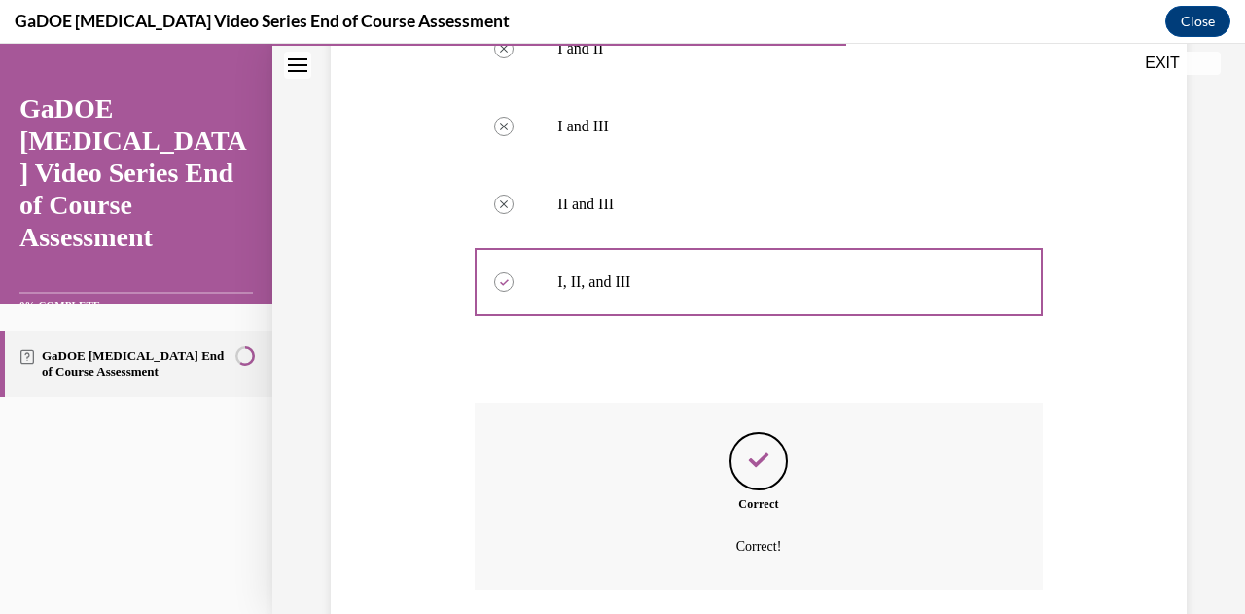
scroll to position [799, 0]
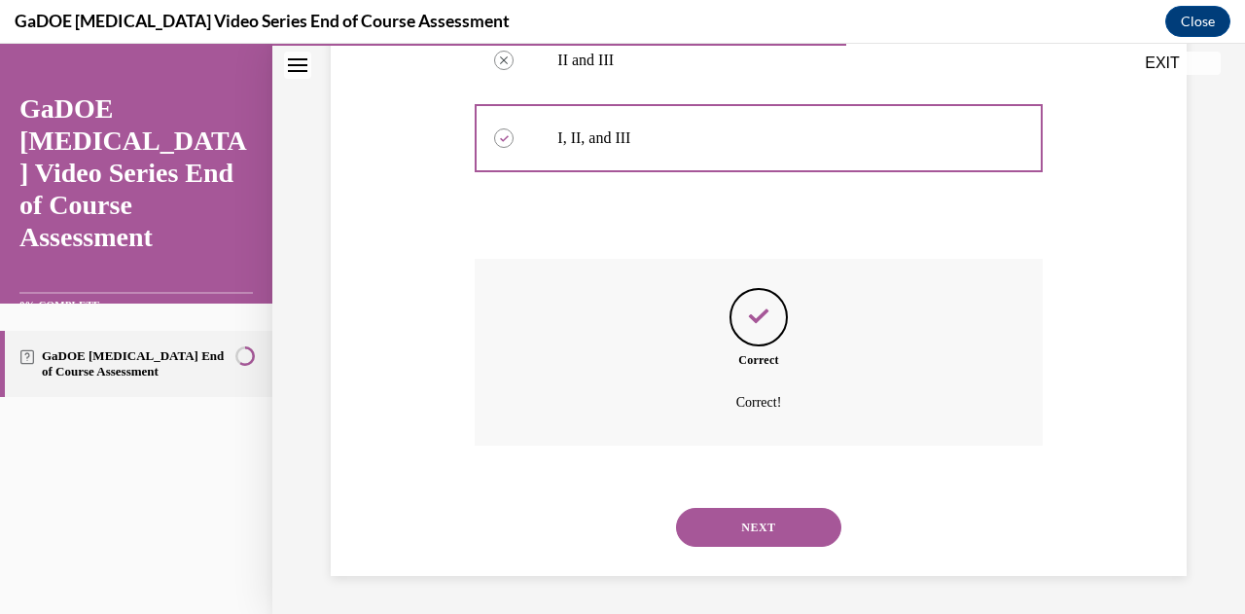
click at [751, 526] on button "NEXT" at bounding box center [758, 527] width 165 height 39
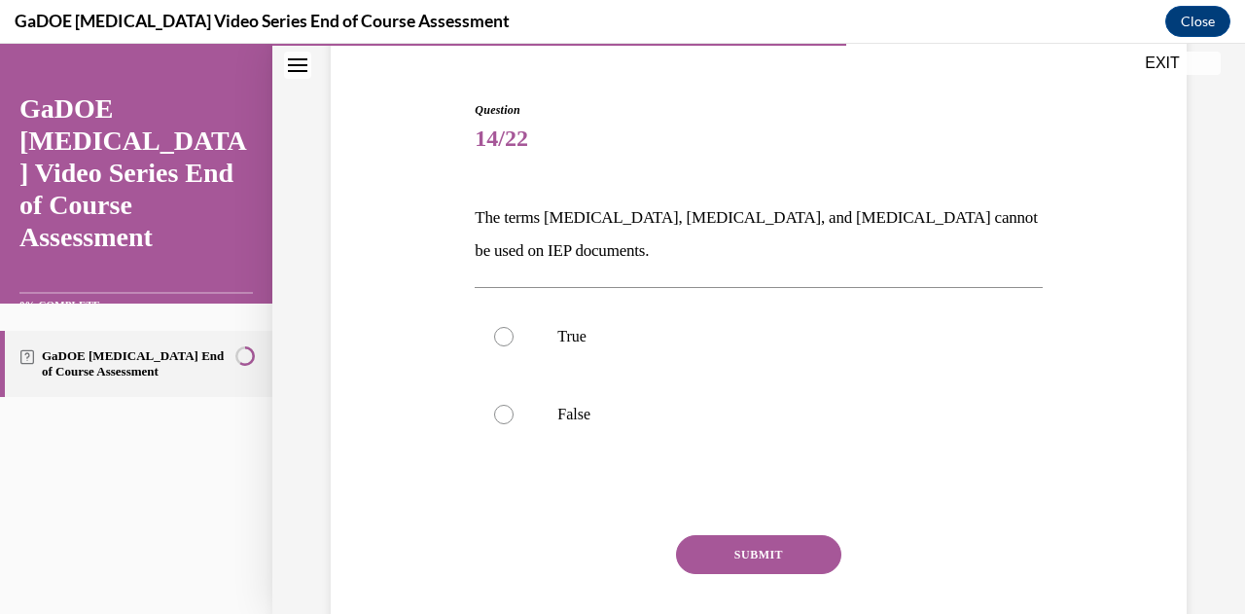
scroll to position [170, 0]
click at [601, 414] on p "False" at bounding box center [775, 413] width 436 height 19
click at [513, 414] on input "False" at bounding box center [503, 413] width 19 height 19
radio input "true"
click at [766, 555] on button "SUBMIT" at bounding box center [758, 553] width 165 height 39
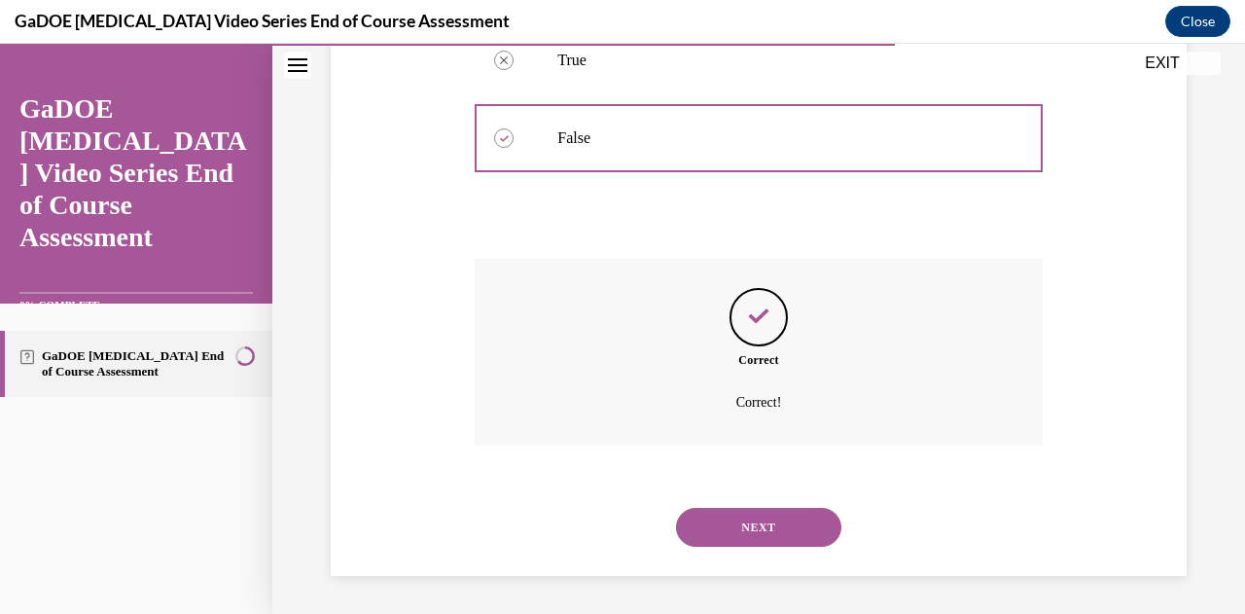
click at [743, 520] on button "NEXT" at bounding box center [758, 527] width 165 height 39
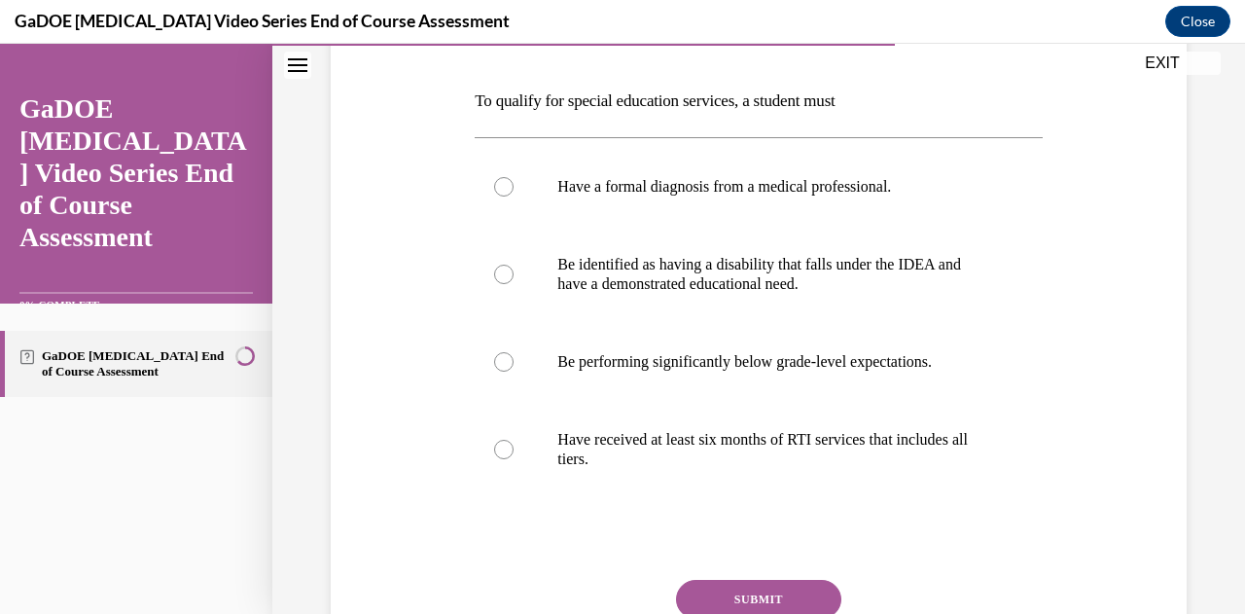
scroll to position [289, 0]
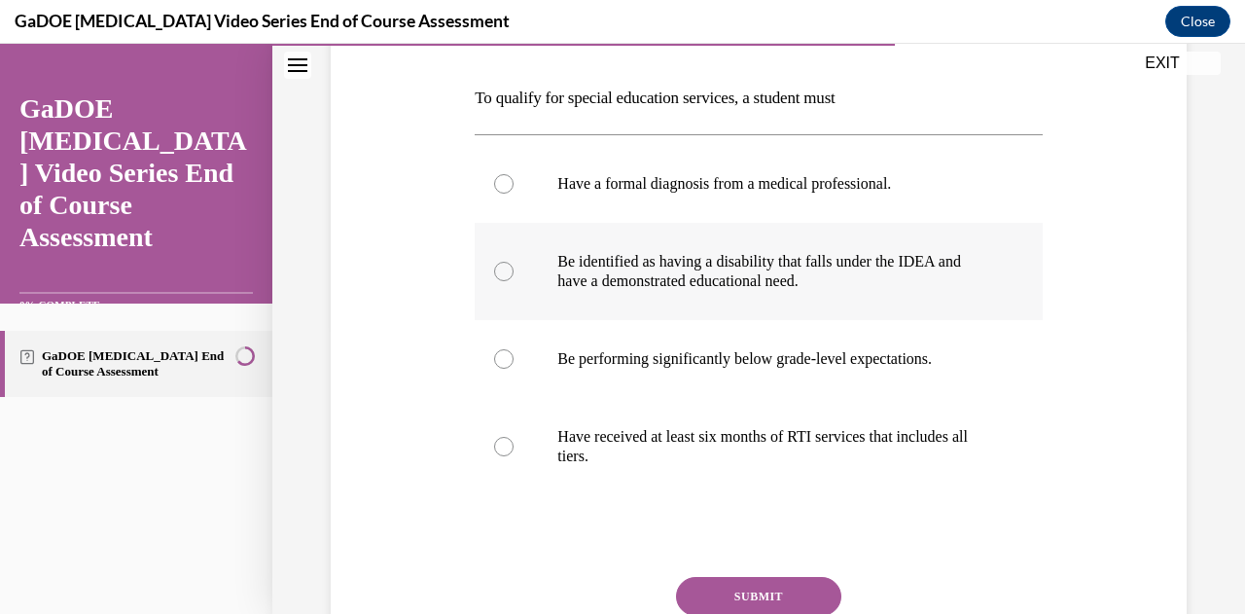
click at [626, 273] on p "Be identified as having a disability that falls under the IDEA and have a demon…" at bounding box center [775, 271] width 436 height 39
click at [513, 273] on input "Be identified as having a disability that falls under the IDEA and have a demon…" at bounding box center [503, 271] width 19 height 19
radio input "true"
click at [727, 592] on button "SUBMIT" at bounding box center [758, 596] width 165 height 39
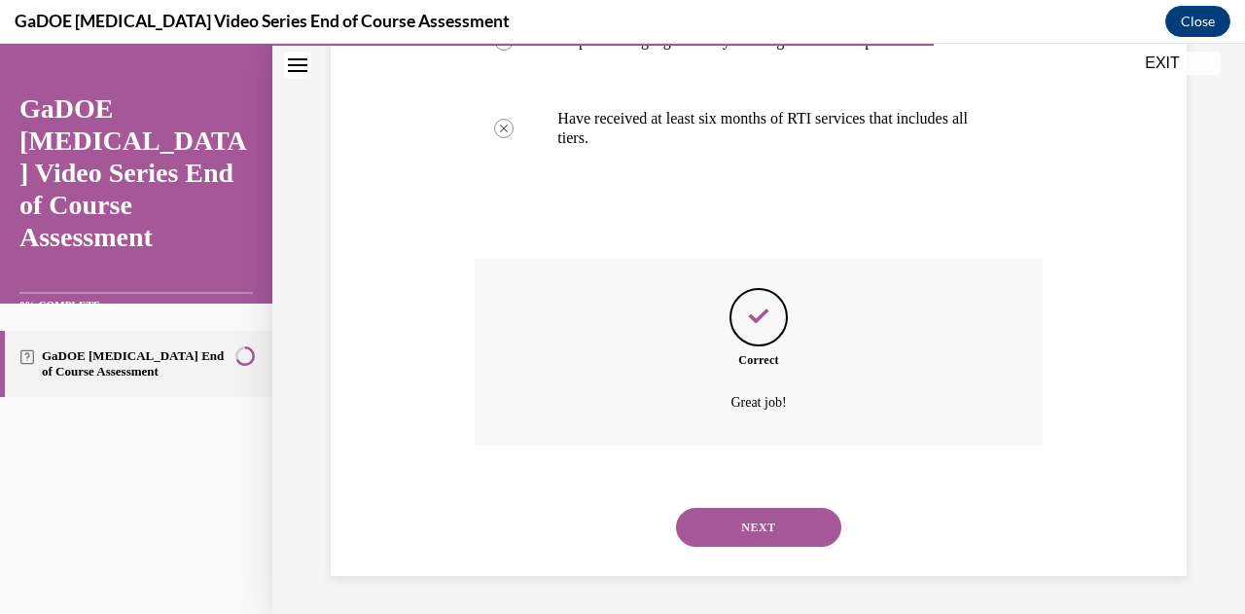
click at [741, 528] on button "NEXT" at bounding box center [758, 527] width 165 height 39
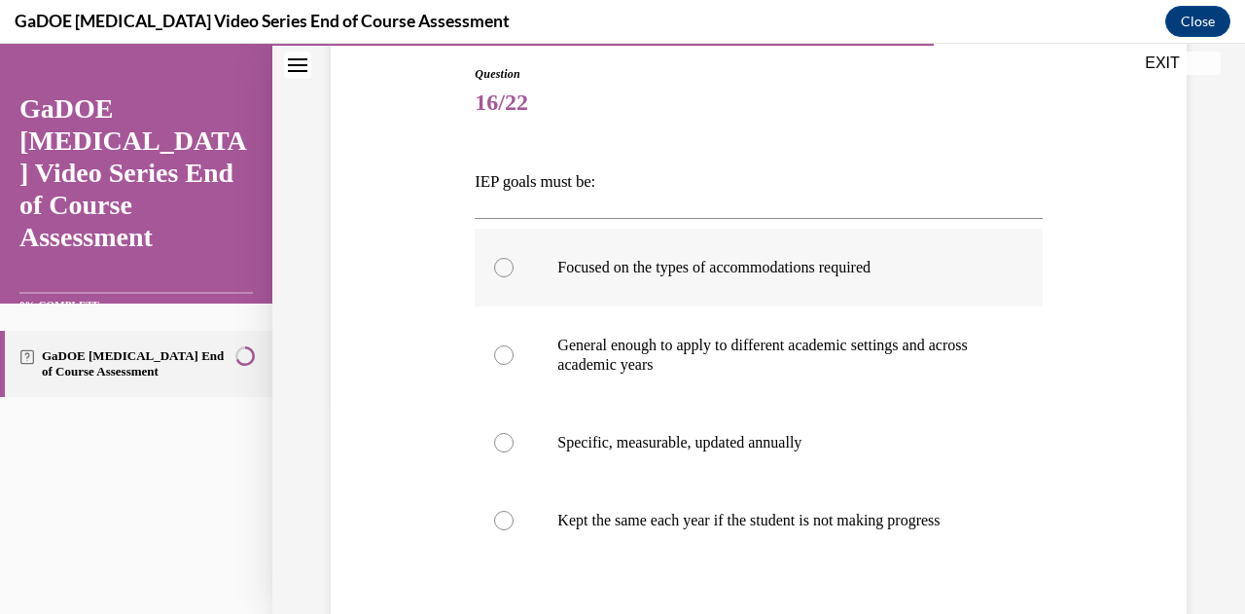
scroll to position [225, 0]
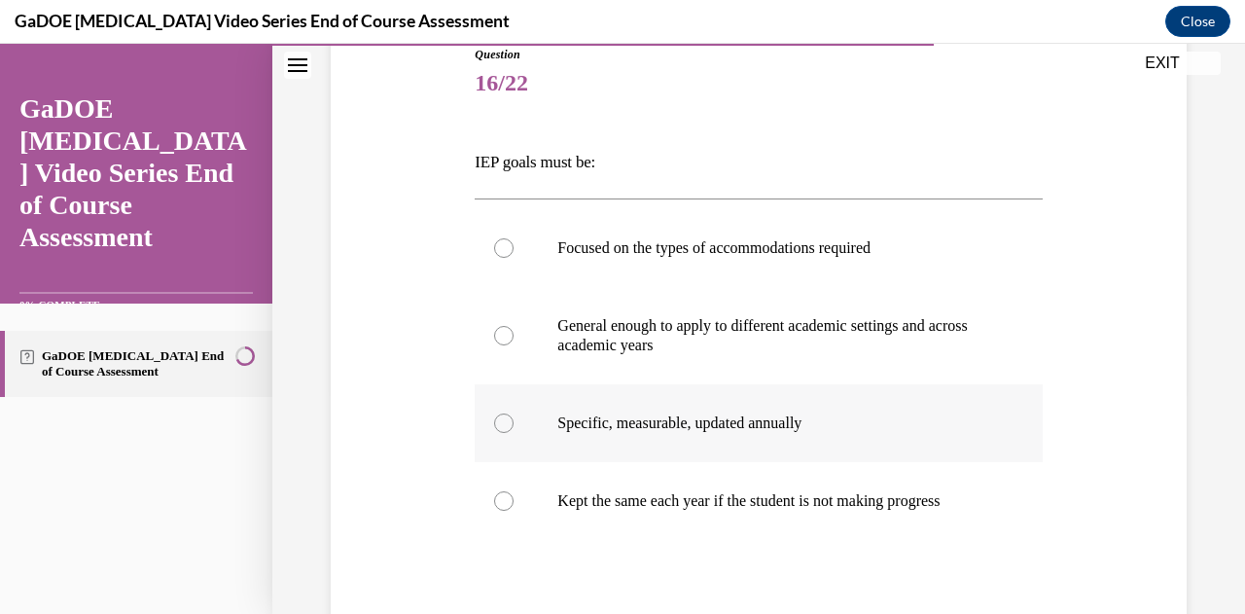
click at [599, 429] on p "Specific, measurable, updated annually" at bounding box center [775, 422] width 436 height 19
click at [513, 429] on input "Specific, measurable, updated annually" at bounding box center [503, 422] width 19 height 19
radio input "true"
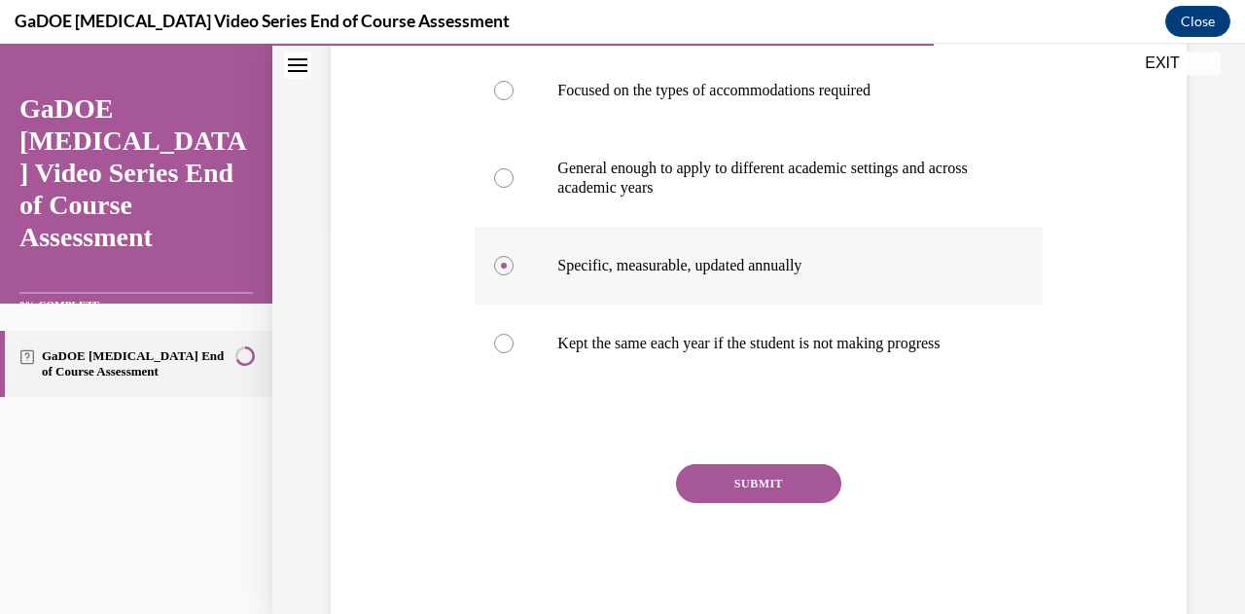
scroll to position [391, 0]
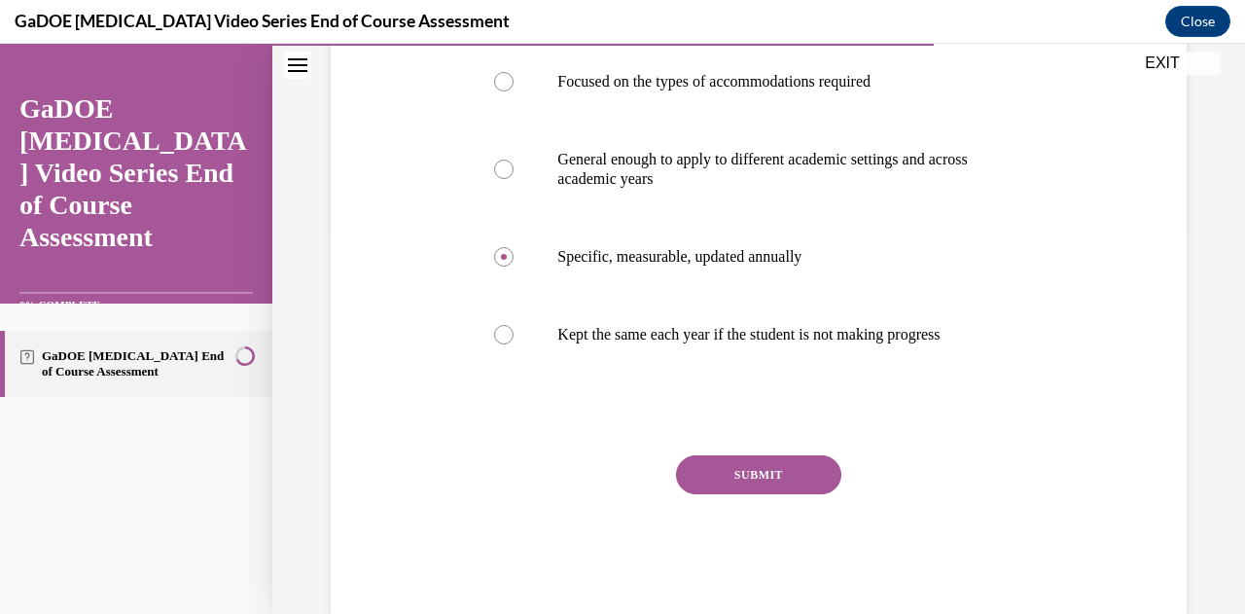
click at [720, 485] on button "SUBMIT" at bounding box center [758, 474] width 165 height 39
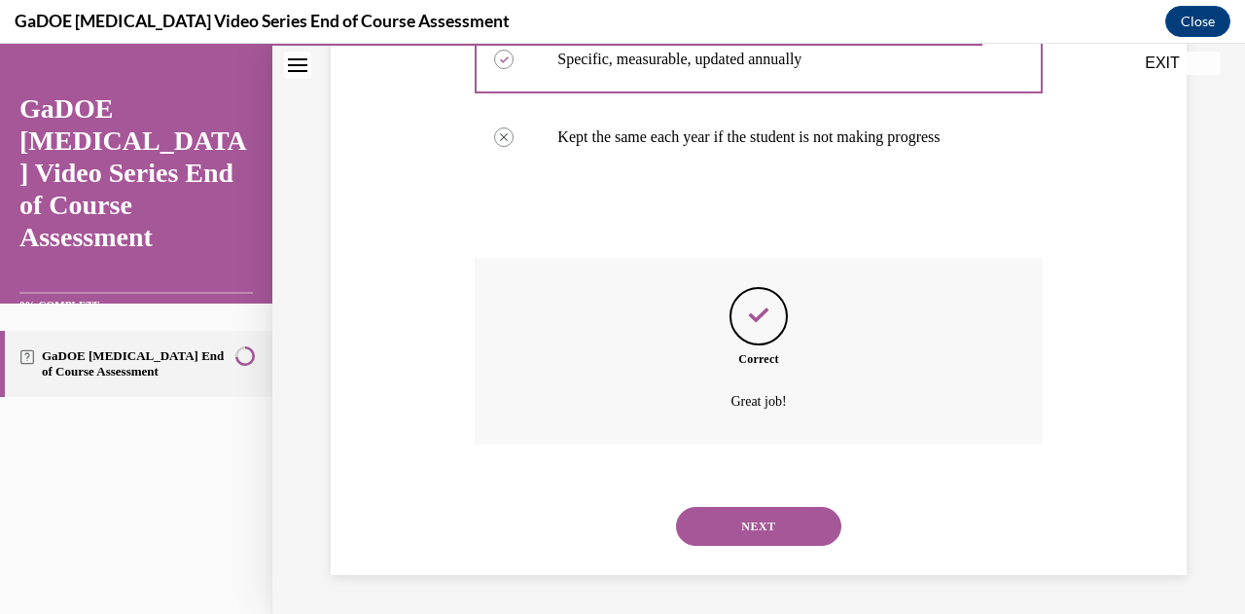
click at [731, 522] on button "NEXT" at bounding box center [758, 526] width 165 height 39
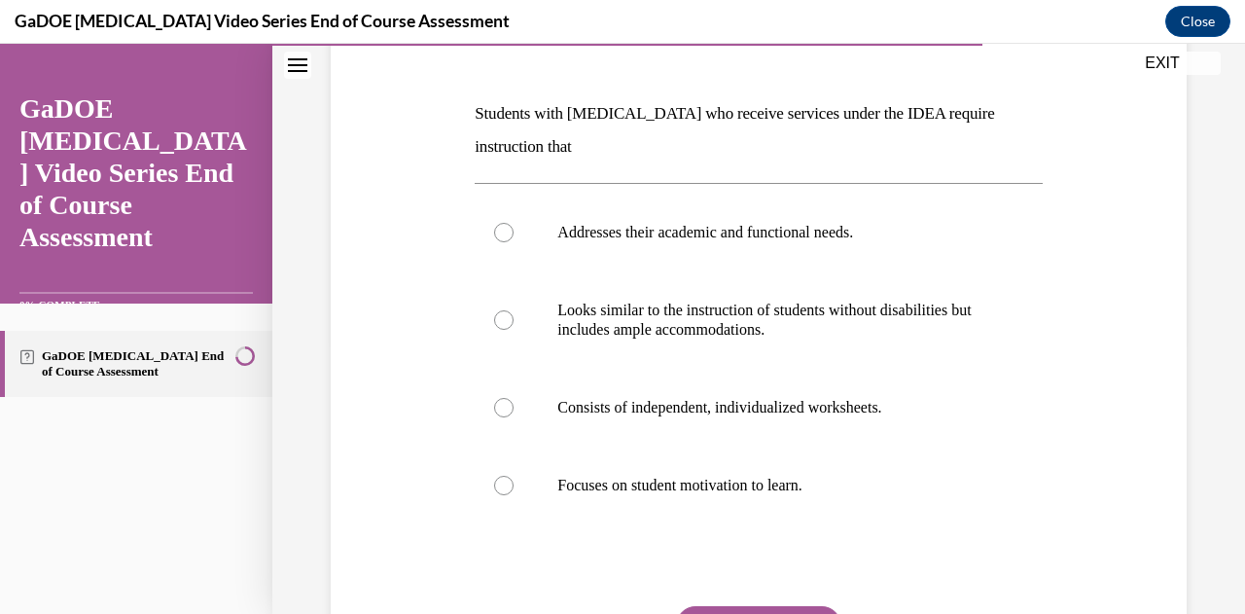
scroll to position [276, 0]
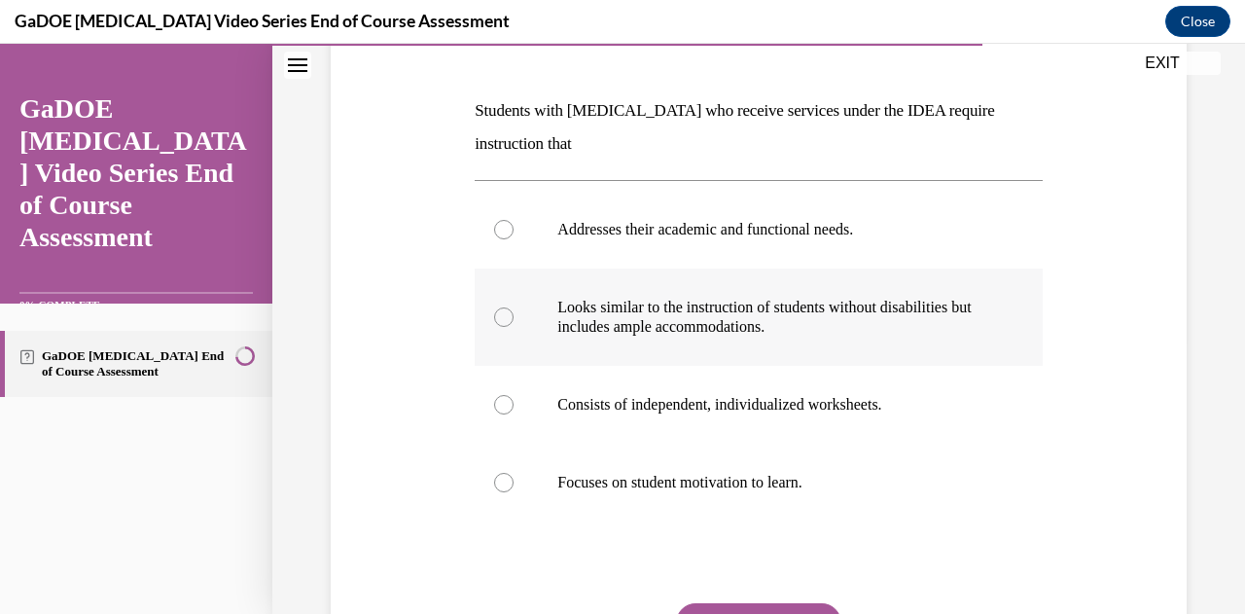
click at [689, 317] on p "Looks similar to the instruction of students without disabilities but includes …" at bounding box center [775, 317] width 436 height 39
click at [513, 317] on input "Looks similar to the instruction of students without disabilities but includes …" at bounding box center [503, 316] width 19 height 19
radio input "true"
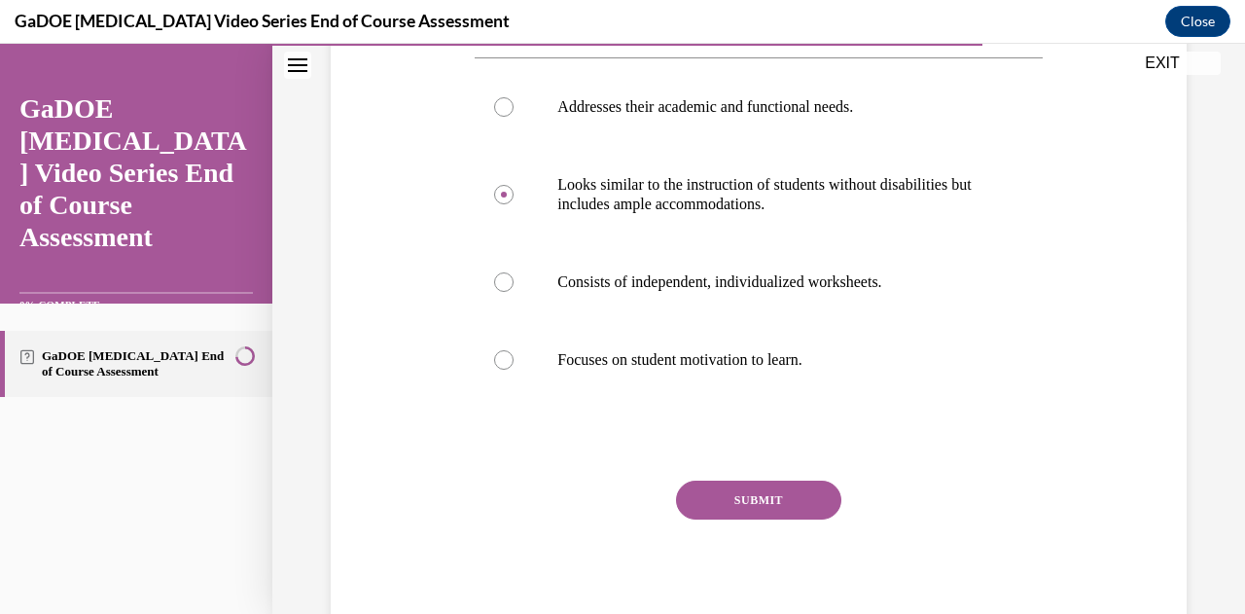
scroll to position [400, 0]
click at [723, 505] on button "SUBMIT" at bounding box center [758, 498] width 165 height 39
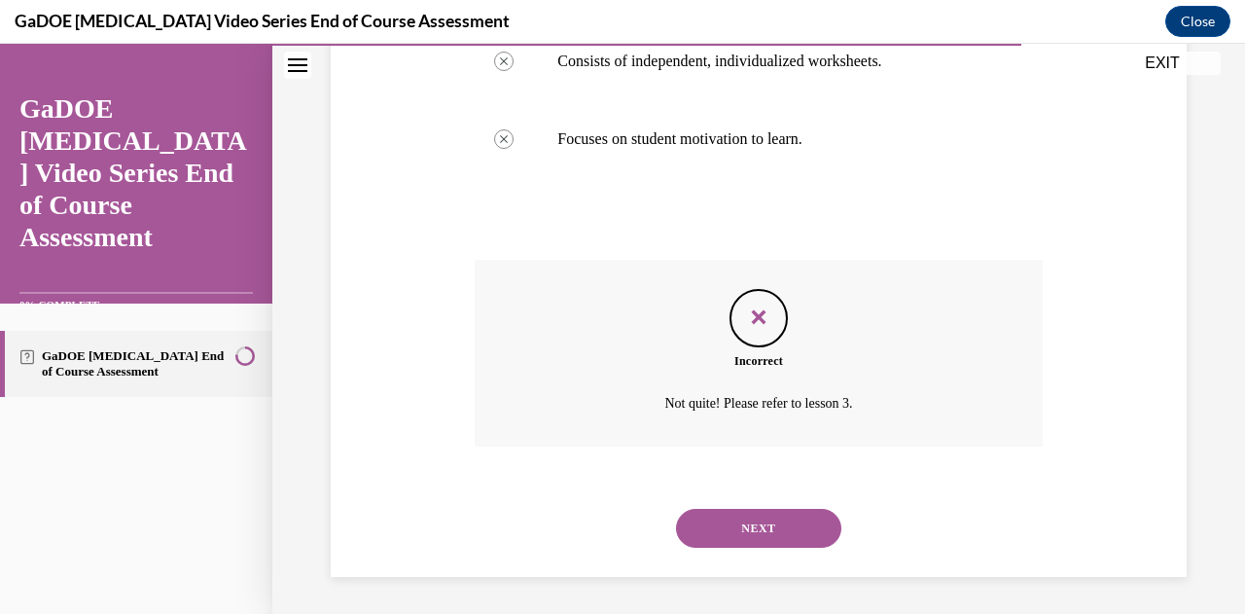
scroll to position [618, 0]
click at [728, 530] on button "NEXT" at bounding box center [758, 527] width 165 height 39
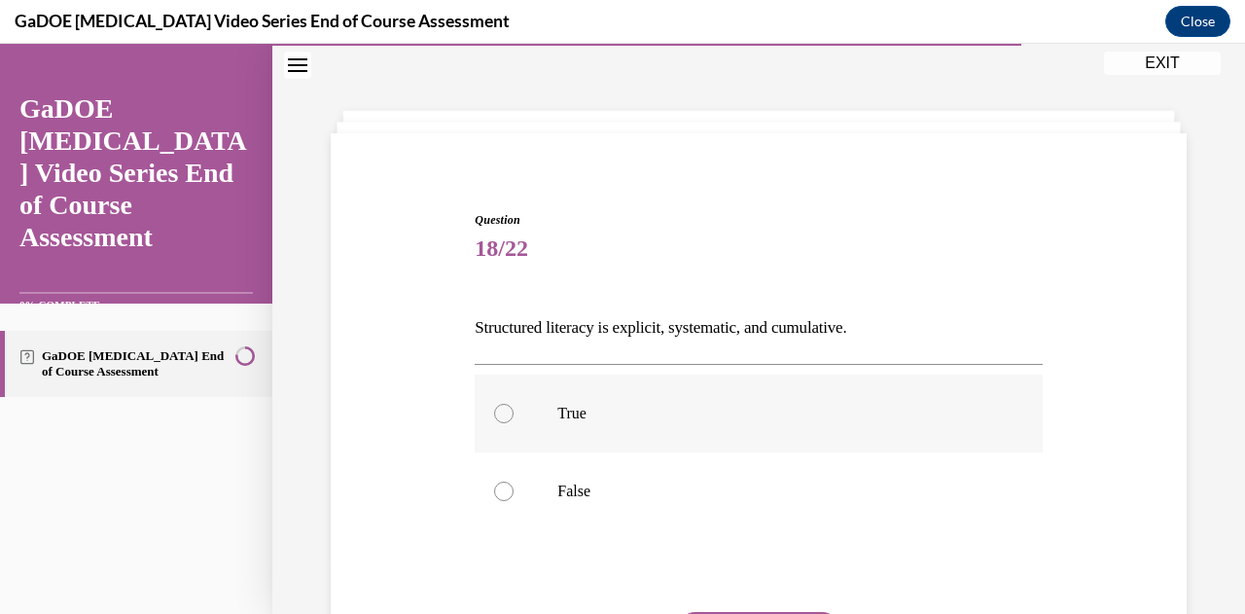
click at [557, 414] on p "True" at bounding box center [775, 413] width 436 height 19
click at [513, 414] on input "True" at bounding box center [503, 413] width 19 height 19
radio input "true"
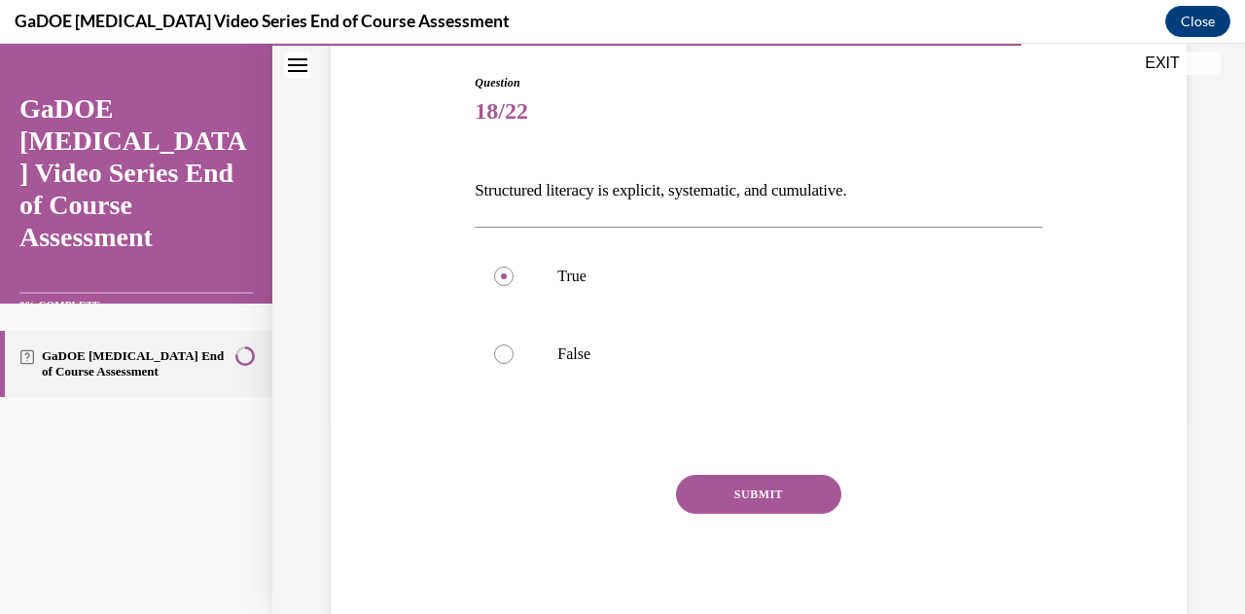
click at [753, 489] on button "SUBMIT" at bounding box center [758, 494] width 165 height 39
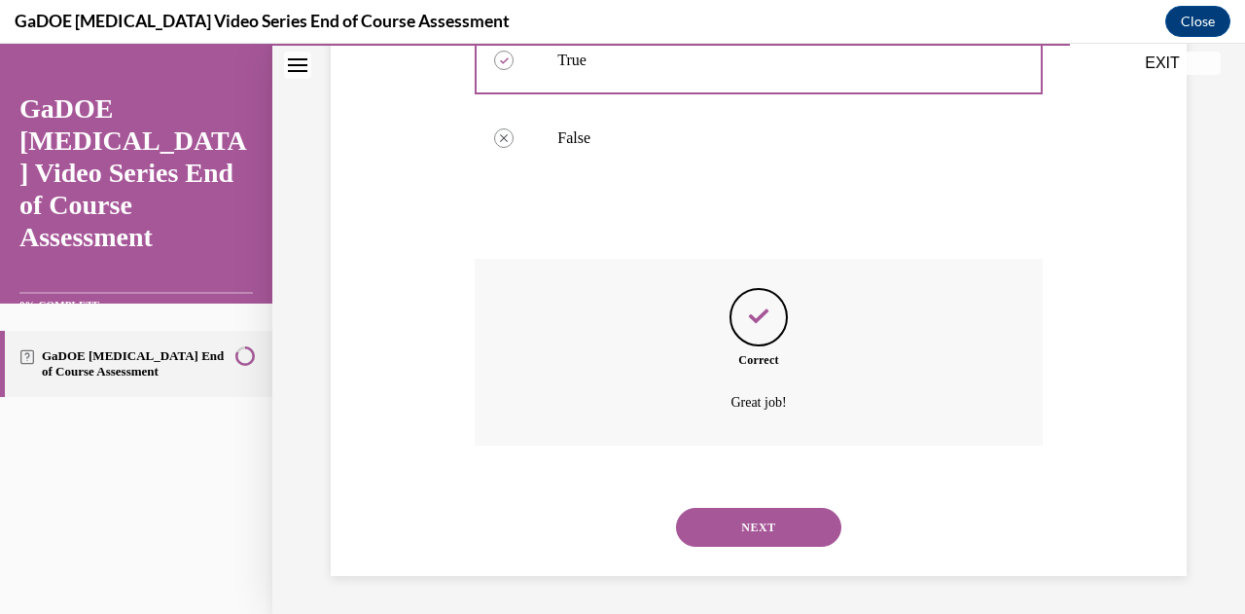
click at [752, 515] on button "NEXT" at bounding box center [758, 527] width 165 height 39
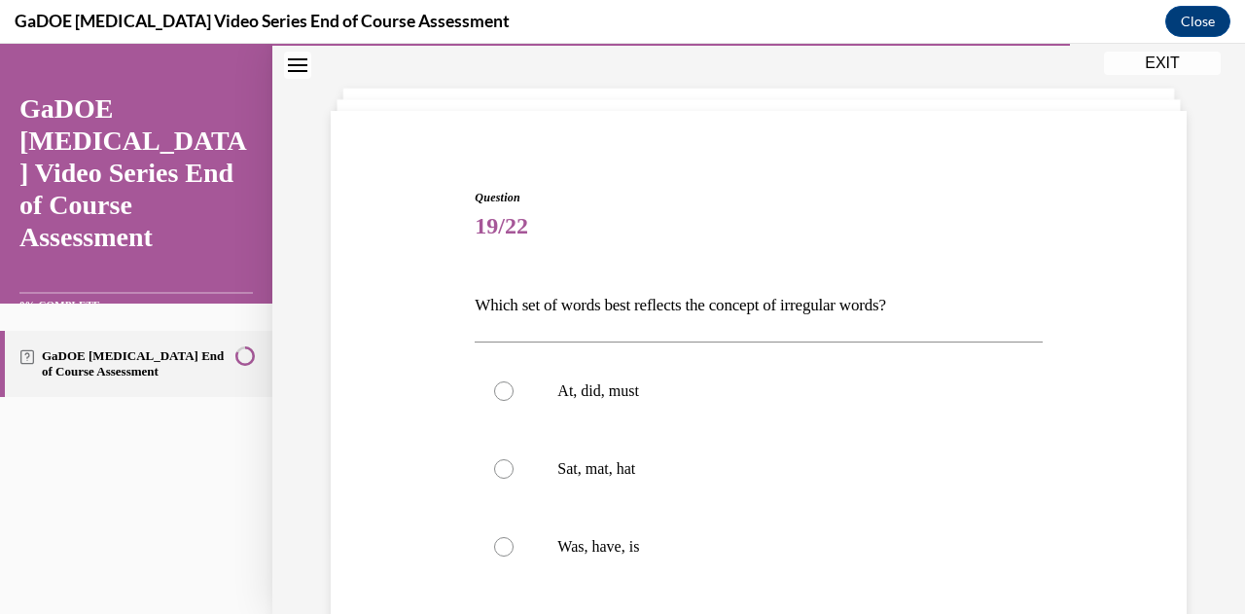
scroll to position [83, 0]
click at [497, 551] on div at bounding box center [503, 545] width 19 height 19
click at [497, 551] on input "Was, have, is" at bounding box center [503, 545] width 19 height 19
radio input "true"
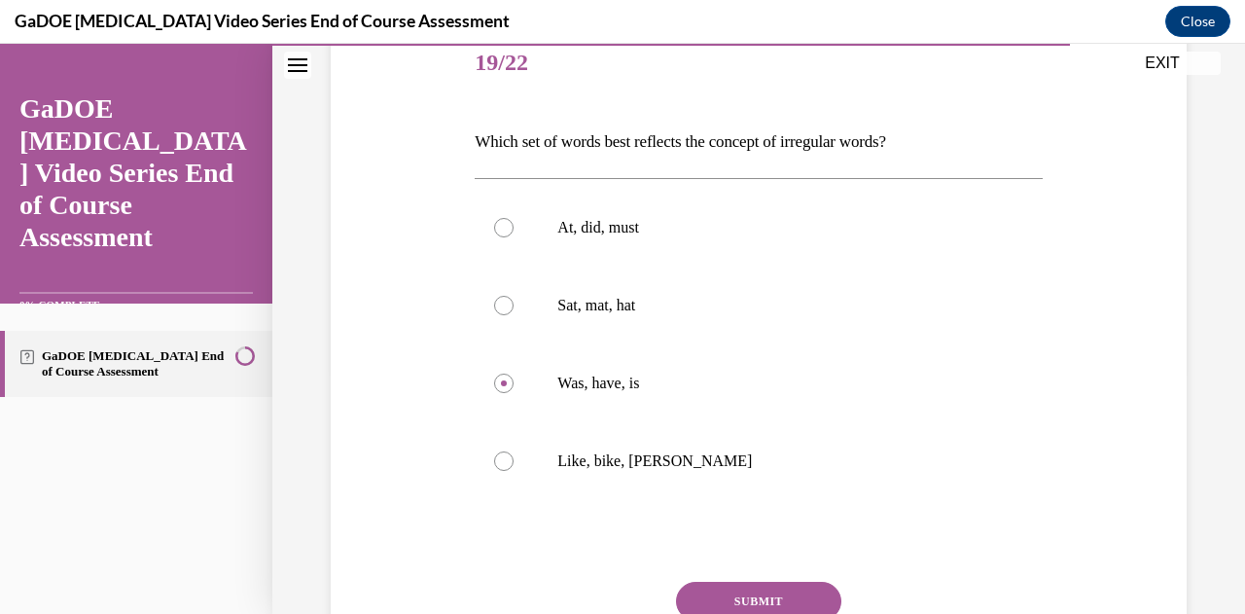
scroll to position [352, 0]
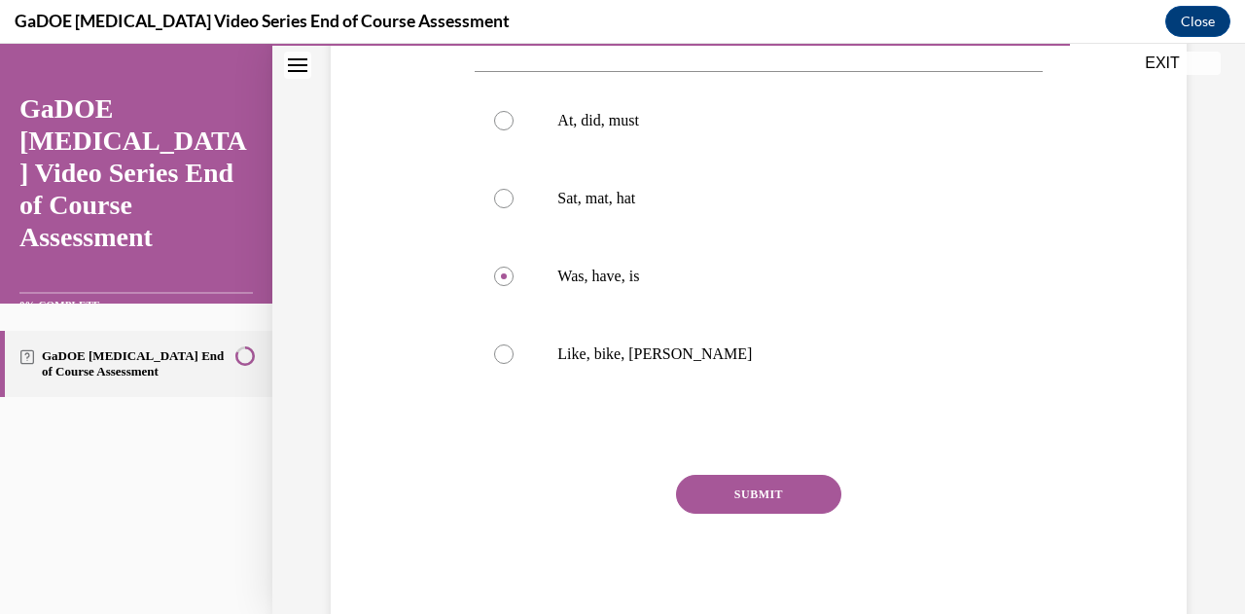
click at [723, 489] on button "SUBMIT" at bounding box center [758, 494] width 165 height 39
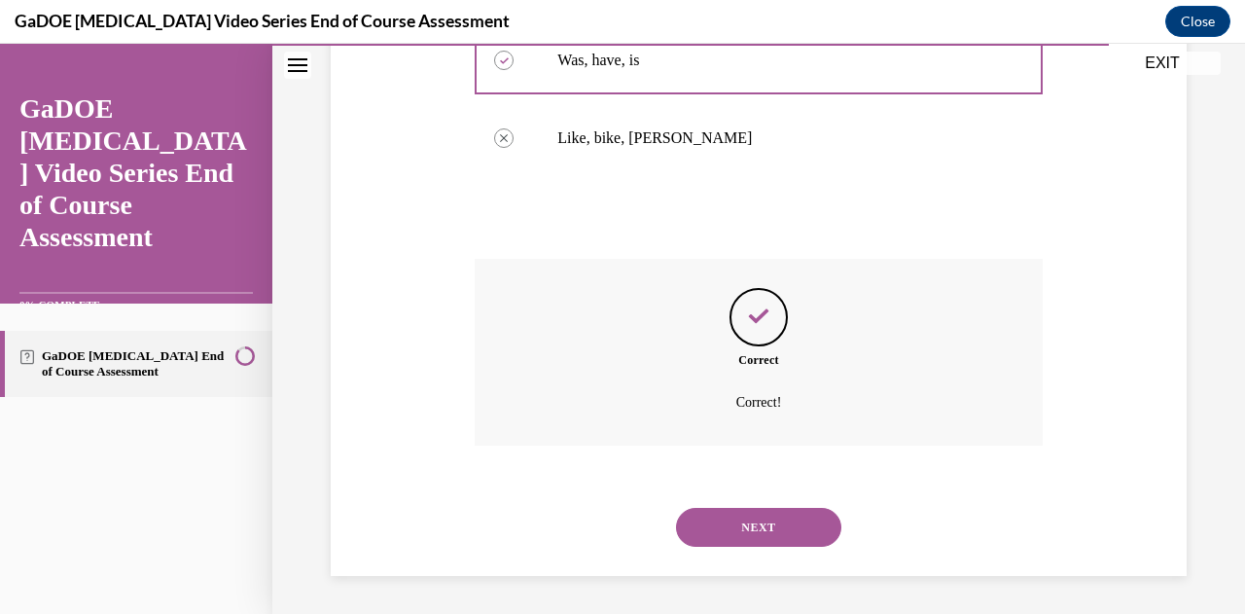
click at [742, 519] on button "NEXT" at bounding box center [758, 527] width 165 height 39
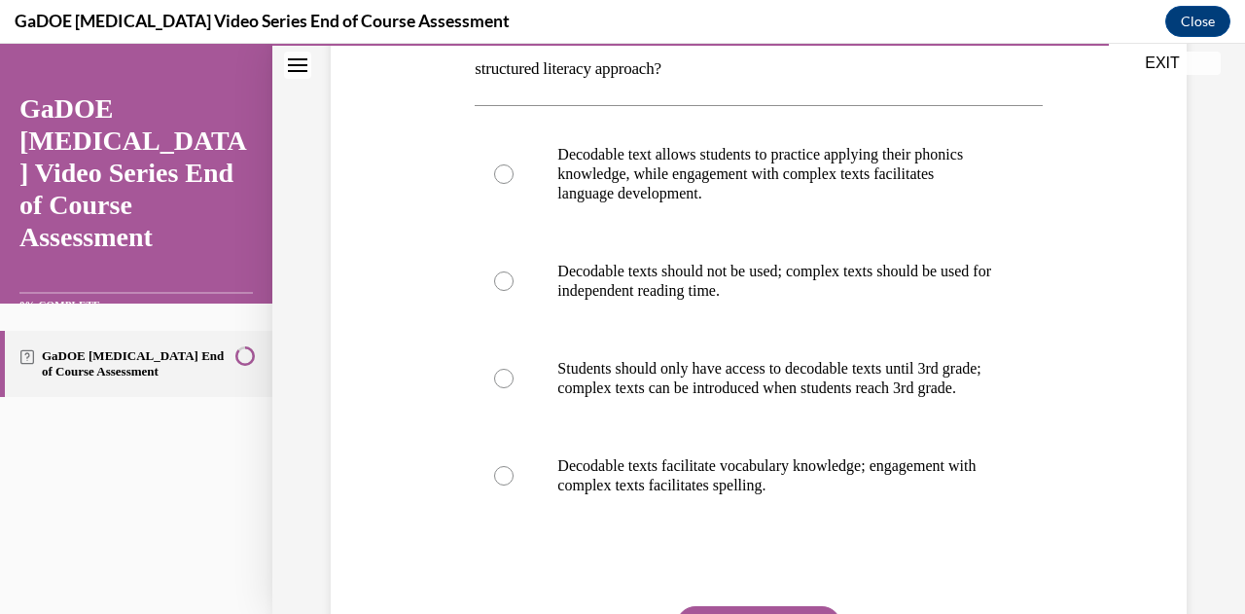
scroll to position [355, 0]
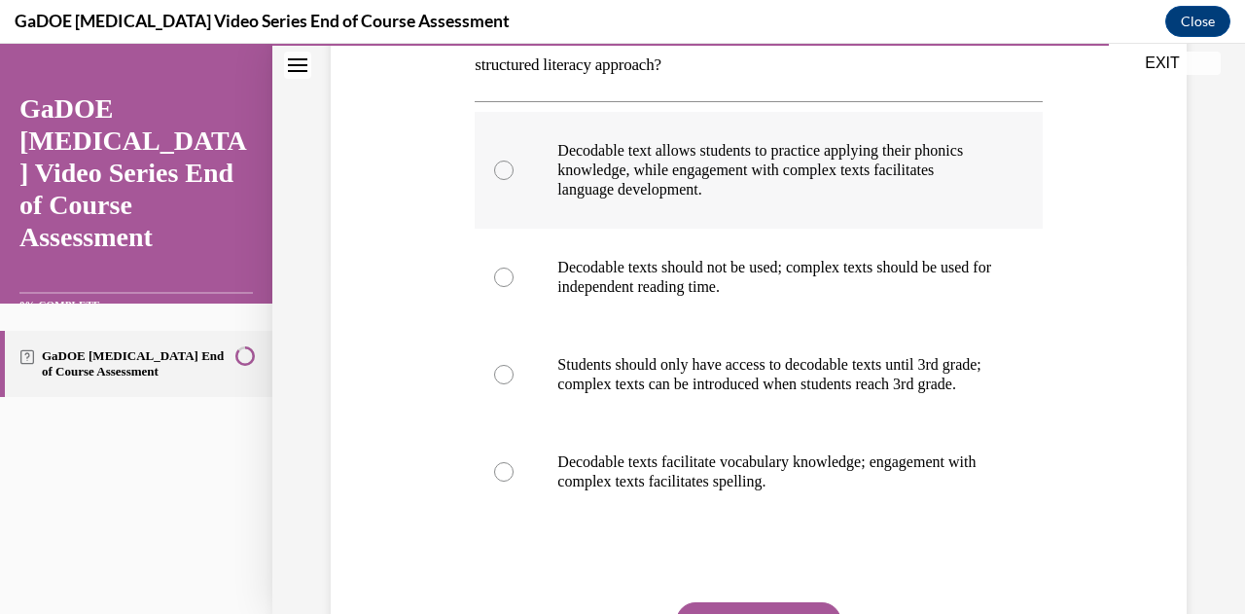
click at [636, 156] on p "Decodable text allows students to practice applying their phonics knowledge, wh…" at bounding box center [775, 170] width 436 height 58
click at [513, 160] on input "Decodable text allows students to practice applying their phonics knowledge, wh…" at bounding box center [503, 169] width 19 height 19
radio input "true"
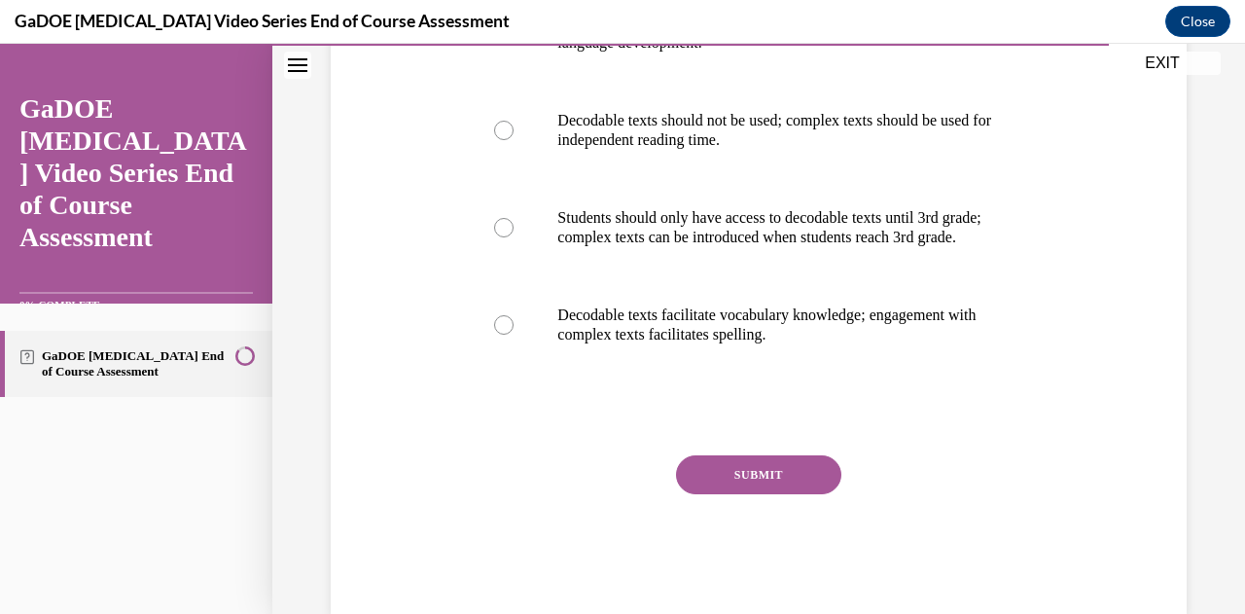
click at [729, 494] on button "SUBMIT" at bounding box center [758, 474] width 165 height 39
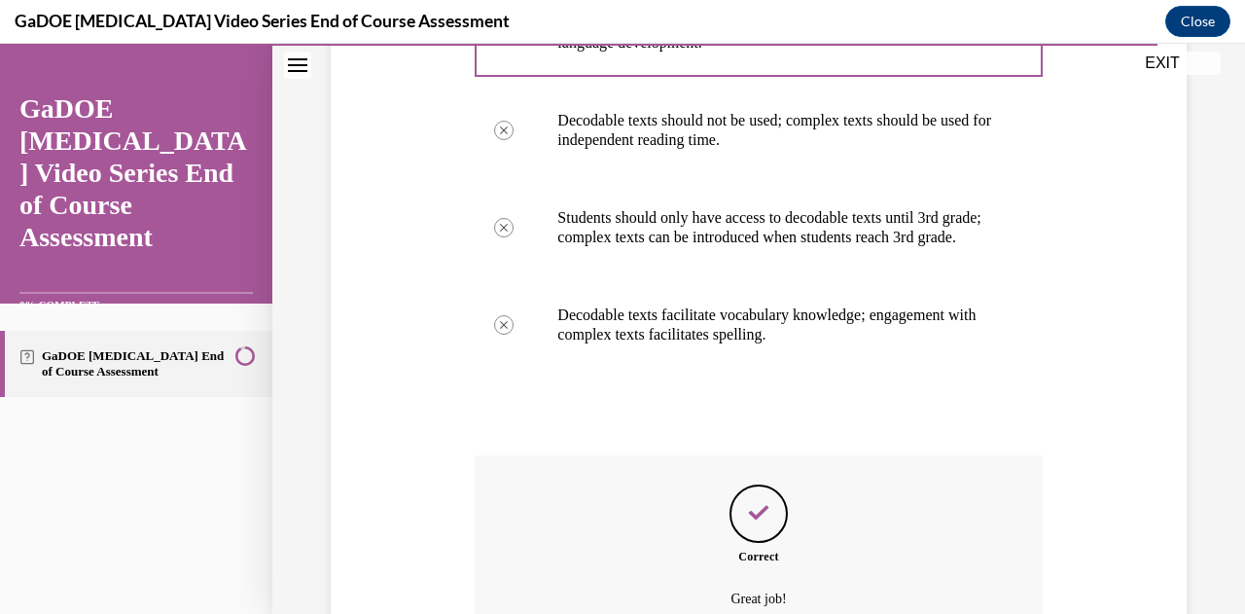
scroll to position [718, 0]
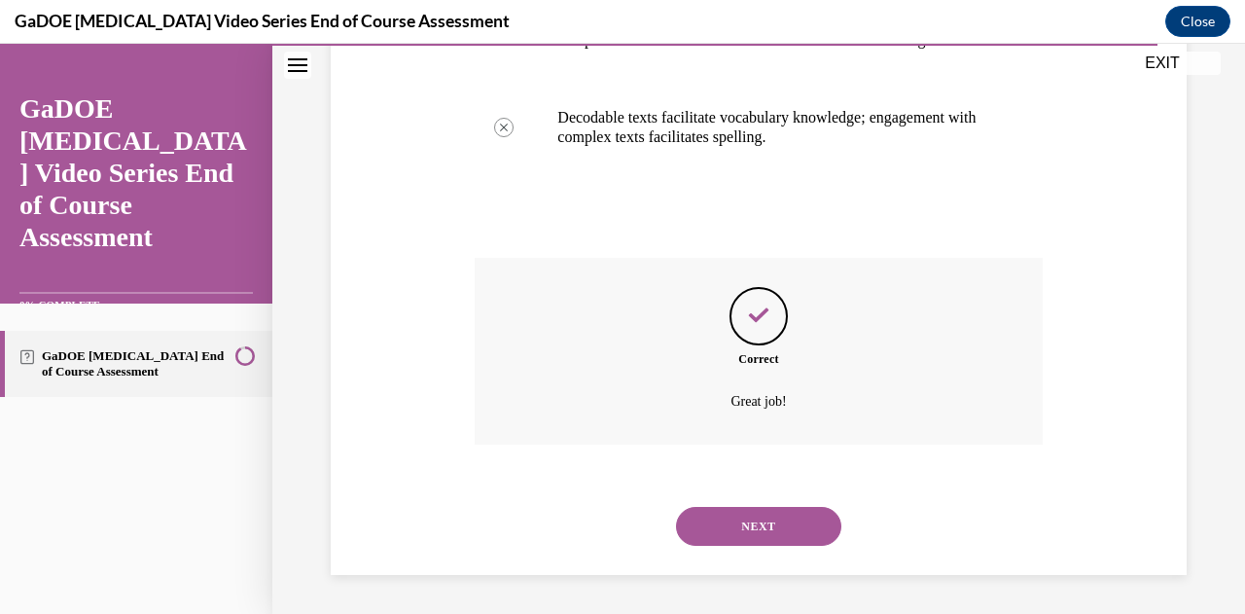
click at [744, 520] on button "NEXT" at bounding box center [758, 526] width 165 height 39
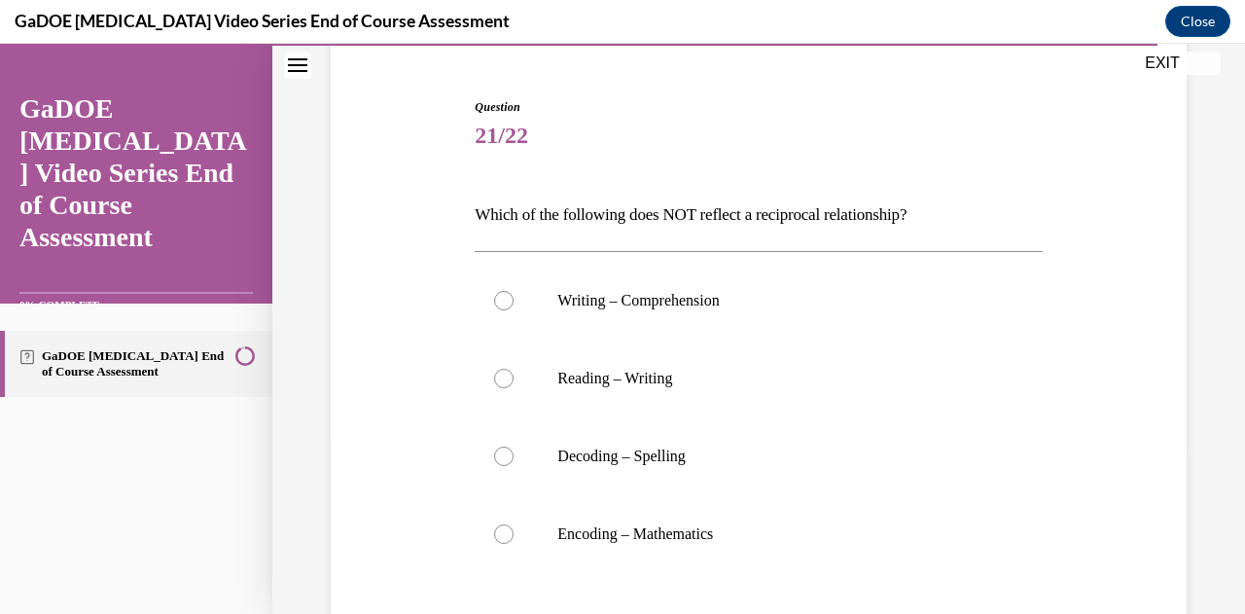
scroll to position [173, 0]
click at [575, 538] on p "Encoding – Mathematics" at bounding box center [775, 532] width 436 height 19
click at [513, 538] on input "Encoding – Mathematics" at bounding box center [503, 532] width 19 height 19
radio input "true"
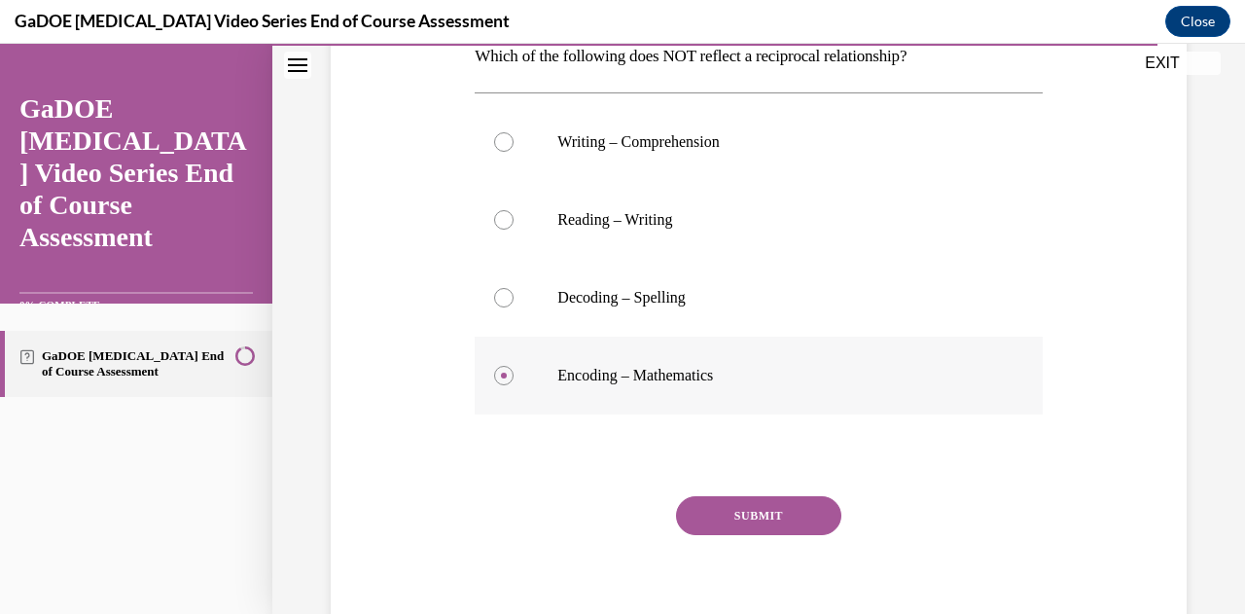
scroll to position [352, 0]
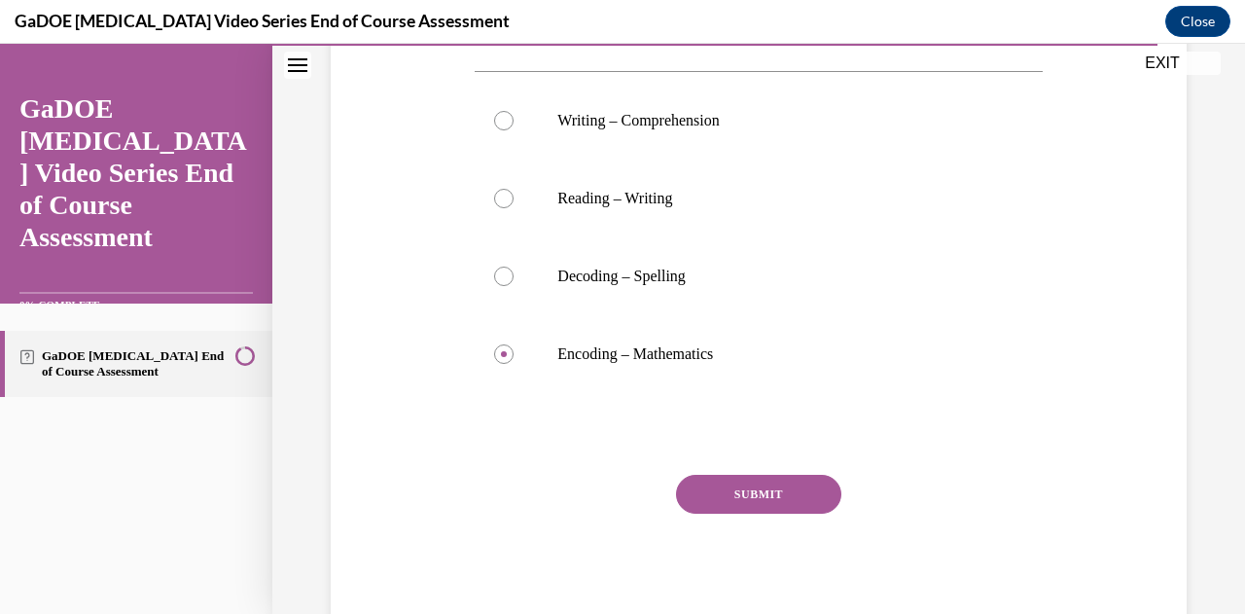
click at [762, 502] on button "SUBMIT" at bounding box center [758, 494] width 165 height 39
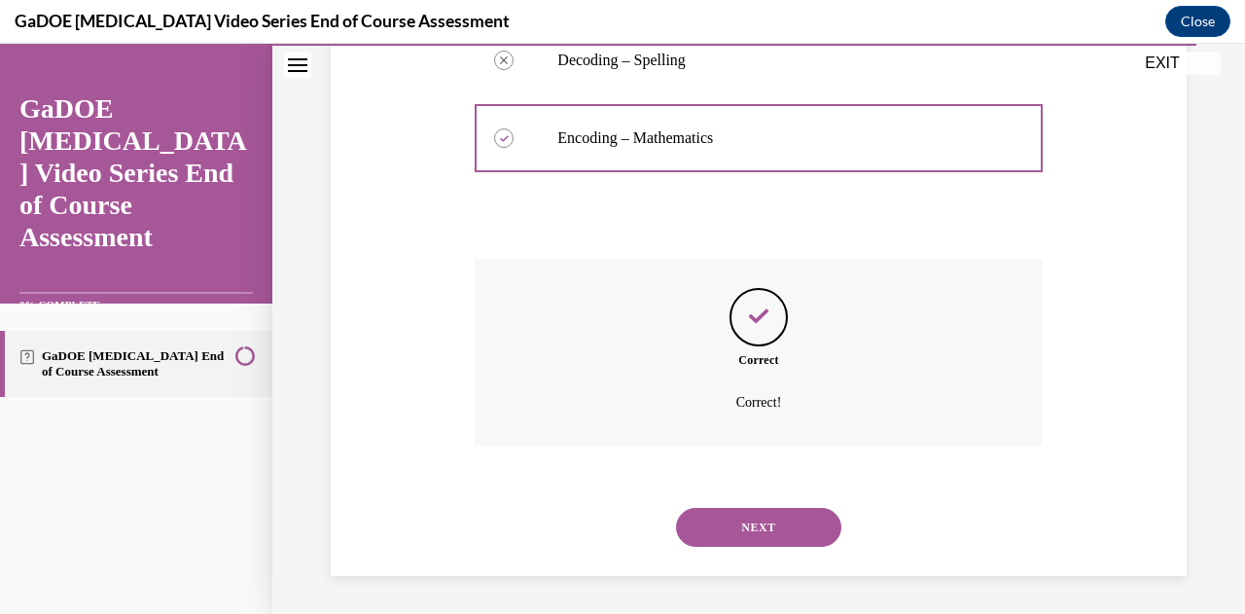
click at [760, 518] on button "NEXT" at bounding box center [758, 527] width 165 height 39
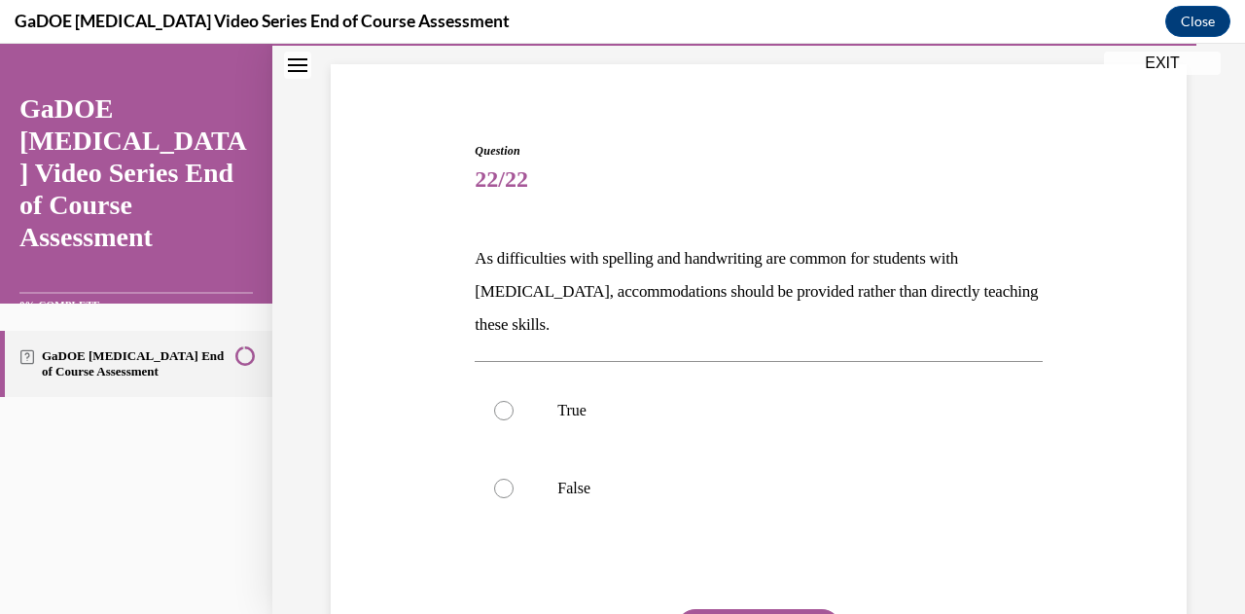
scroll to position [129, 0]
click at [602, 411] on p "True" at bounding box center [775, 409] width 436 height 19
click at [513, 411] on input "True" at bounding box center [503, 409] width 19 height 19
radio input "true"
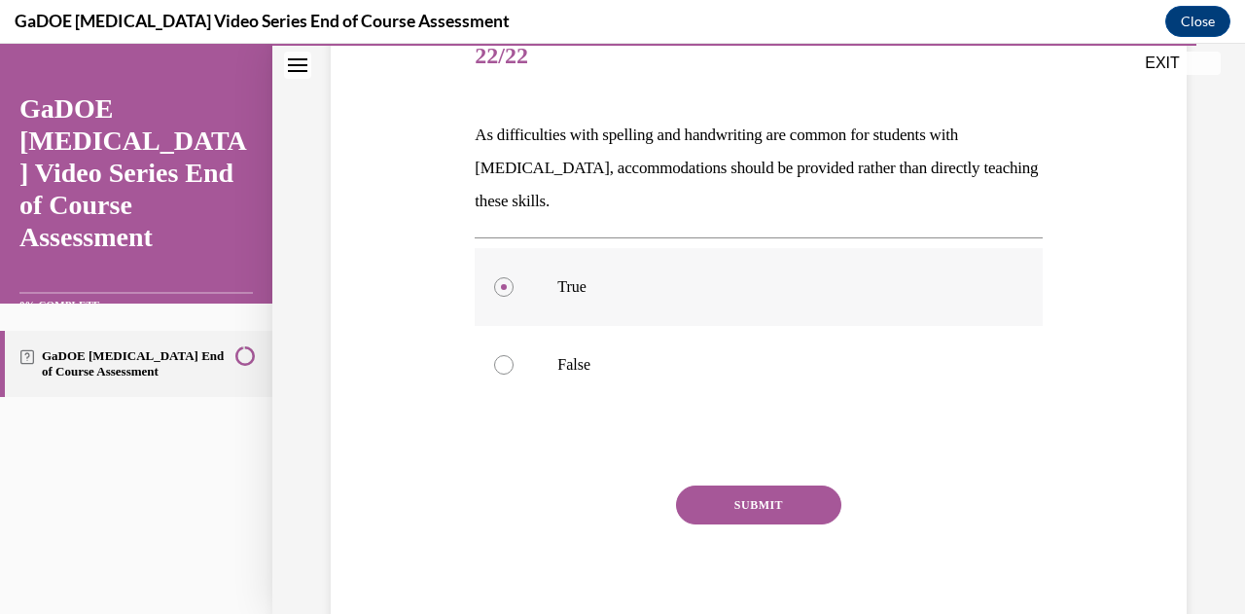
scroll to position [253, 0]
click at [754, 497] on button "SUBMIT" at bounding box center [758, 503] width 165 height 39
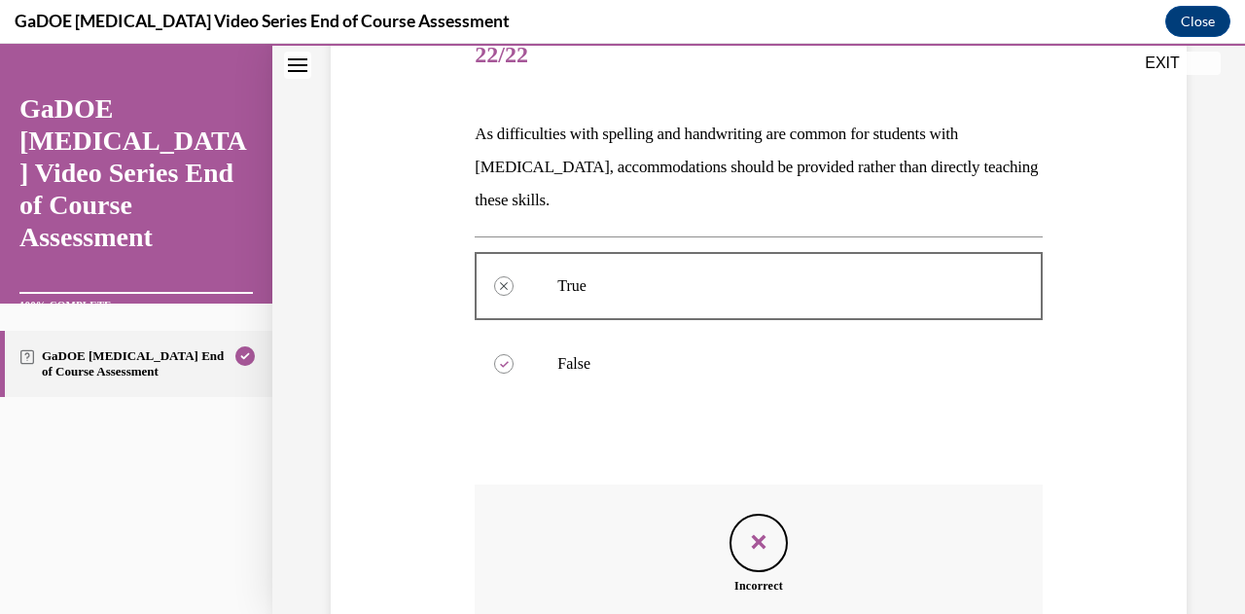
scroll to position [478, 0]
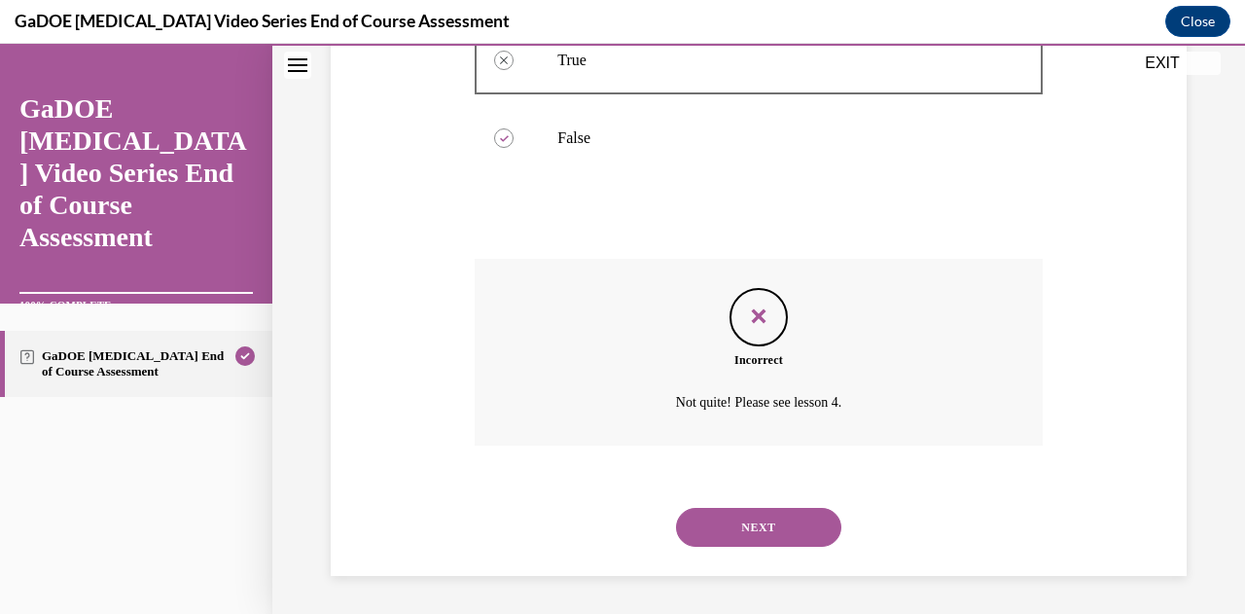
click at [755, 532] on button "NEXT" at bounding box center [758, 527] width 165 height 39
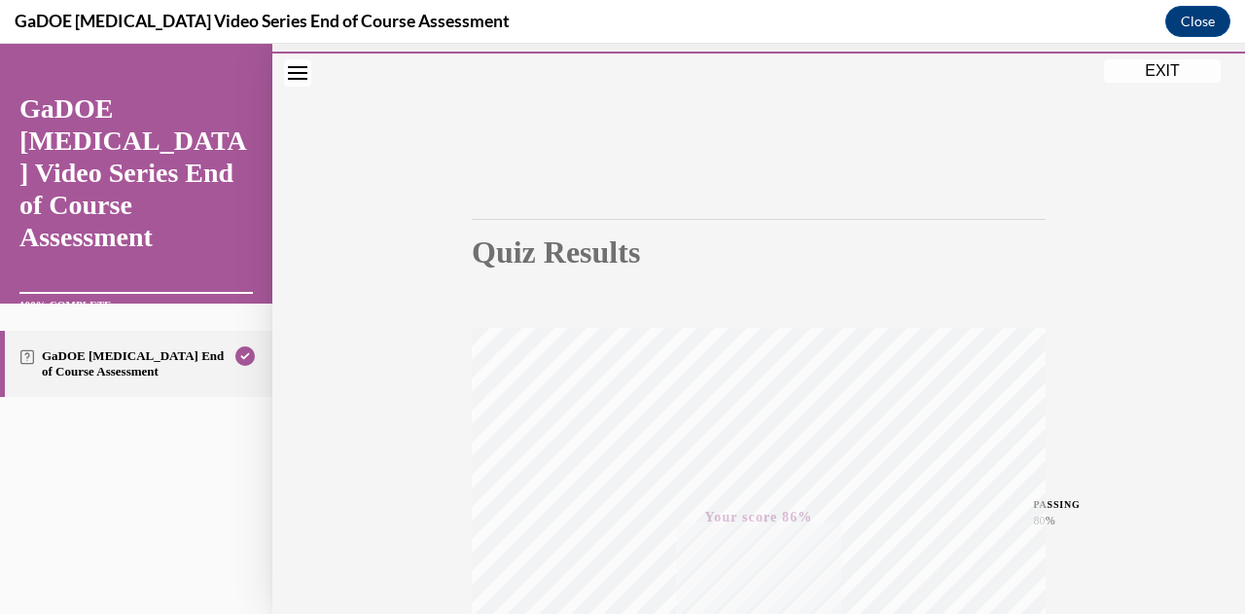
scroll to position [50, 0]
click at [1136, 74] on button "EXIT" at bounding box center [1162, 72] width 117 height 23
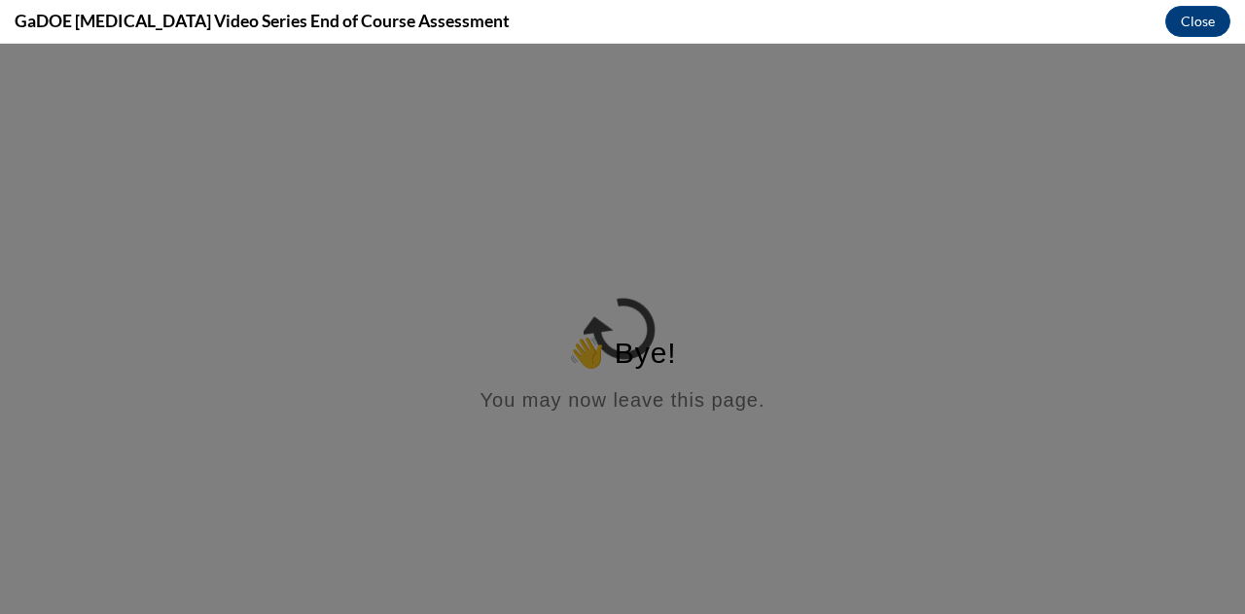
scroll to position [0, 0]
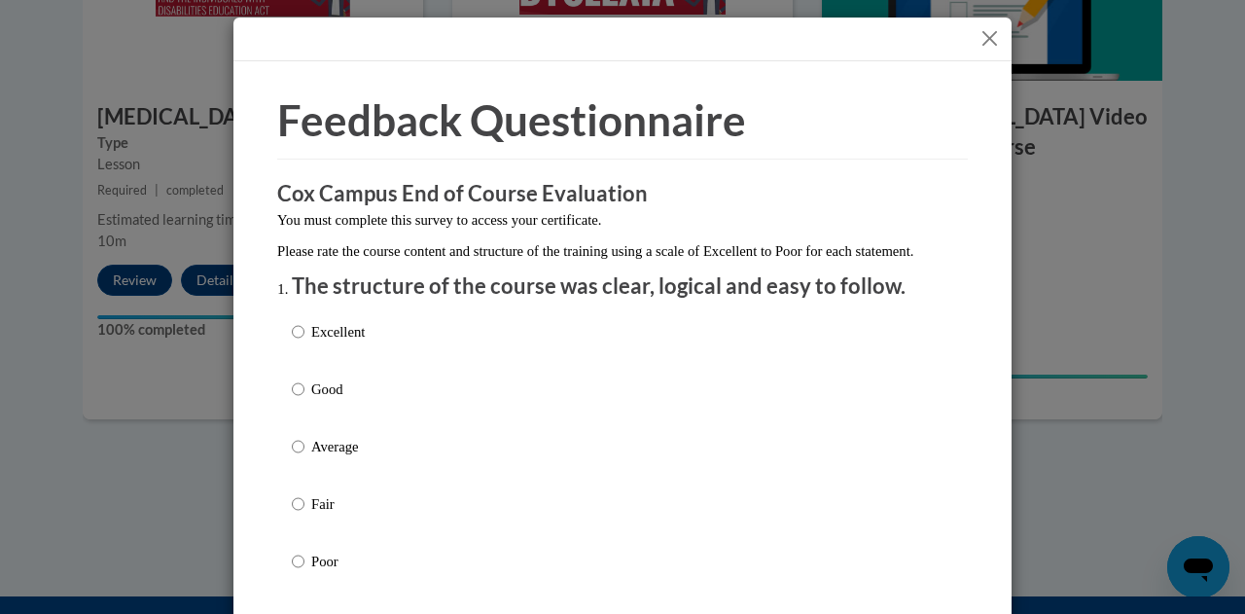
click at [323, 342] on p "Excellent" at bounding box center [337, 331] width 53 height 21
click at [304, 342] on input "Excellent" at bounding box center [298, 331] width 13 height 21
radio input "true"
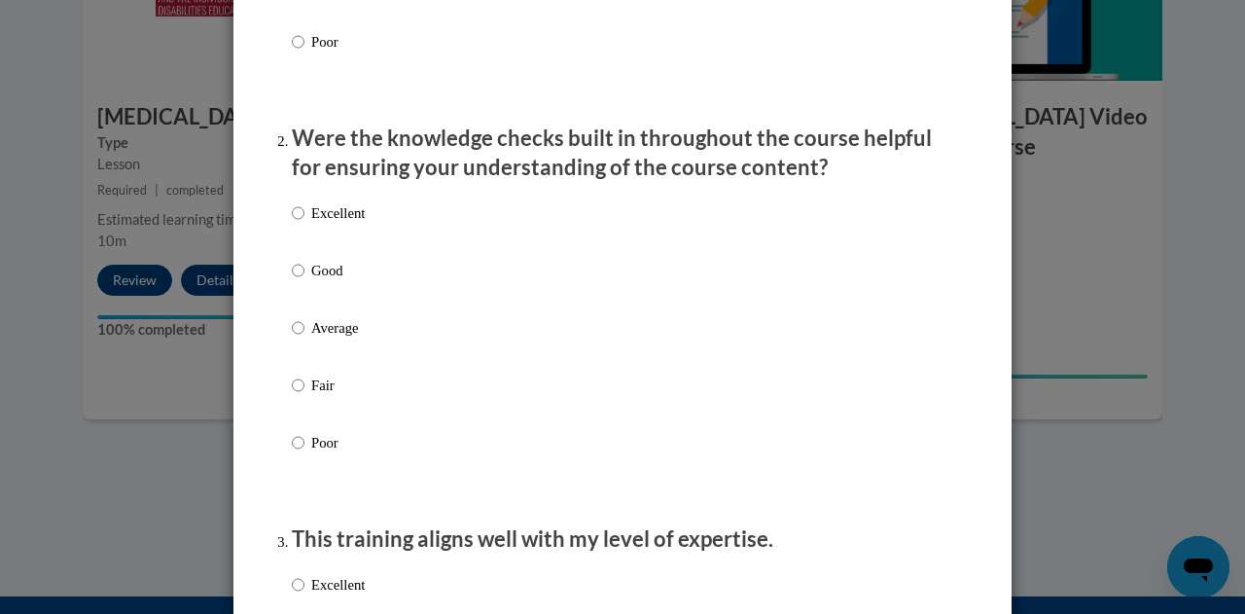
scroll to position [525, 0]
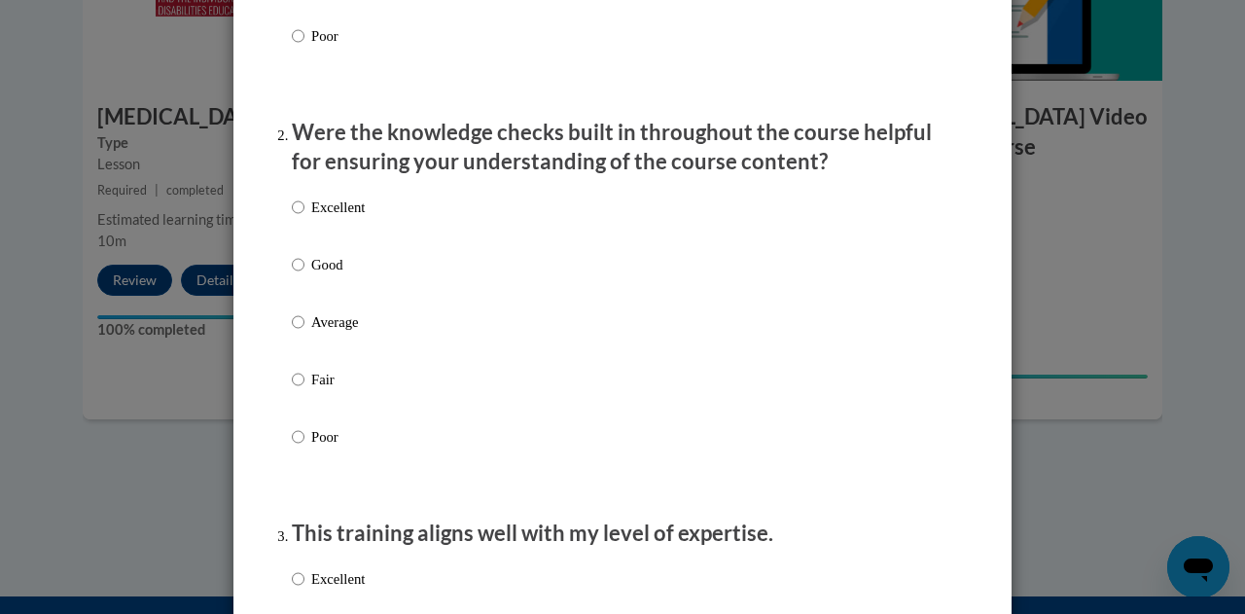
click at [320, 218] on p "Excellent" at bounding box center [337, 206] width 53 height 21
click at [304, 218] on input "Excellent" at bounding box center [298, 206] width 13 height 21
radio input "true"
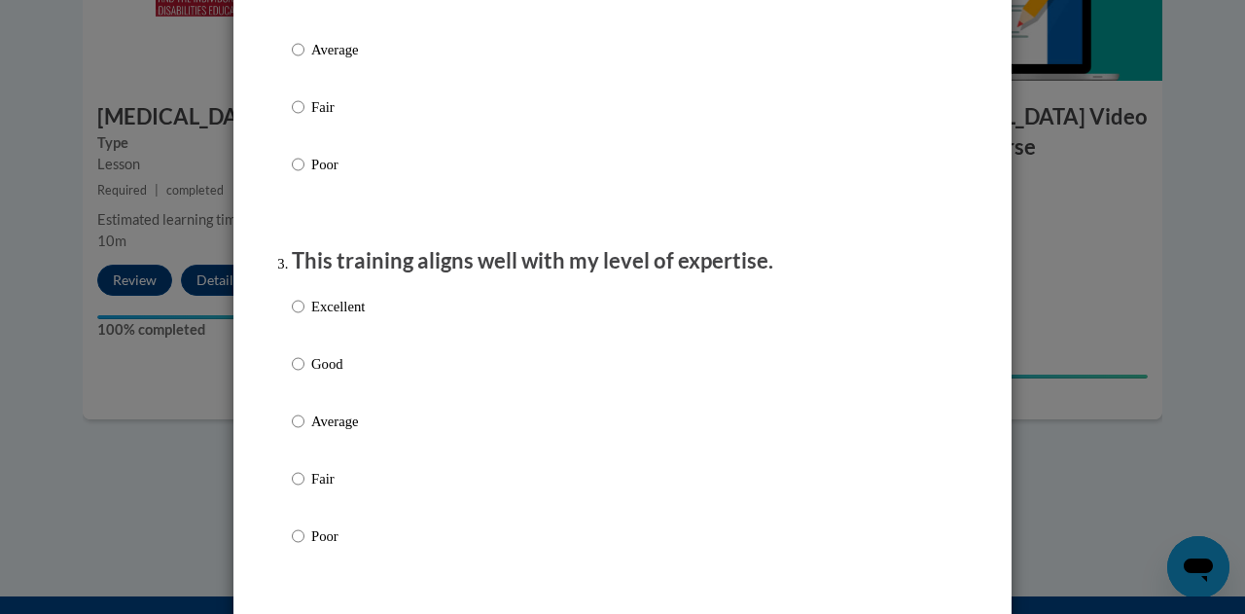
scroll to position [812, 0]
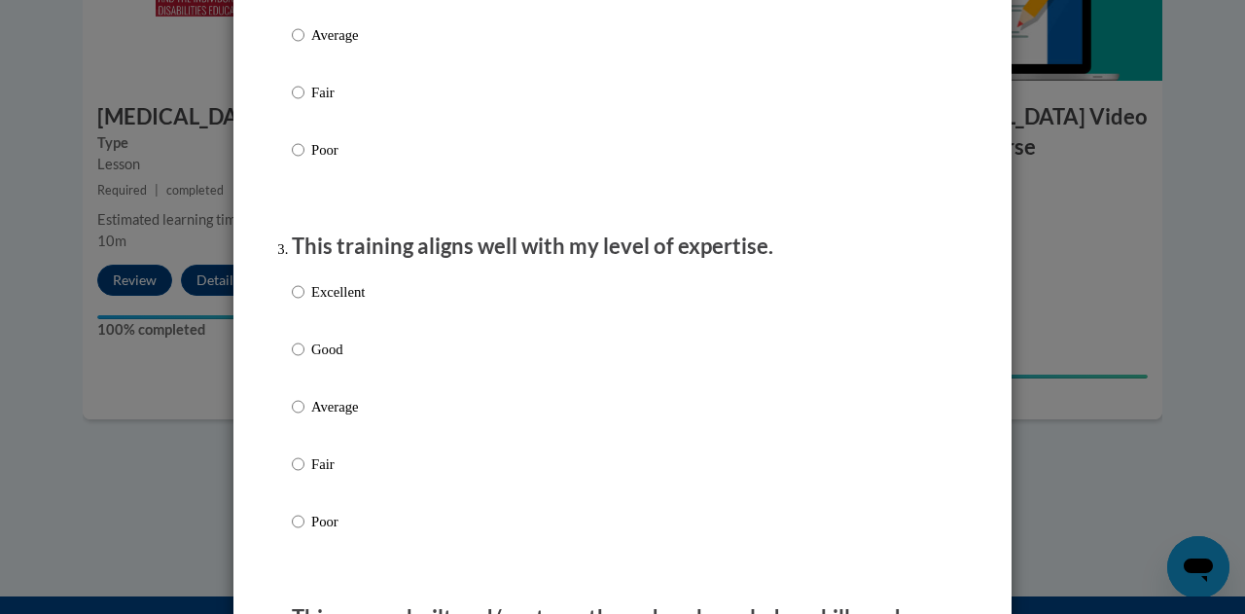
click at [311, 360] on p "Good" at bounding box center [337, 348] width 53 height 21
click at [304, 360] on input "Good" at bounding box center [298, 348] width 13 height 21
radio input "true"
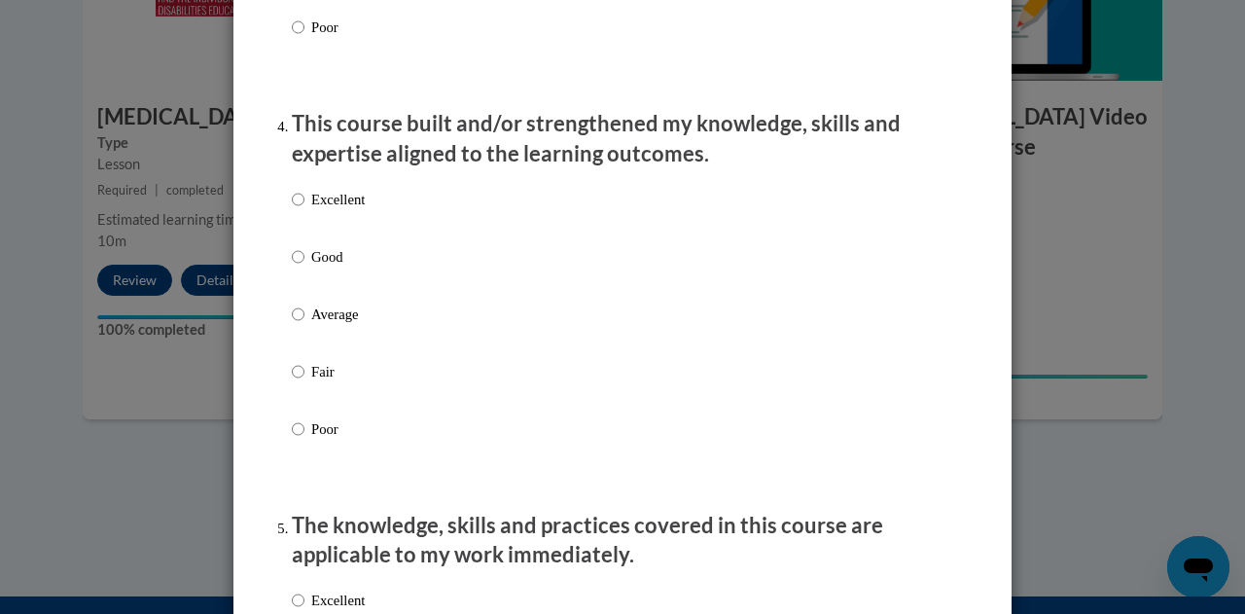
scroll to position [1307, 0]
click at [336, 209] on p "Excellent" at bounding box center [337, 198] width 53 height 21
click at [304, 209] on input "Excellent" at bounding box center [298, 198] width 13 height 21
radio input "true"
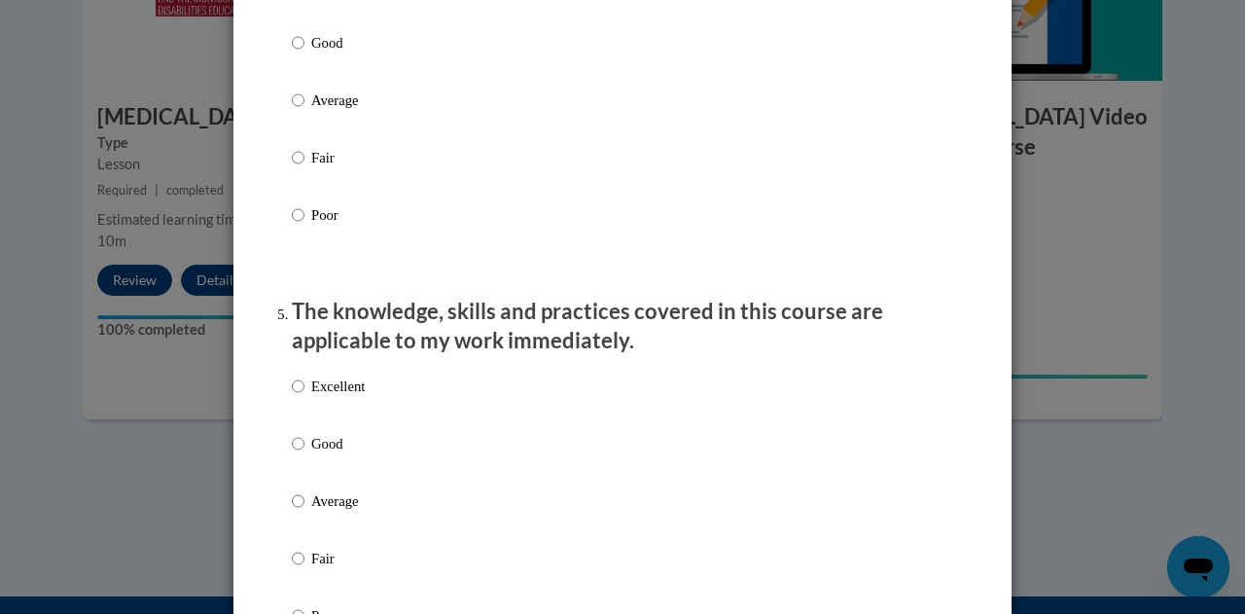
scroll to position [1567, 0]
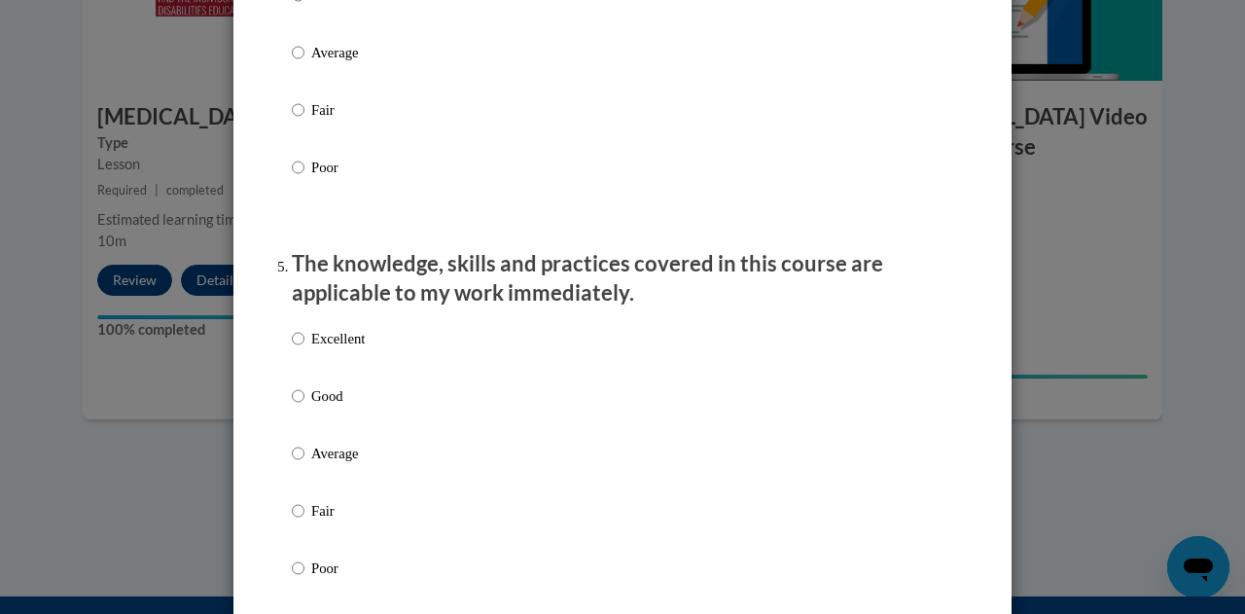
click at [330, 349] on p "Excellent" at bounding box center [337, 338] width 53 height 21
click at [304, 349] on input "Excellent" at bounding box center [298, 338] width 13 height 21
radio input "true"
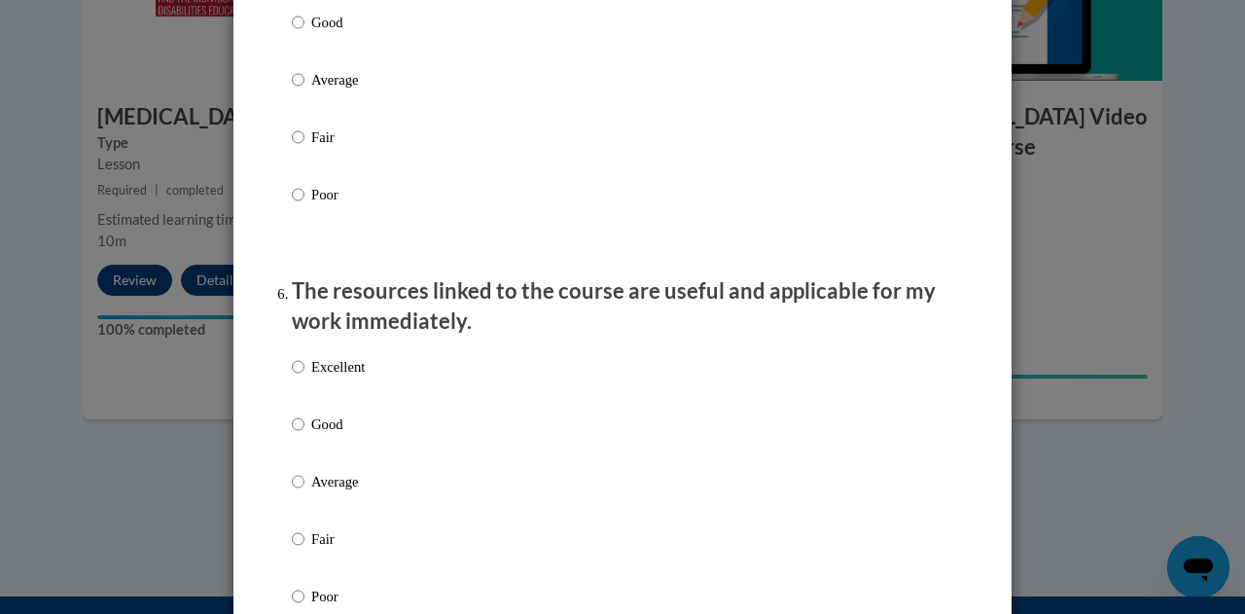
scroll to position [1976, 0]
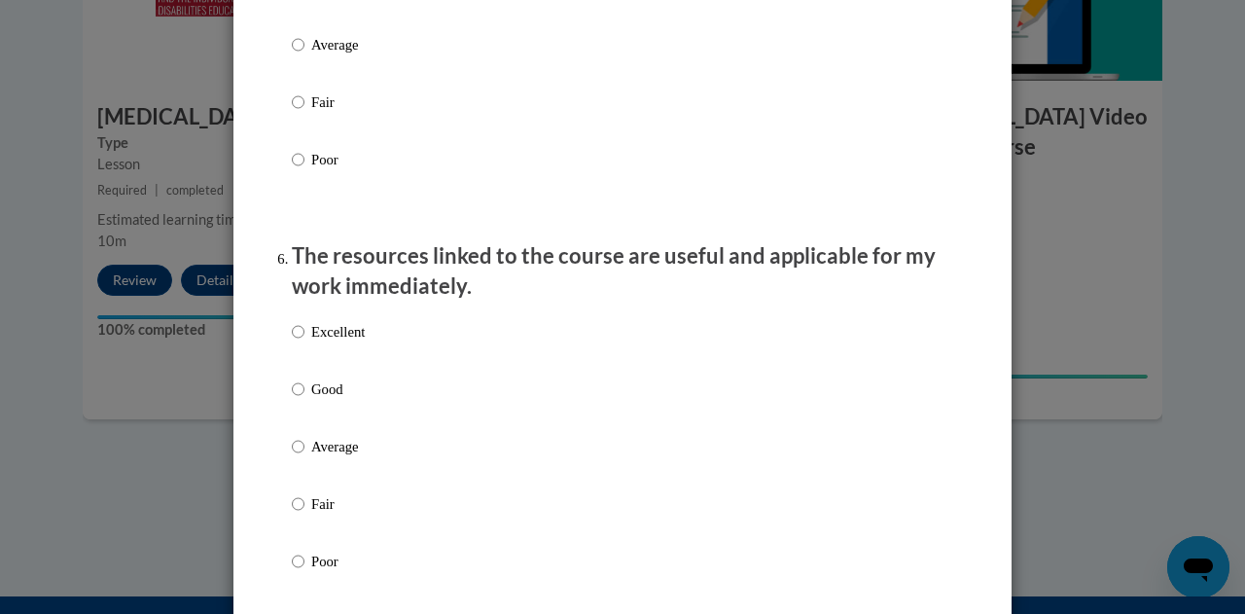
click at [330, 342] on p "Excellent" at bounding box center [337, 331] width 53 height 21
click at [304, 342] on input "Excellent" at bounding box center [298, 331] width 13 height 21
radio input "true"
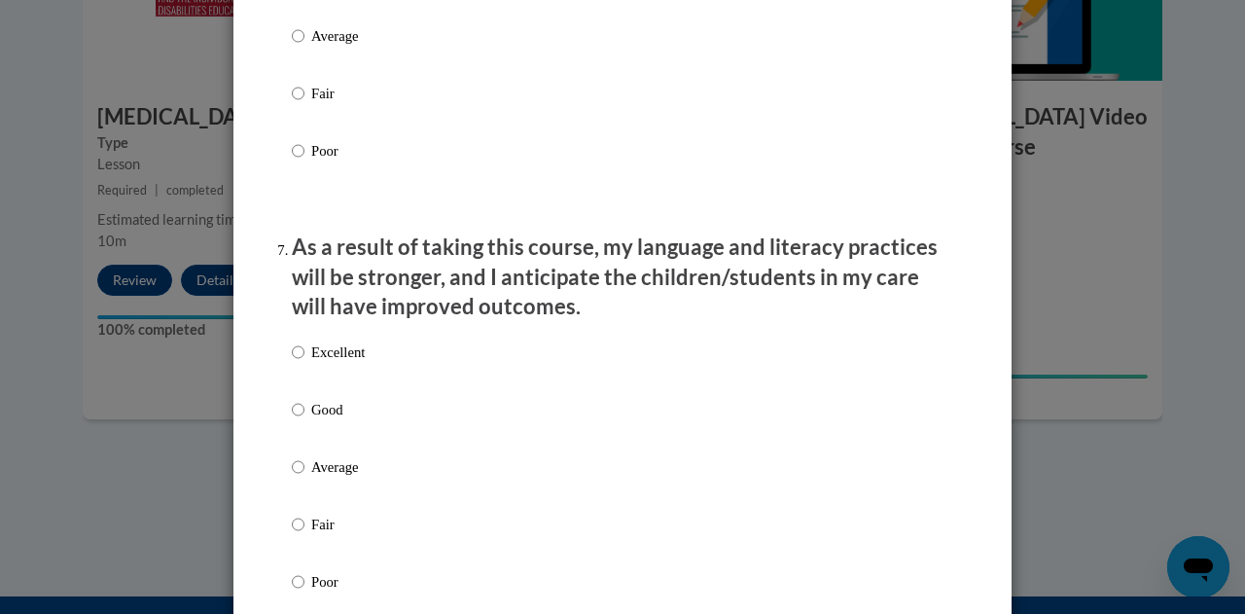
scroll to position [2406, 0]
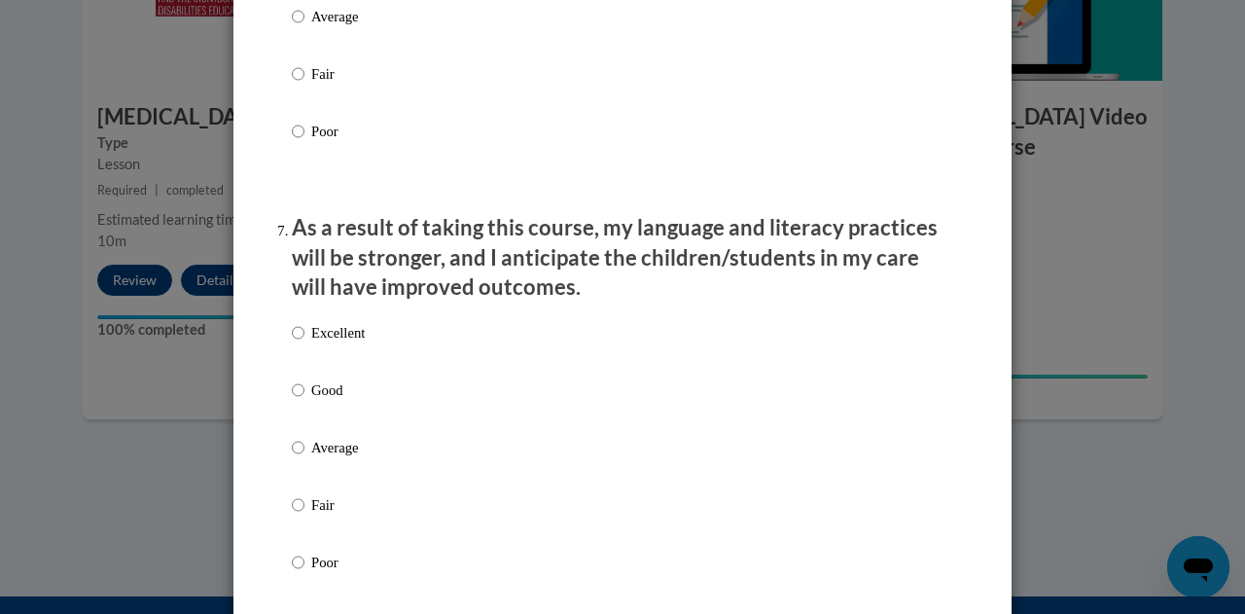
click at [330, 343] on p "Excellent" at bounding box center [337, 332] width 53 height 21
click at [304, 343] on input "Excellent" at bounding box center [298, 332] width 13 height 21
radio input "true"
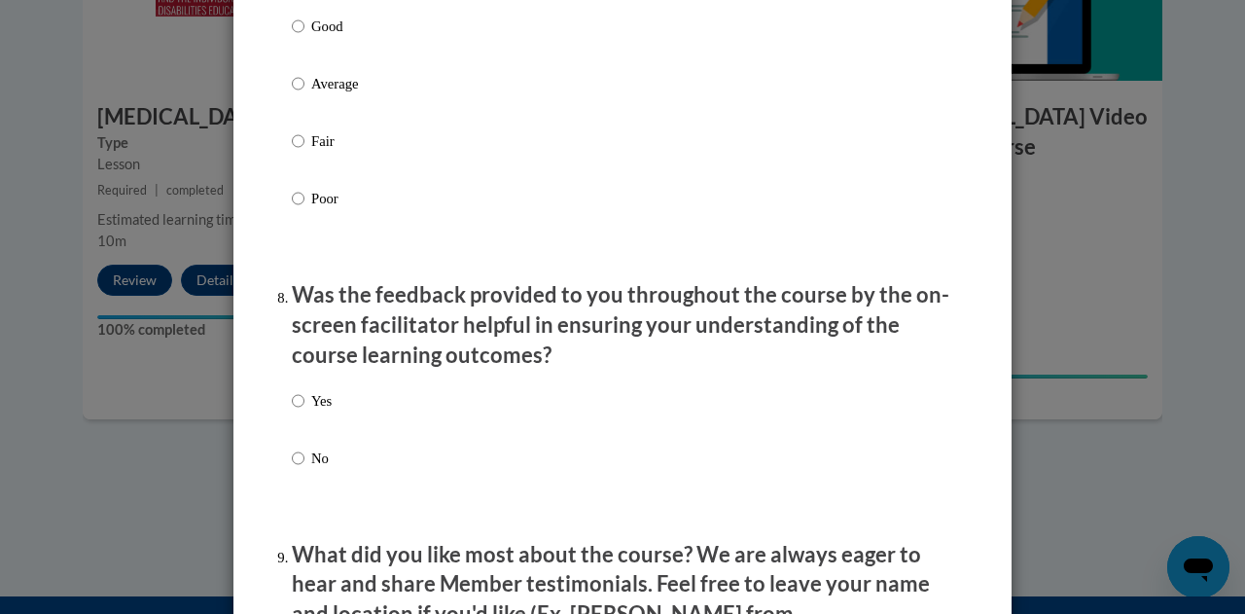
scroll to position [2790, 0]
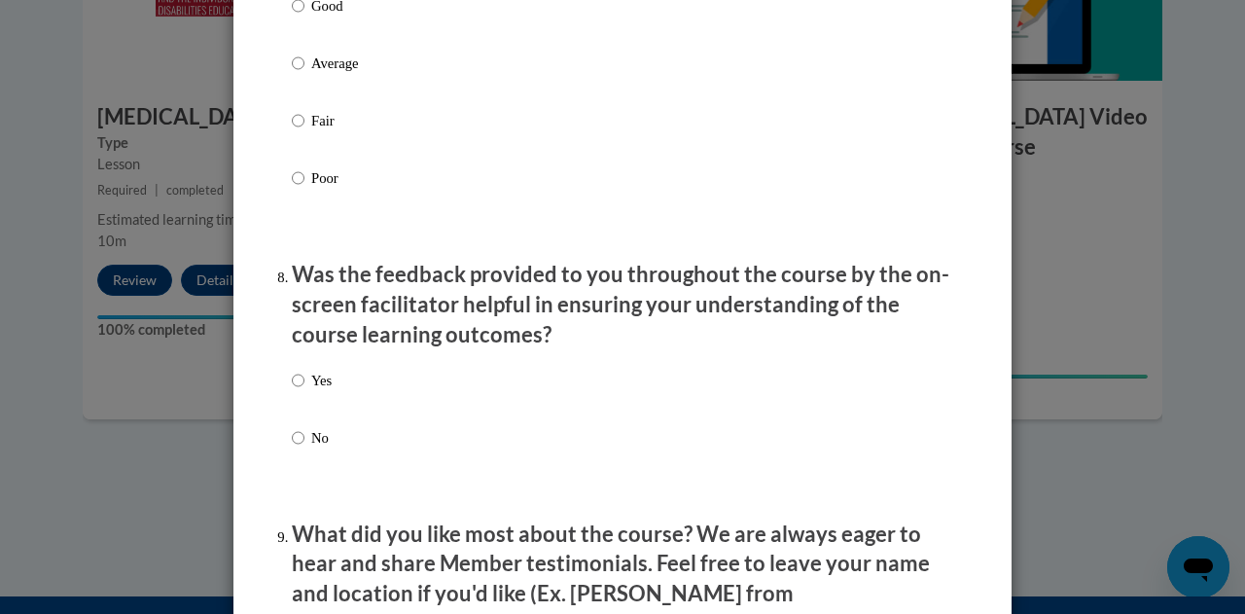
click at [300, 398] on label "Yes" at bounding box center [312, 395] width 40 height 53
click at [300, 391] on input "Yes" at bounding box center [298, 379] width 13 height 21
radio input "true"
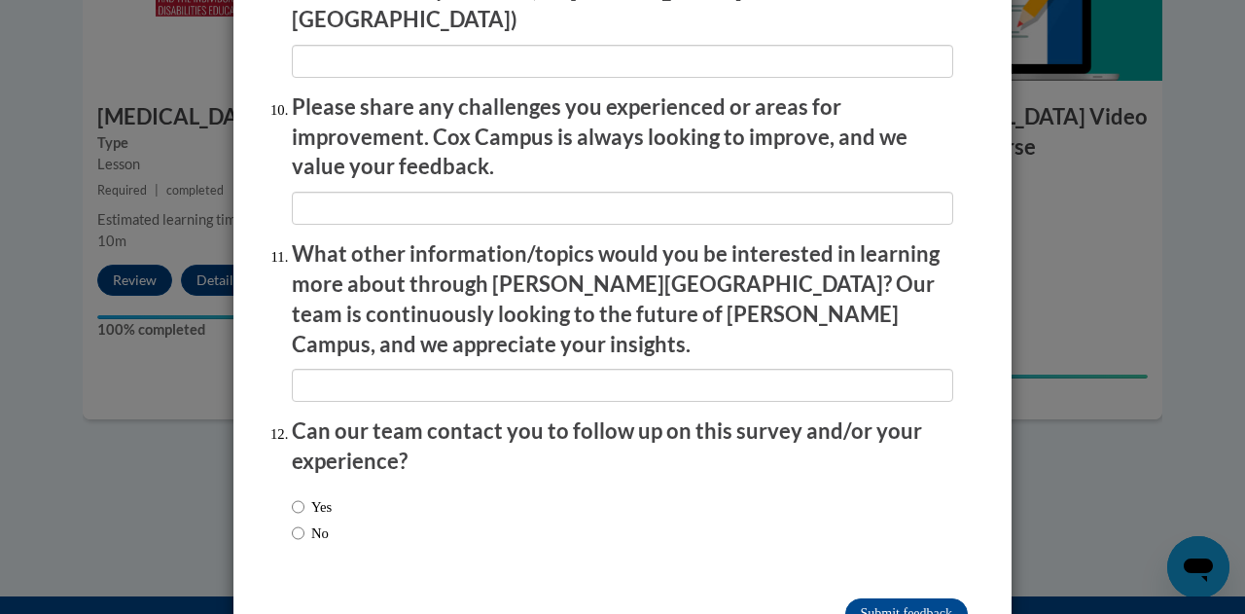
scroll to position [3429, 0]
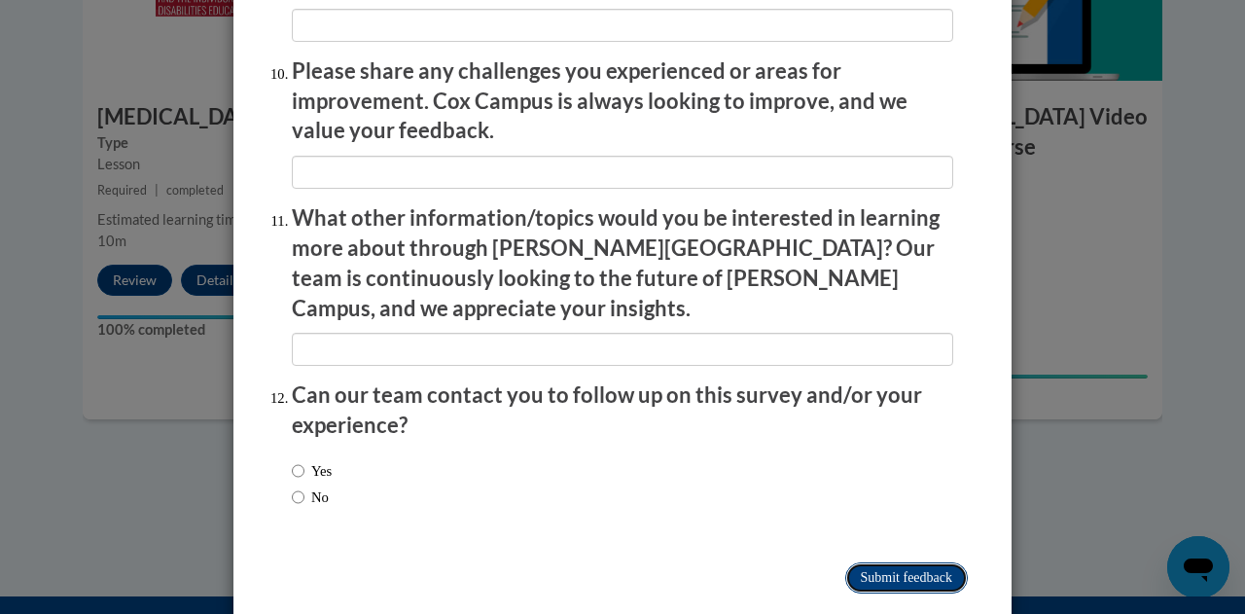
click at [859, 562] on input "Submit feedback" at bounding box center [906, 577] width 123 height 31
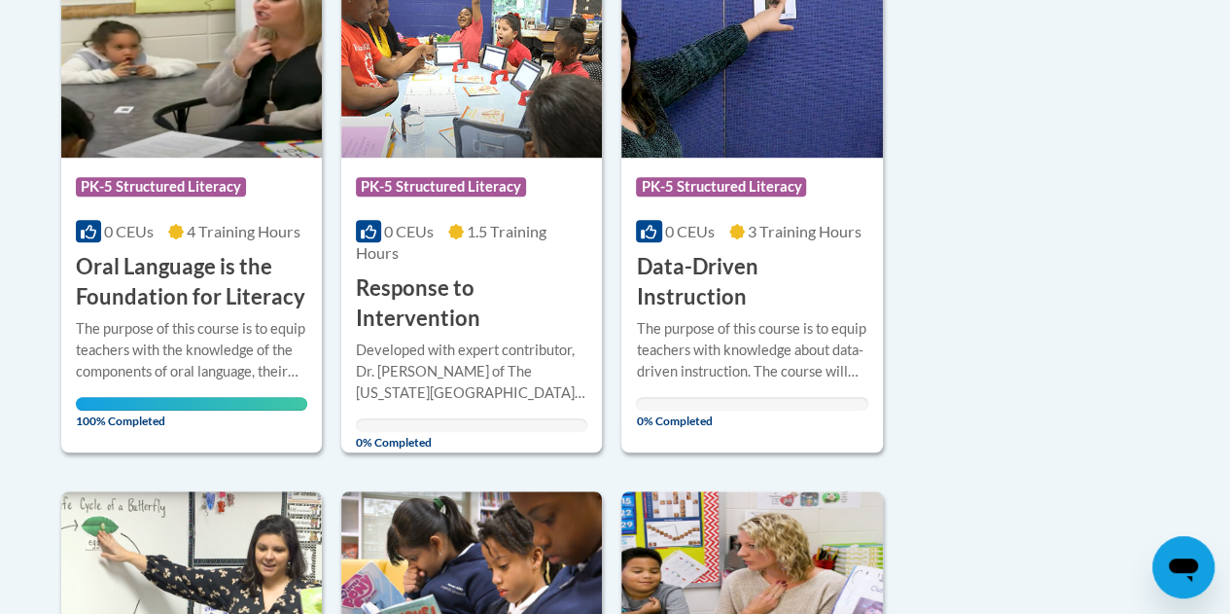
scroll to position [539, 0]
